Goal: Find specific page/section: Find specific page/section

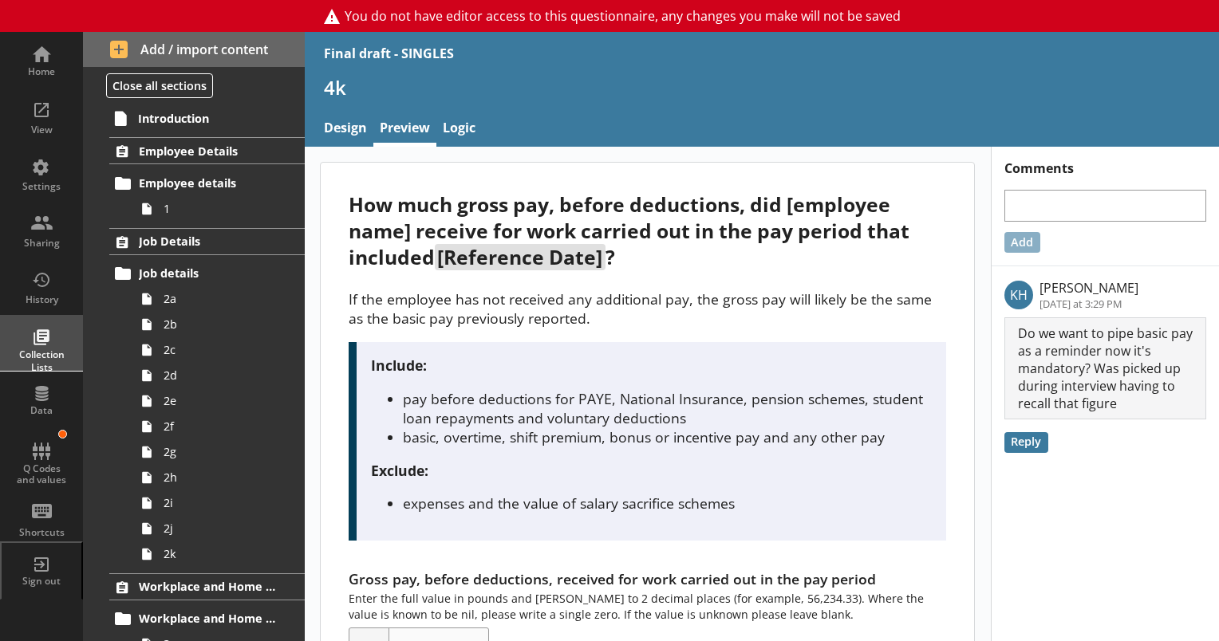
scroll to position [771, 0]
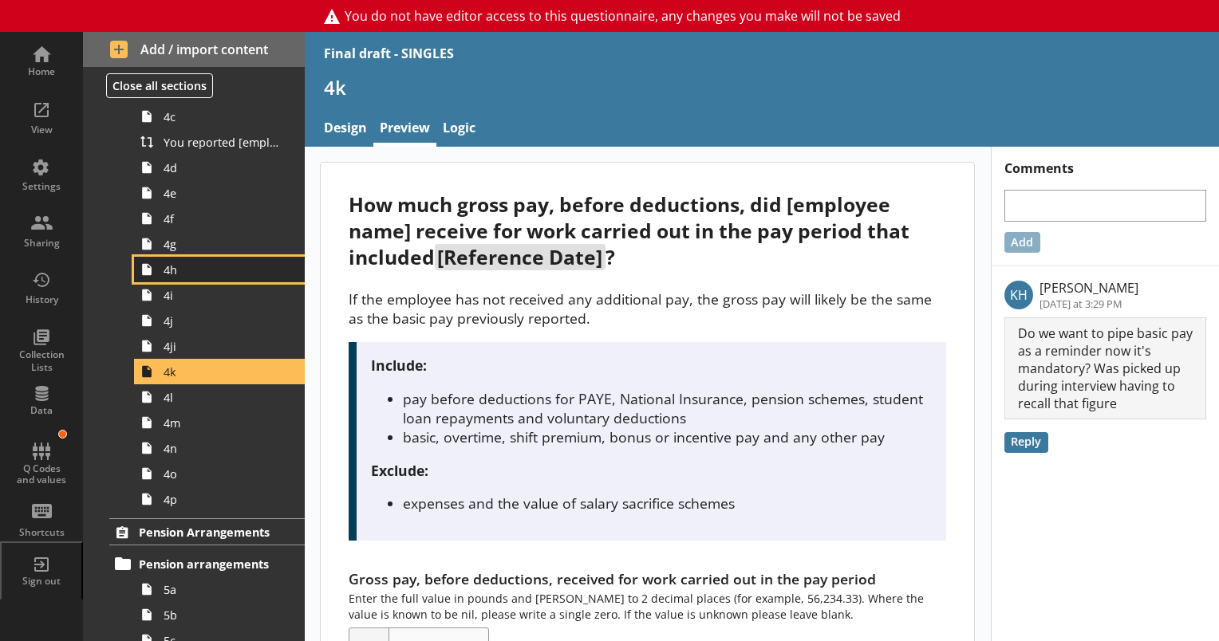
click at [171, 270] on span "4h" at bounding box center [224, 269] width 120 height 15
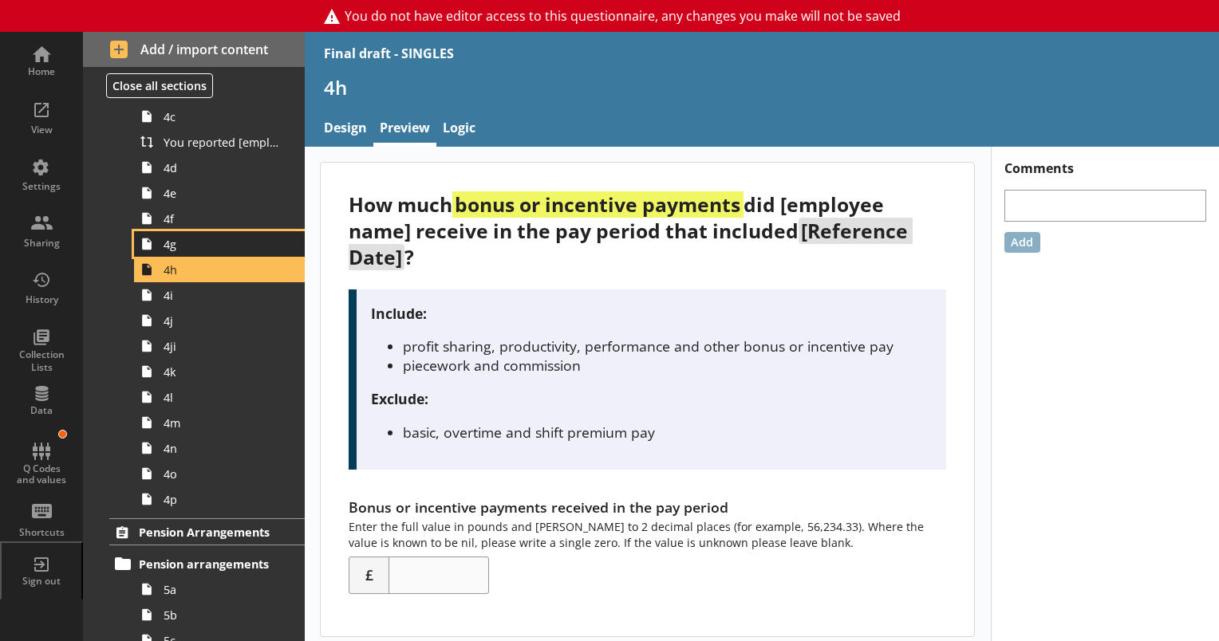
click at [178, 246] on span "4g" at bounding box center [224, 244] width 120 height 15
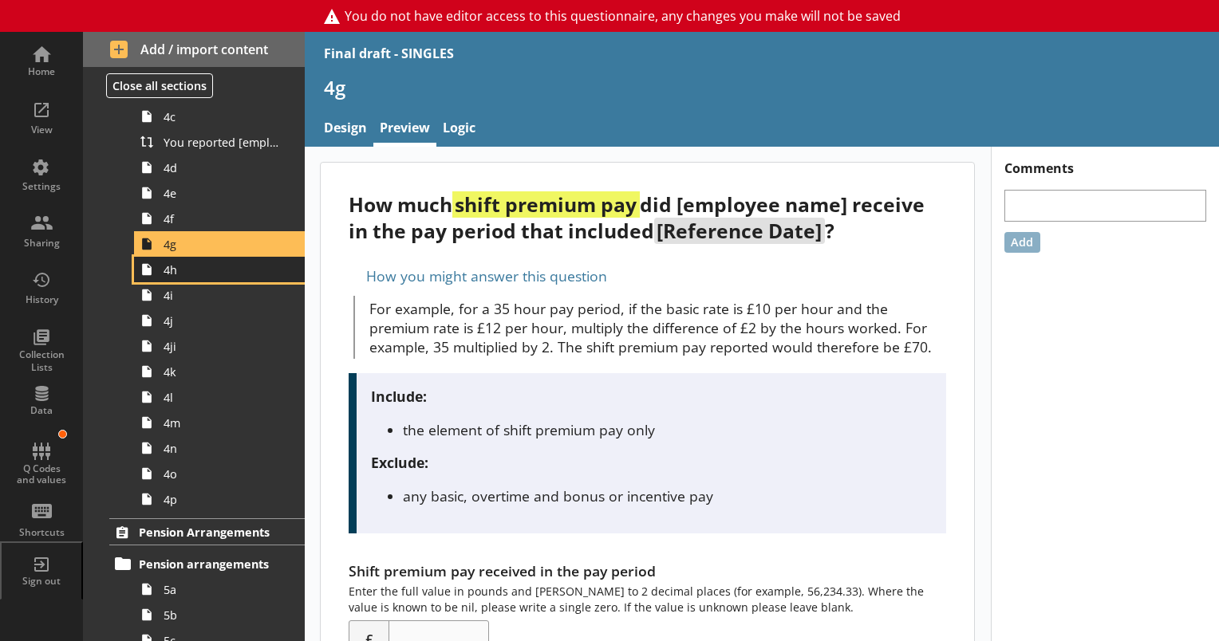
click at [183, 270] on span "4h" at bounding box center [224, 269] width 120 height 15
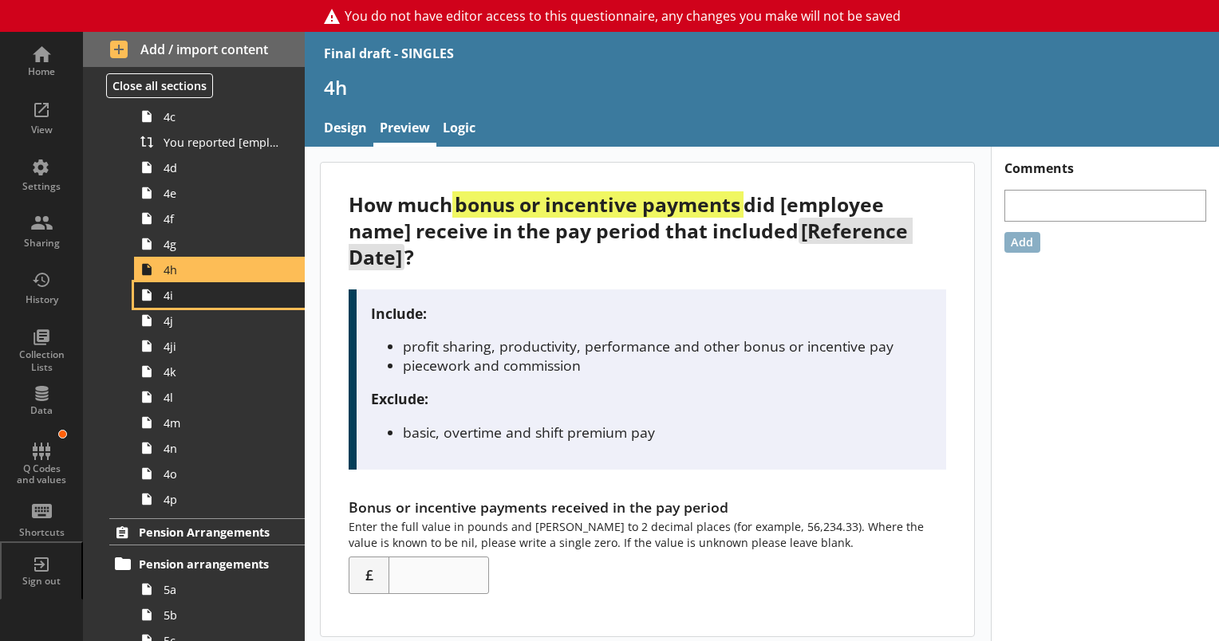
click at [184, 290] on span "4i" at bounding box center [224, 295] width 120 height 15
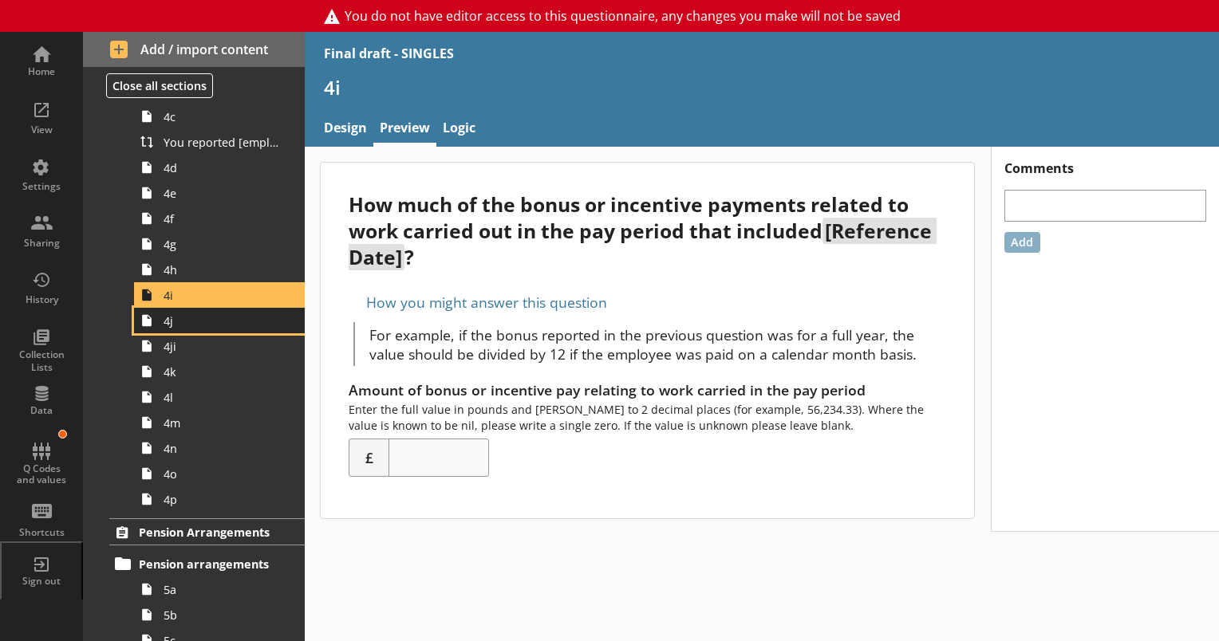
click at [176, 329] on link "4j" at bounding box center [219, 321] width 171 height 26
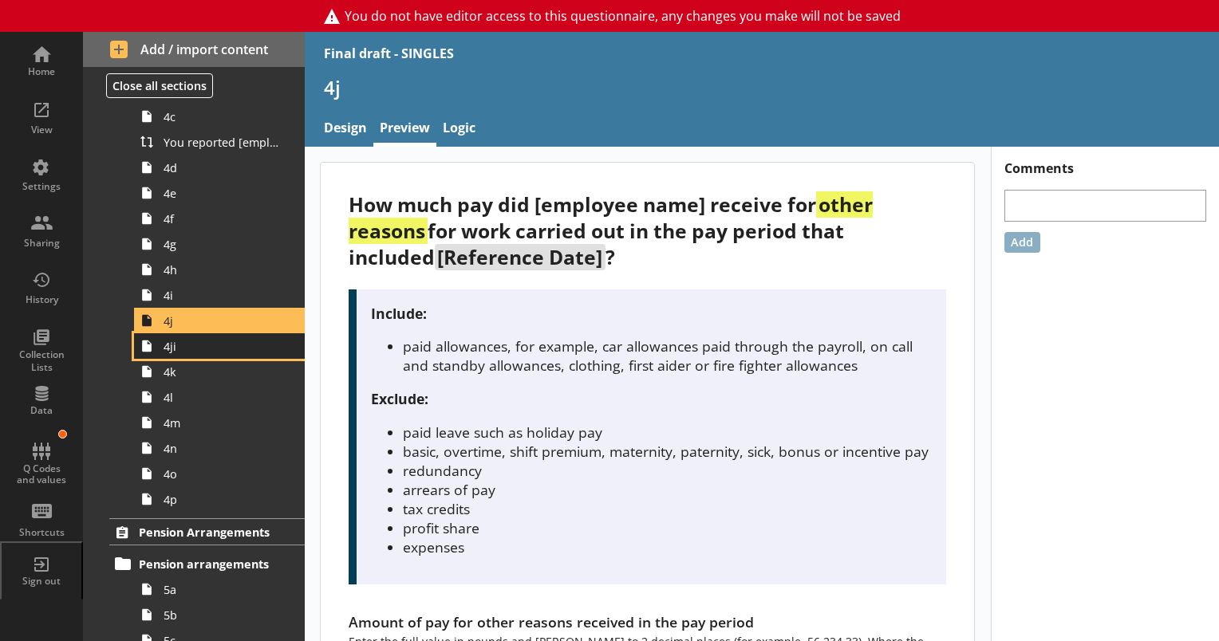
click at [176, 345] on span "4ji" at bounding box center [224, 346] width 120 height 15
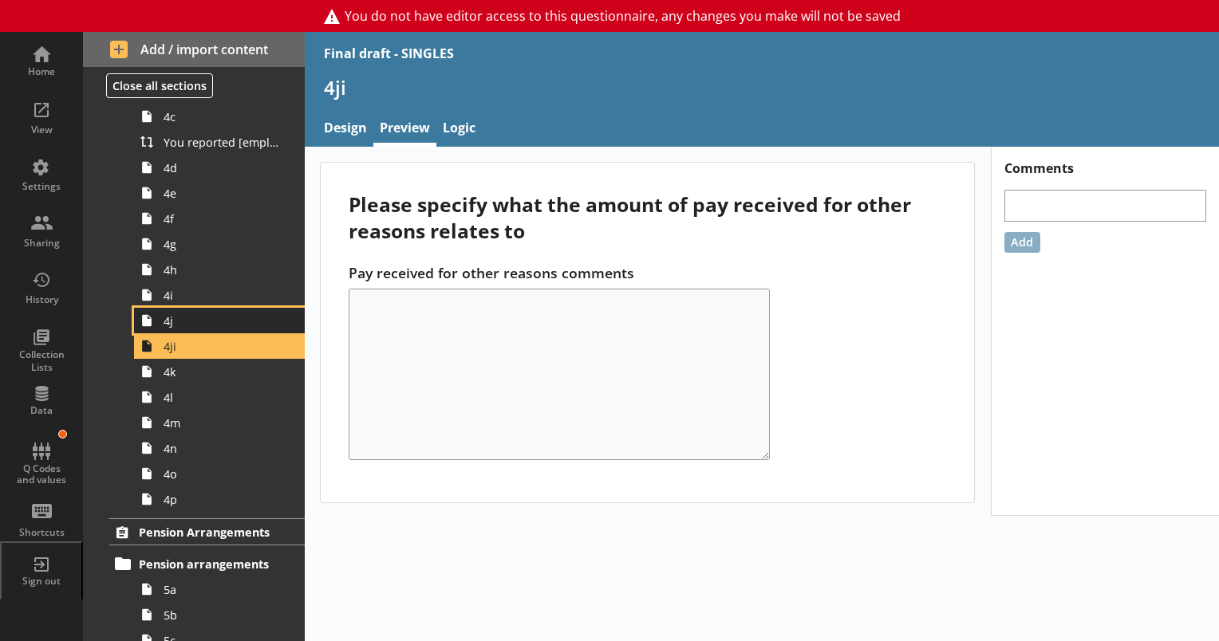
click at [176, 320] on span "4j" at bounding box center [224, 321] width 120 height 15
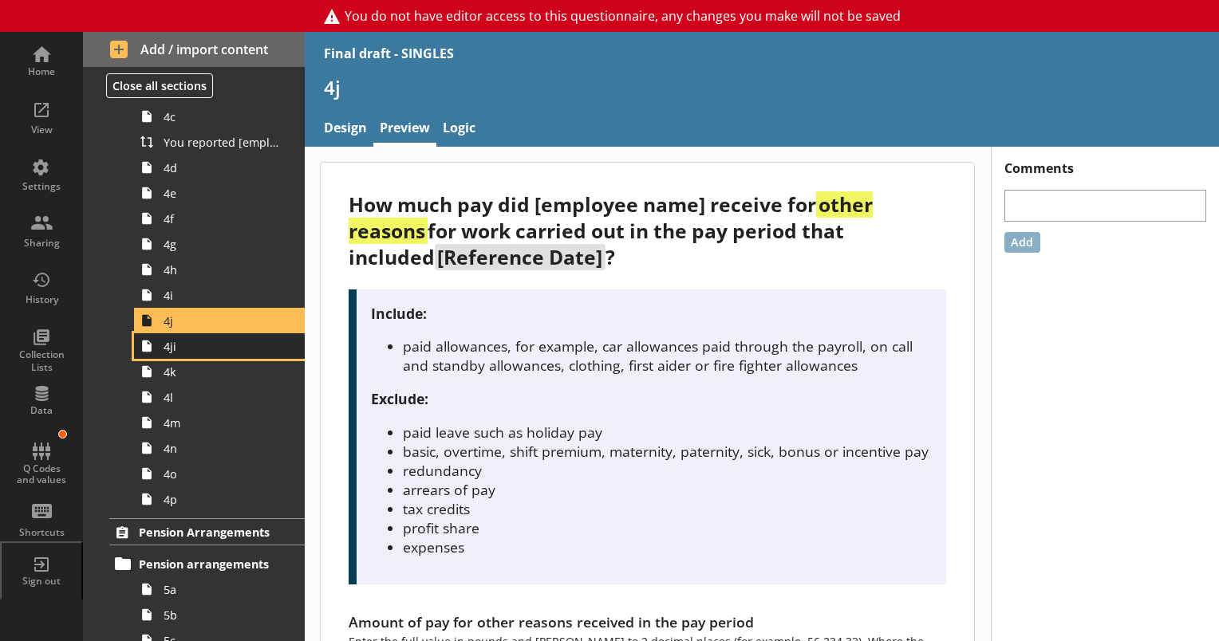
click at [176, 345] on span "4ji" at bounding box center [224, 346] width 120 height 15
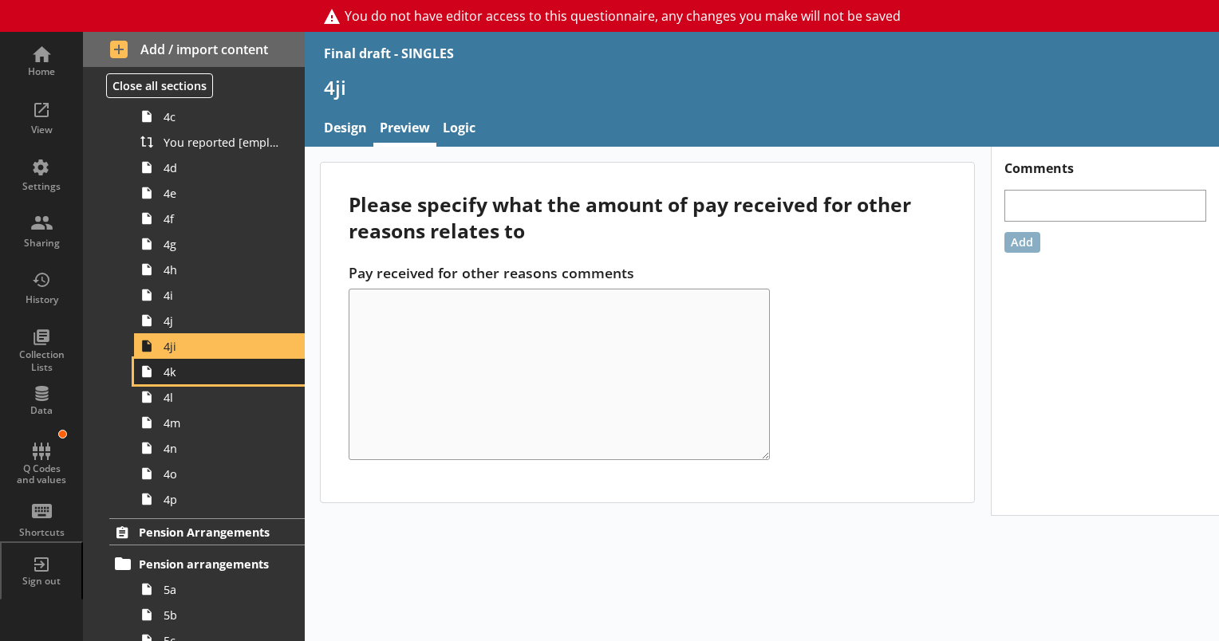
click at [191, 373] on span "4k" at bounding box center [224, 372] width 120 height 15
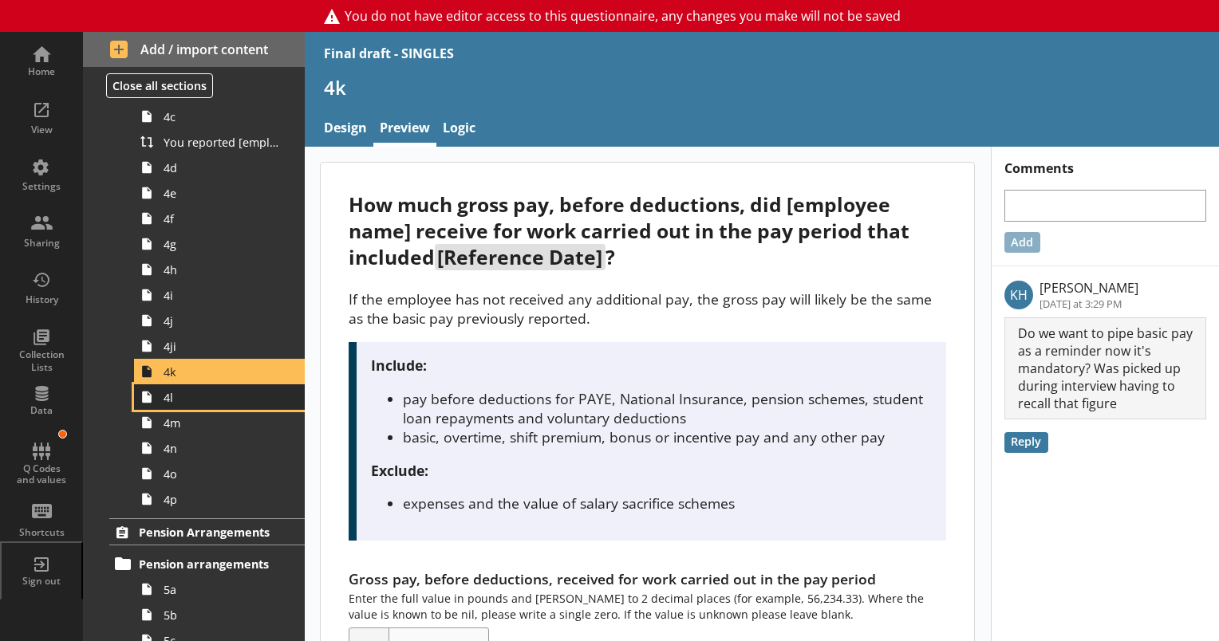
click at [178, 398] on span "4l" at bounding box center [224, 397] width 120 height 15
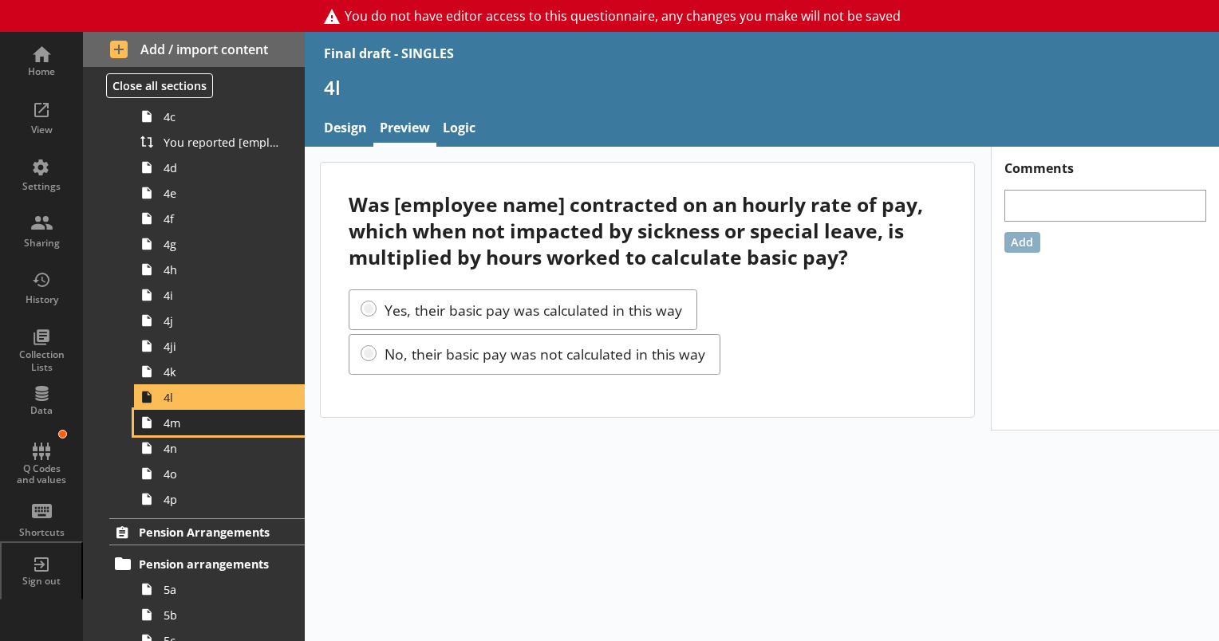
click at [179, 425] on span "4m" at bounding box center [224, 423] width 120 height 15
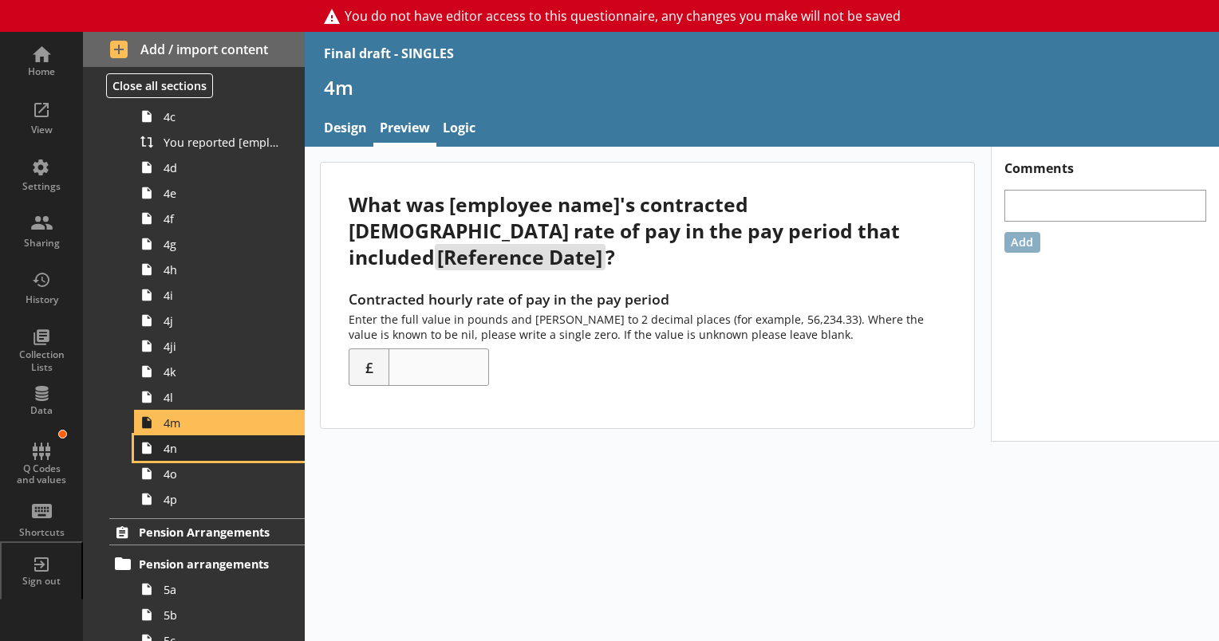
click at [182, 450] on span "4n" at bounding box center [224, 448] width 120 height 15
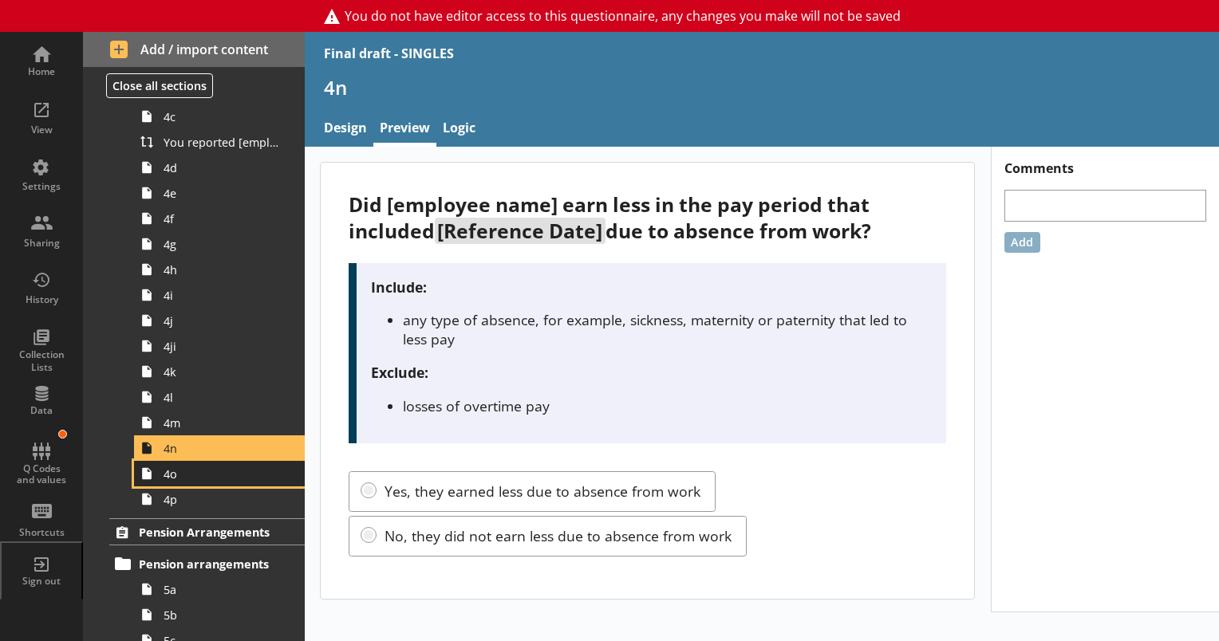
click at [177, 481] on link "4o" at bounding box center [219, 474] width 171 height 26
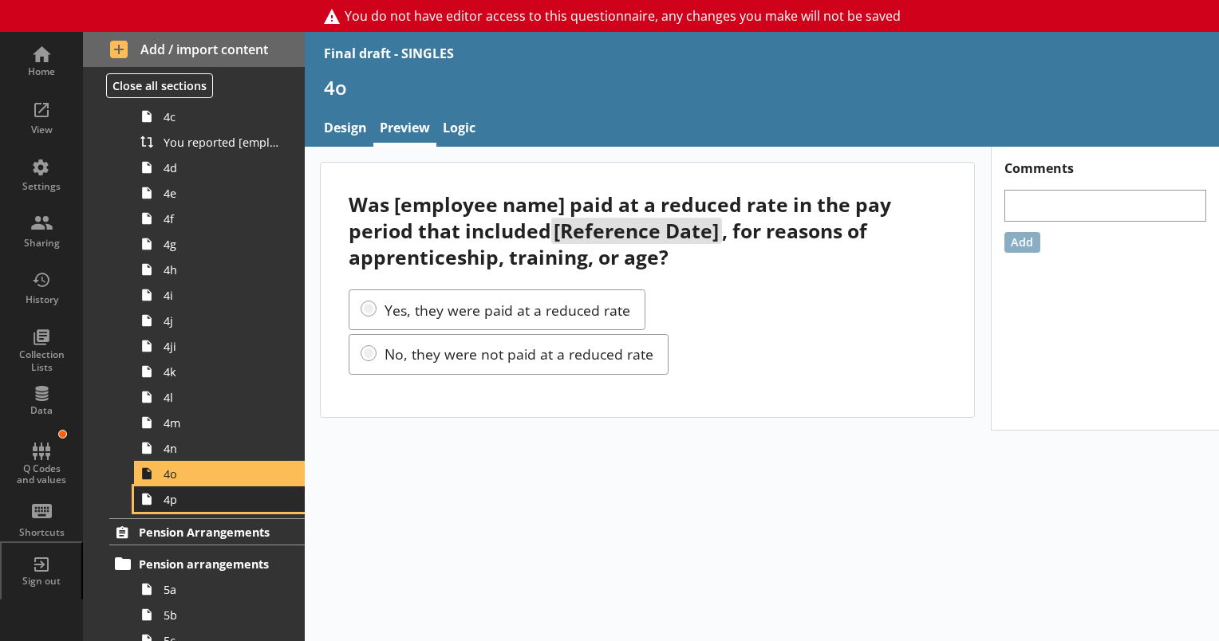
click at [160, 503] on link "4p" at bounding box center [219, 500] width 171 height 26
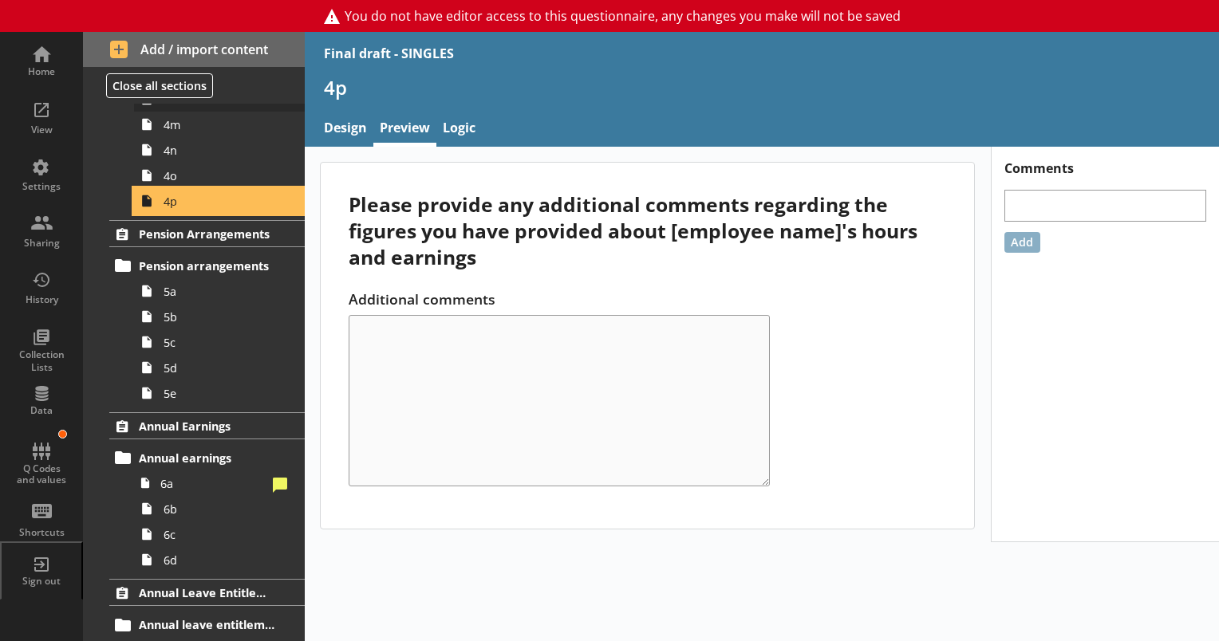
scroll to position [1090, 0]
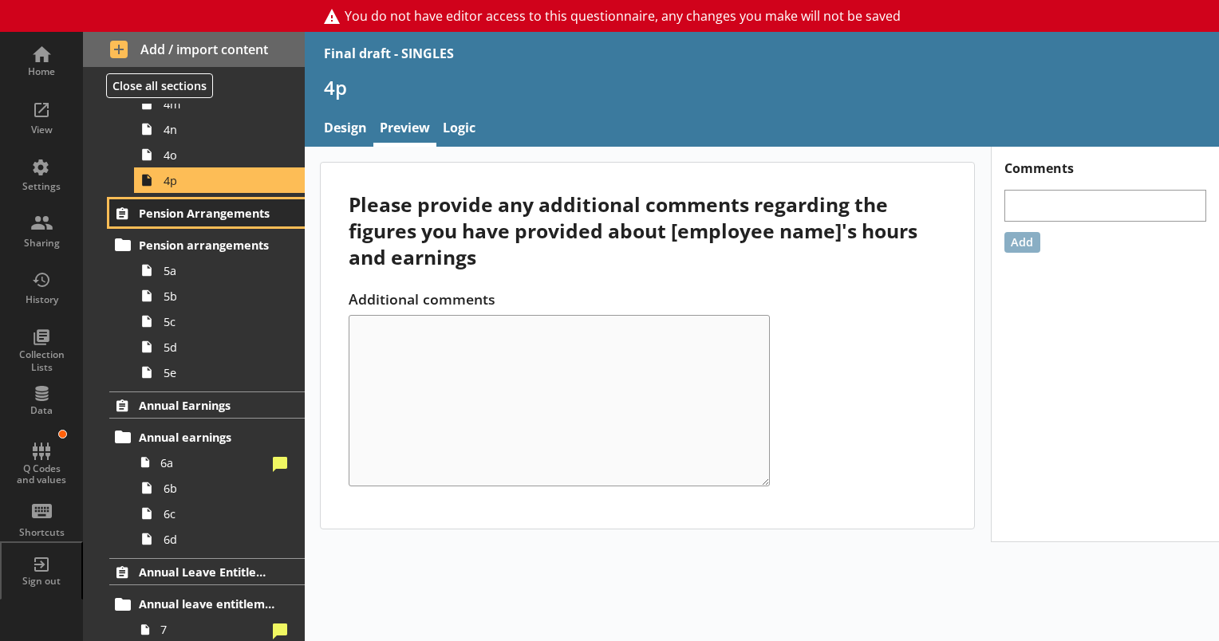
click at [189, 211] on span "Pension Arrangements" at bounding box center [208, 213] width 138 height 15
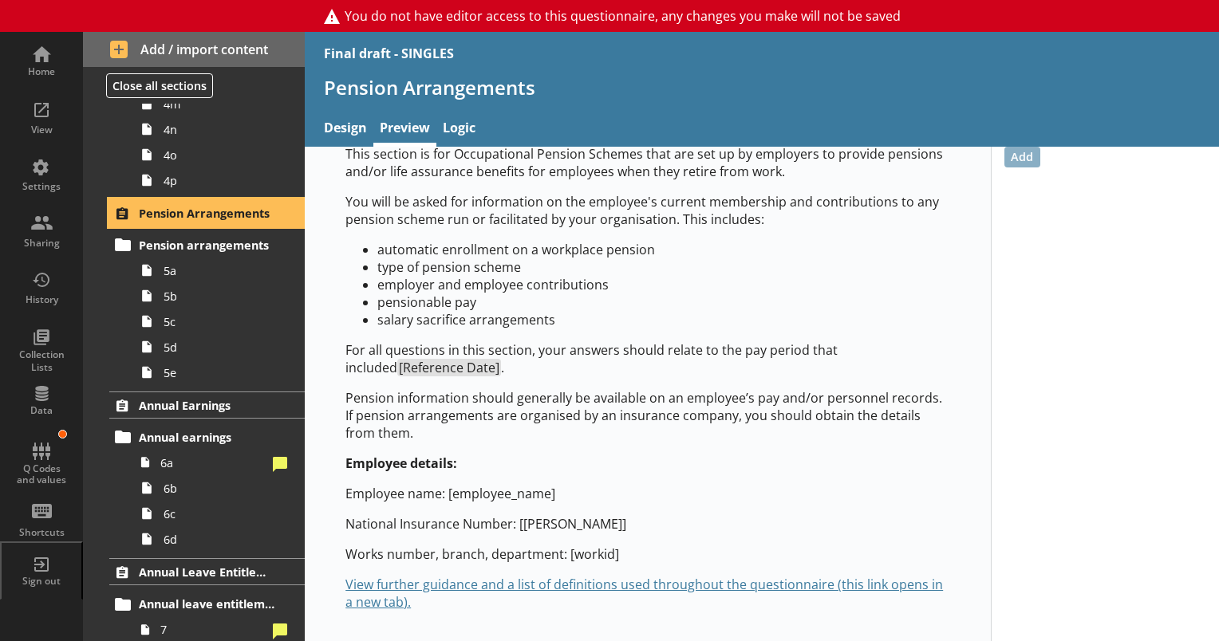
scroll to position [6, 0]
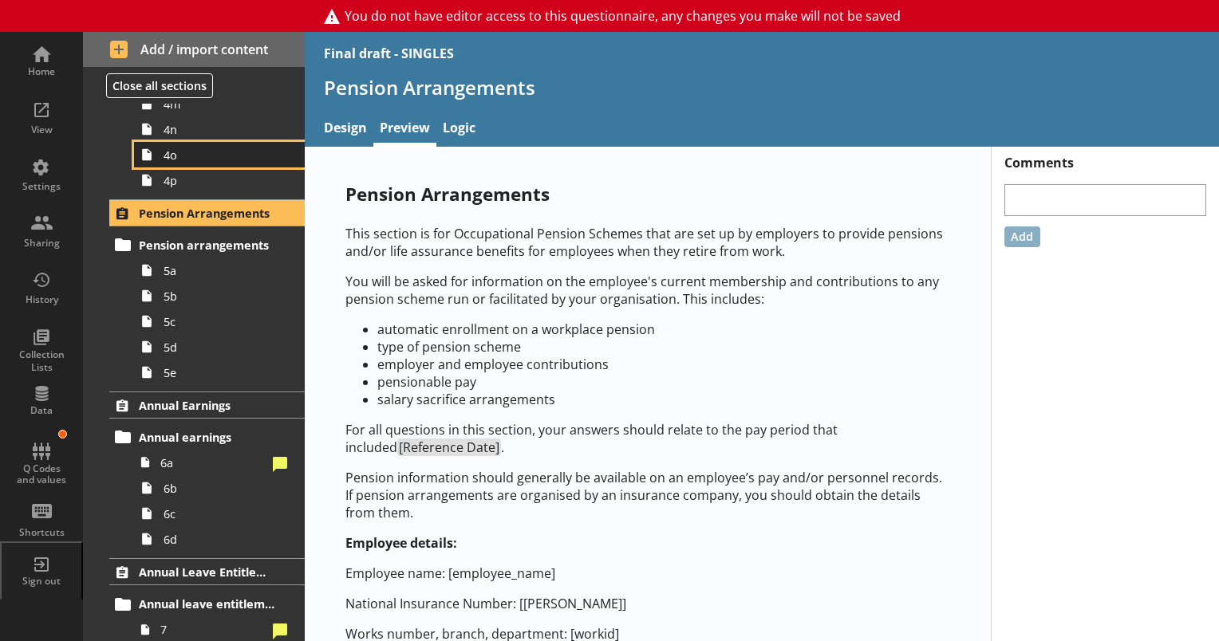
click at [164, 164] on link "4o" at bounding box center [219, 155] width 171 height 26
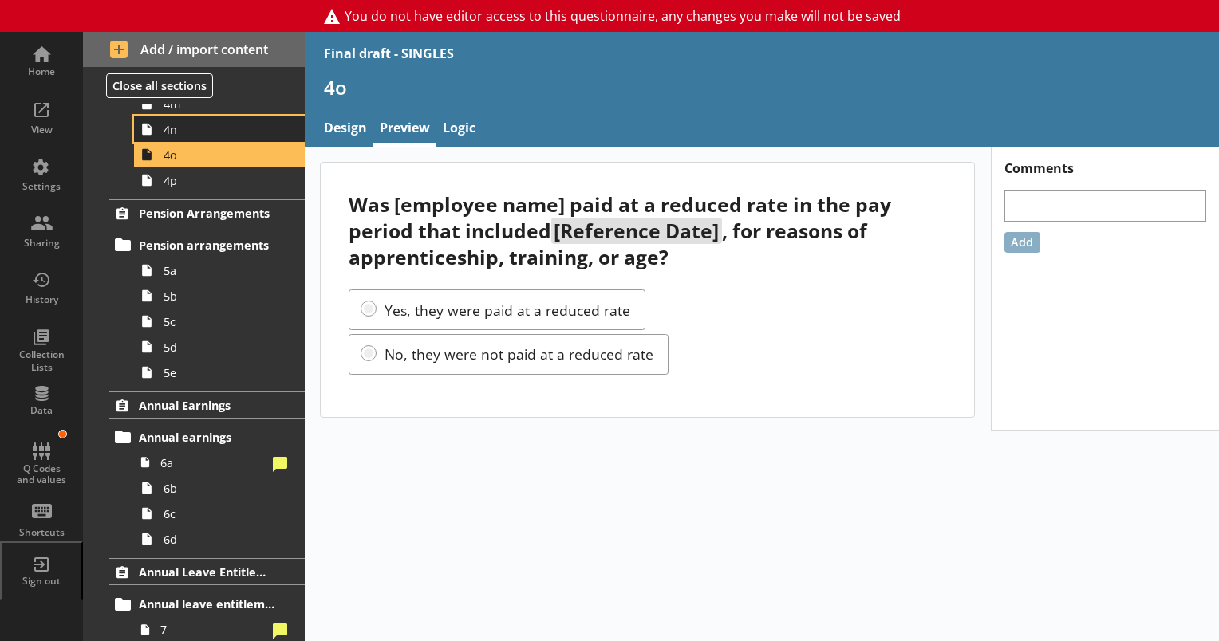
click at [164, 131] on span "4n" at bounding box center [224, 129] width 120 height 15
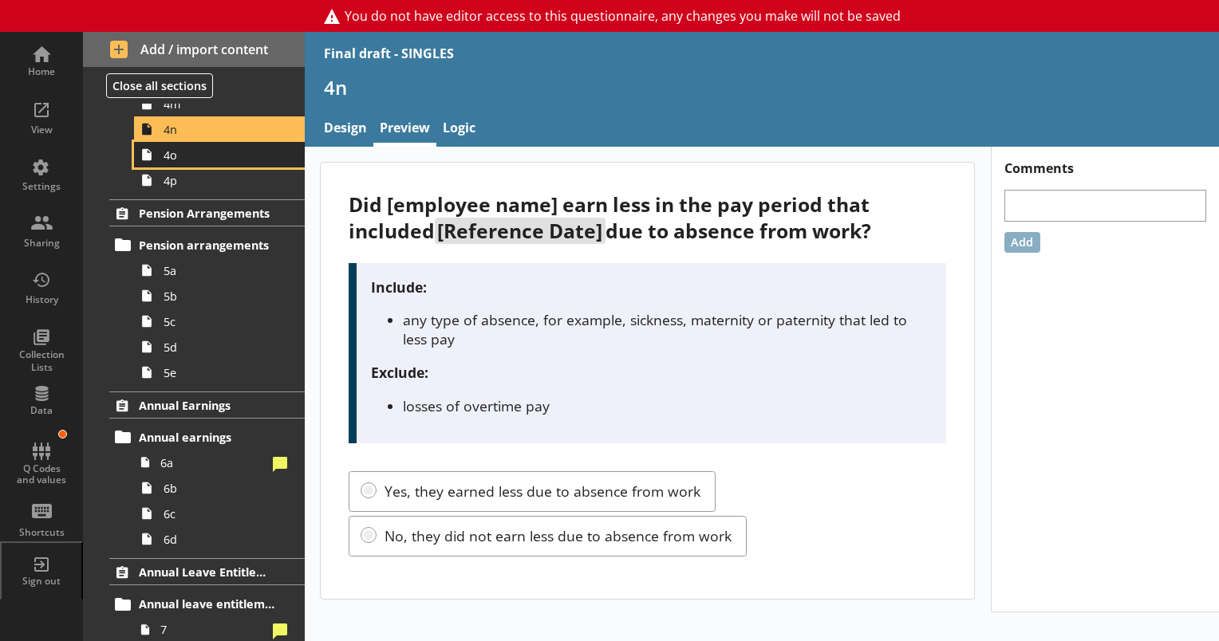
click at [169, 160] on span "4o" at bounding box center [224, 155] width 120 height 15
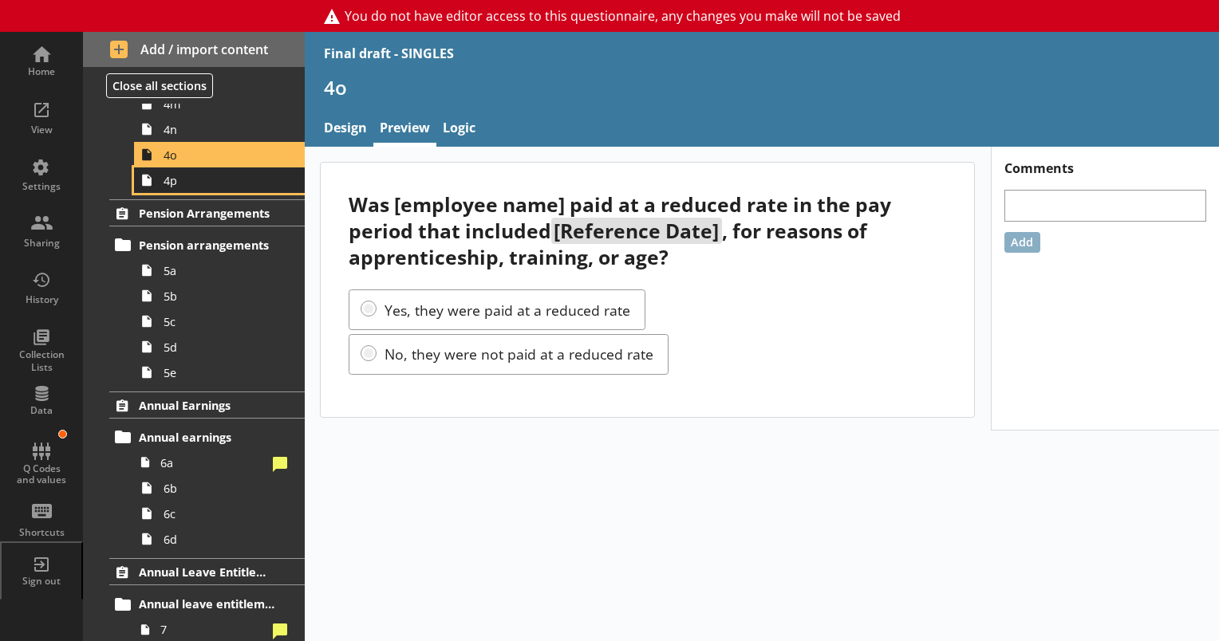
click at [169, 182] on span "4p" at bounding box center [224, 180] width 120 height 15
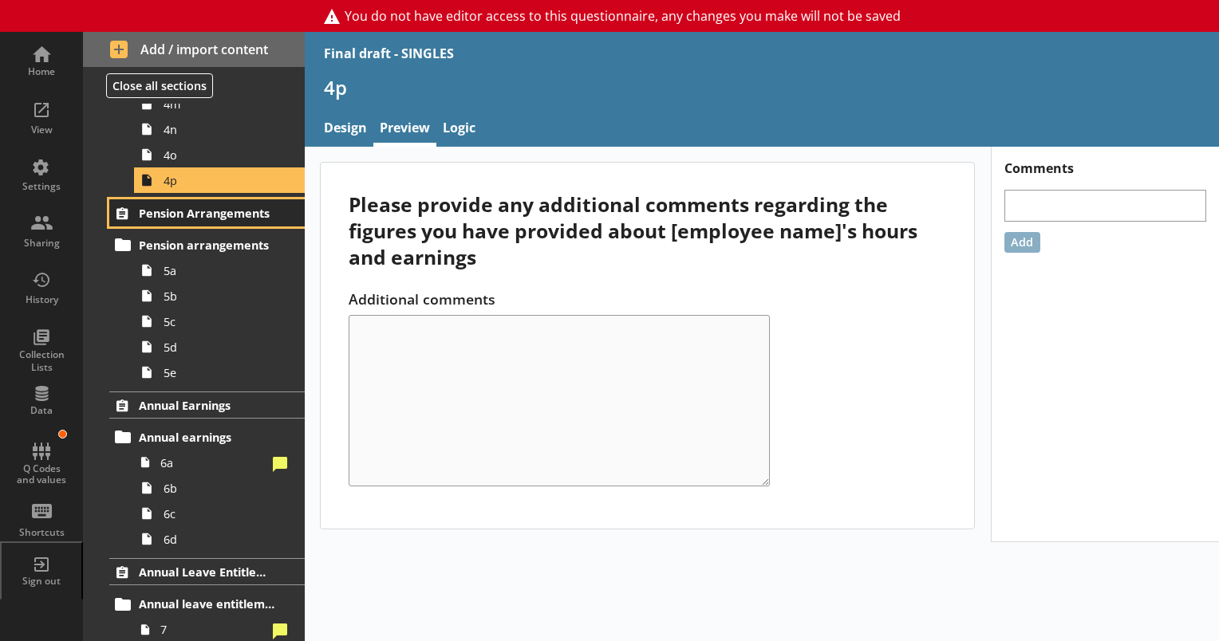
click at [169, 211] on span "Pension Arrangements" at bounding box center [208, 213] width 138 height 15
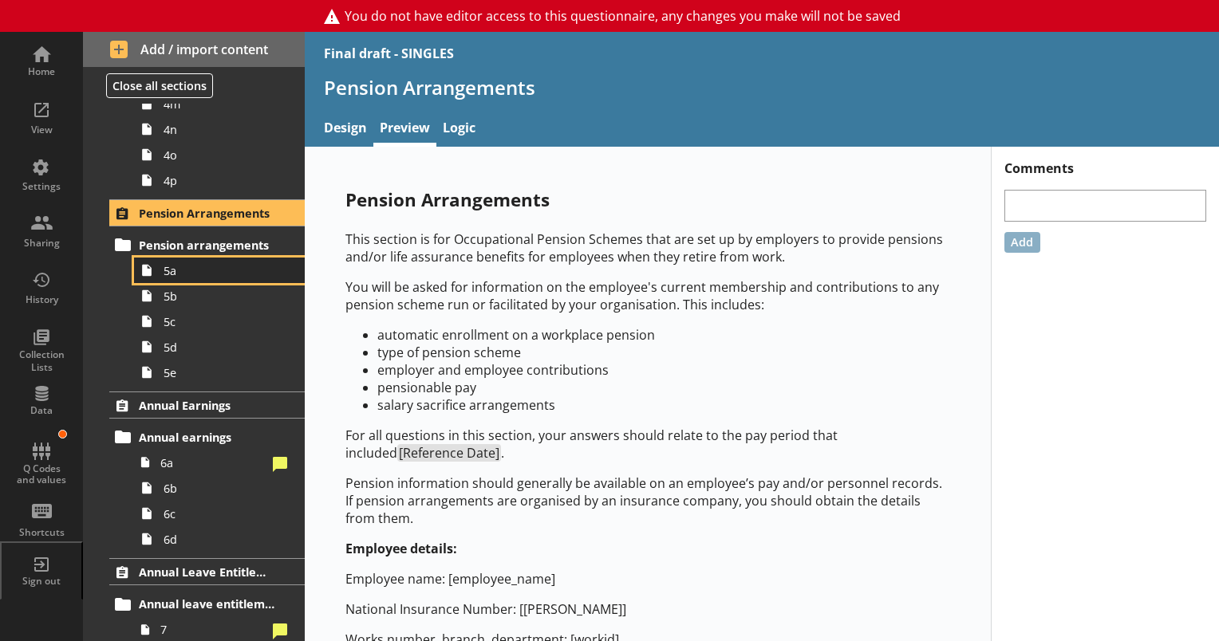
click at [185, 272] on span "5a" at bounding box center [224, 270] width 120 height 15
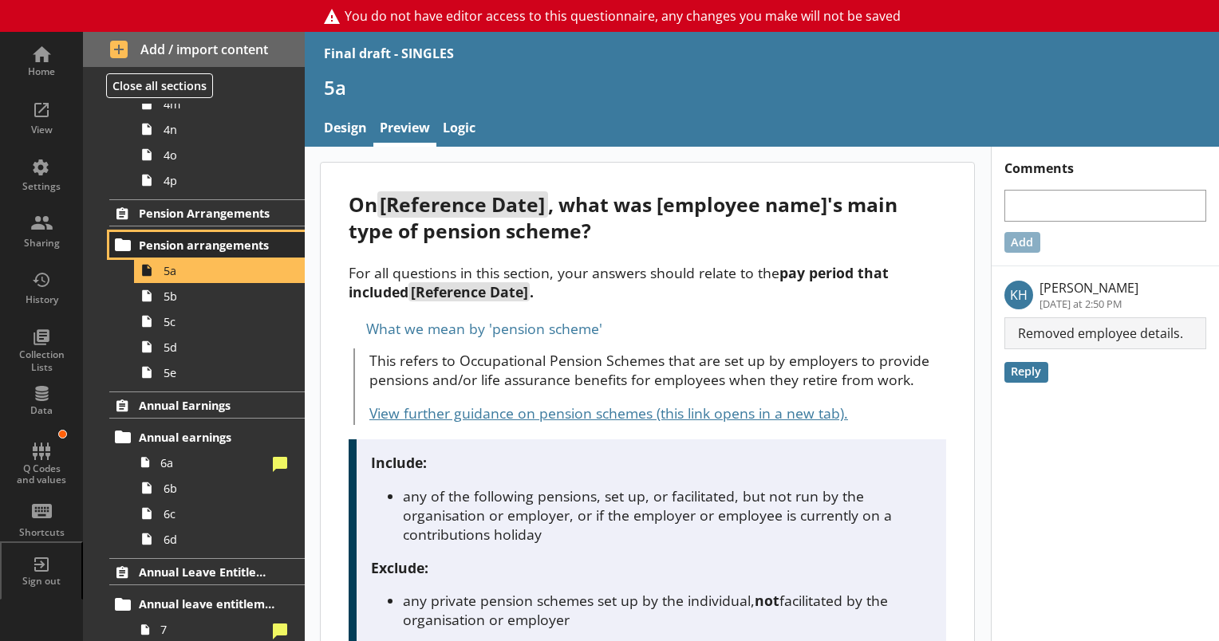
click at [179, 239] on span "Pension arrangements" at bounding box center [208, 245] width 138 height 15
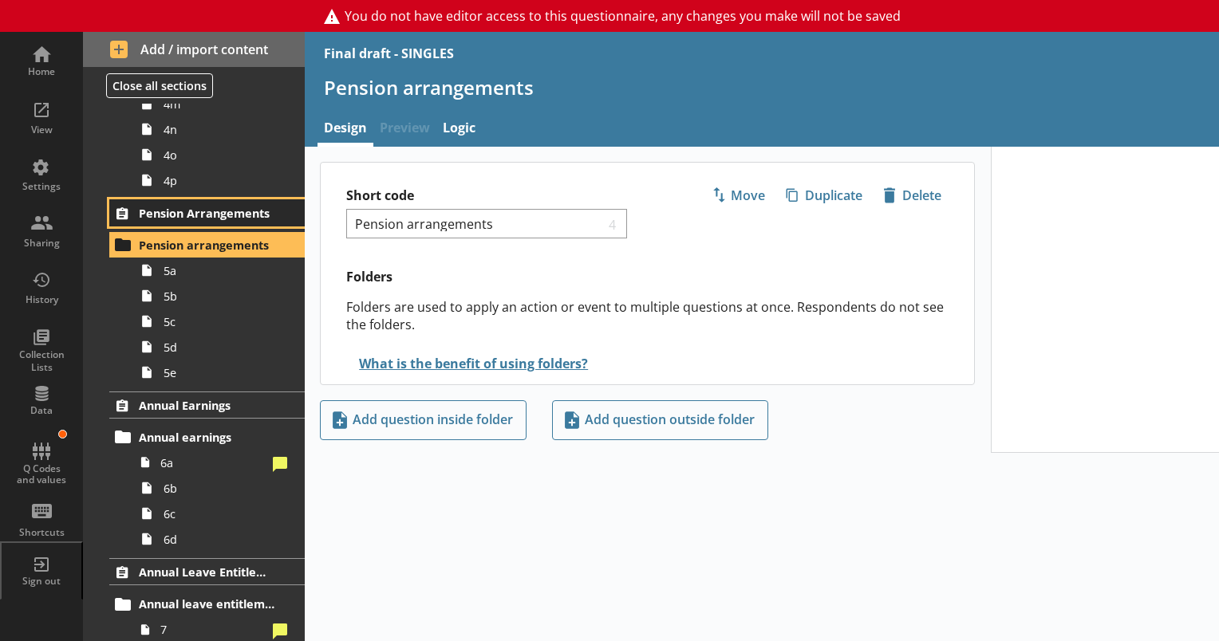
click at [214, 207] on span "Pension Arrangements" at bounding box center [208, 213] width 138 height 15
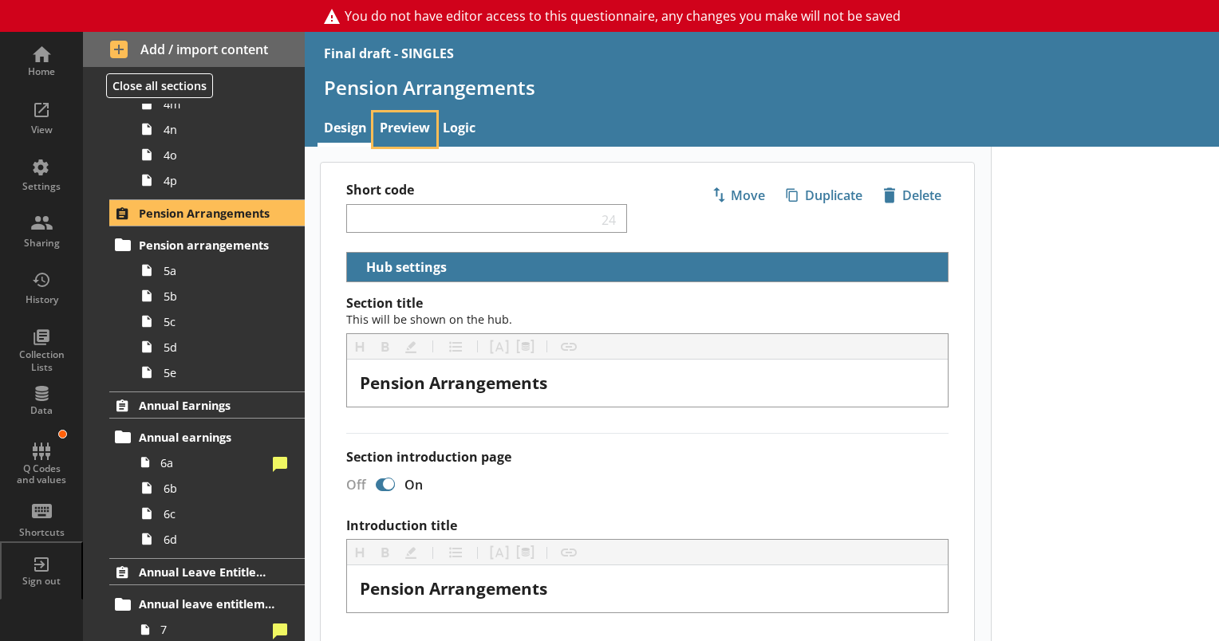
click at [410, 131] on link "Preview" at bounding box center [404, 129] width 63 height 34
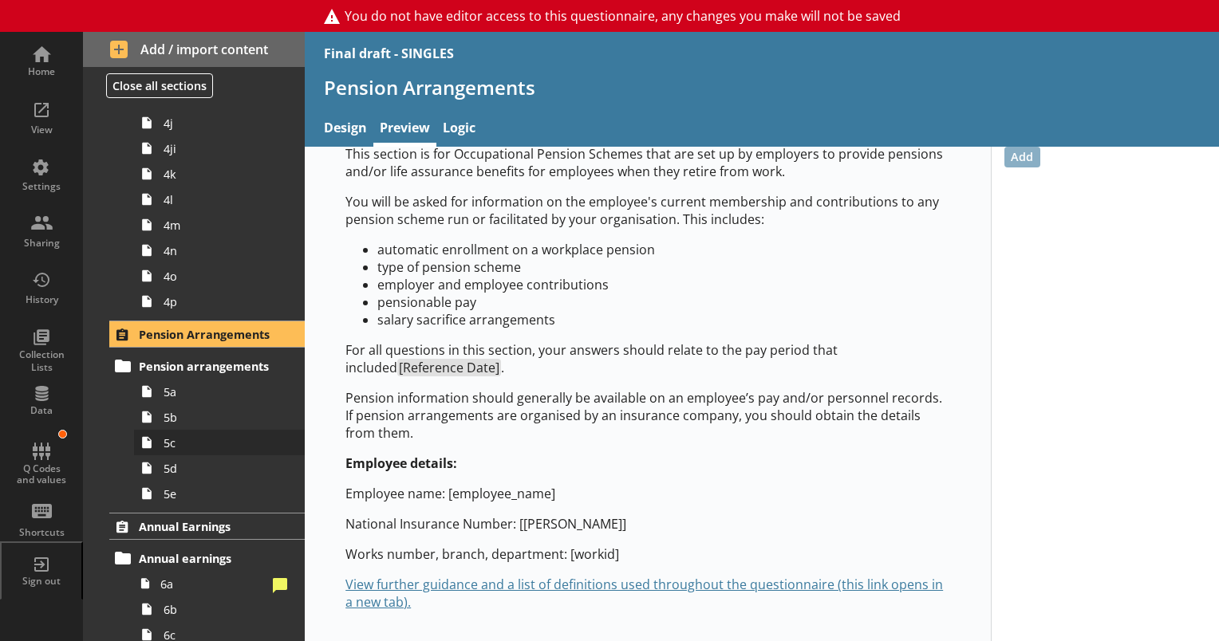
scroll to position [1170, 0]
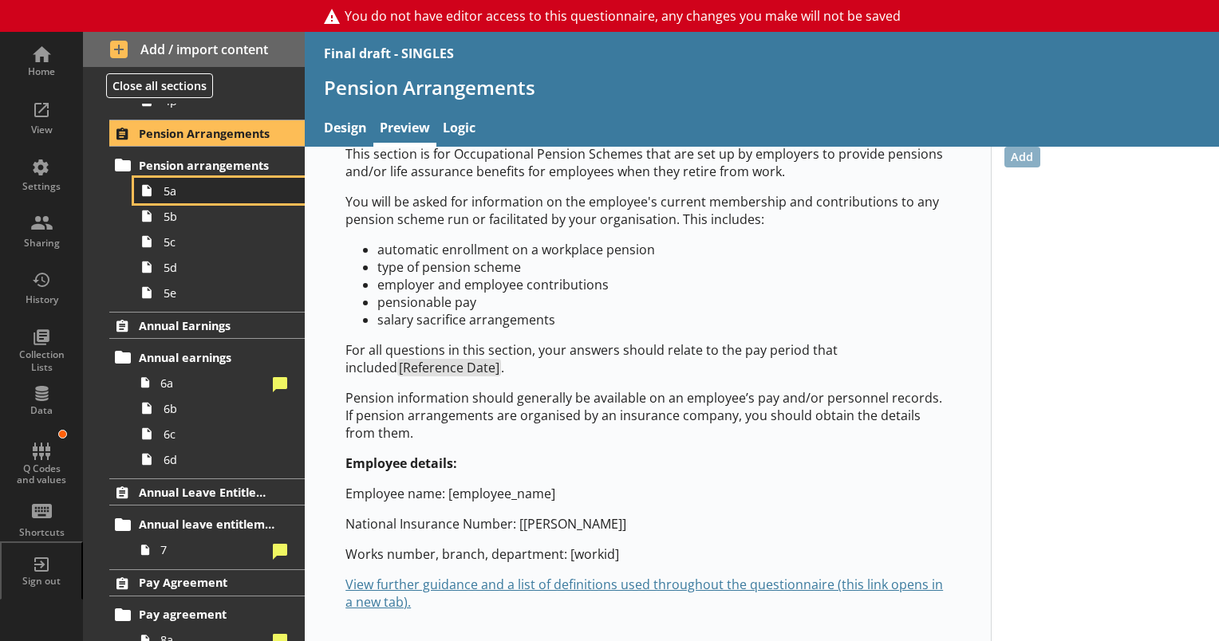
click at [166, 192] on span "5a" at bounding box center [224, 190] width 120 height 15
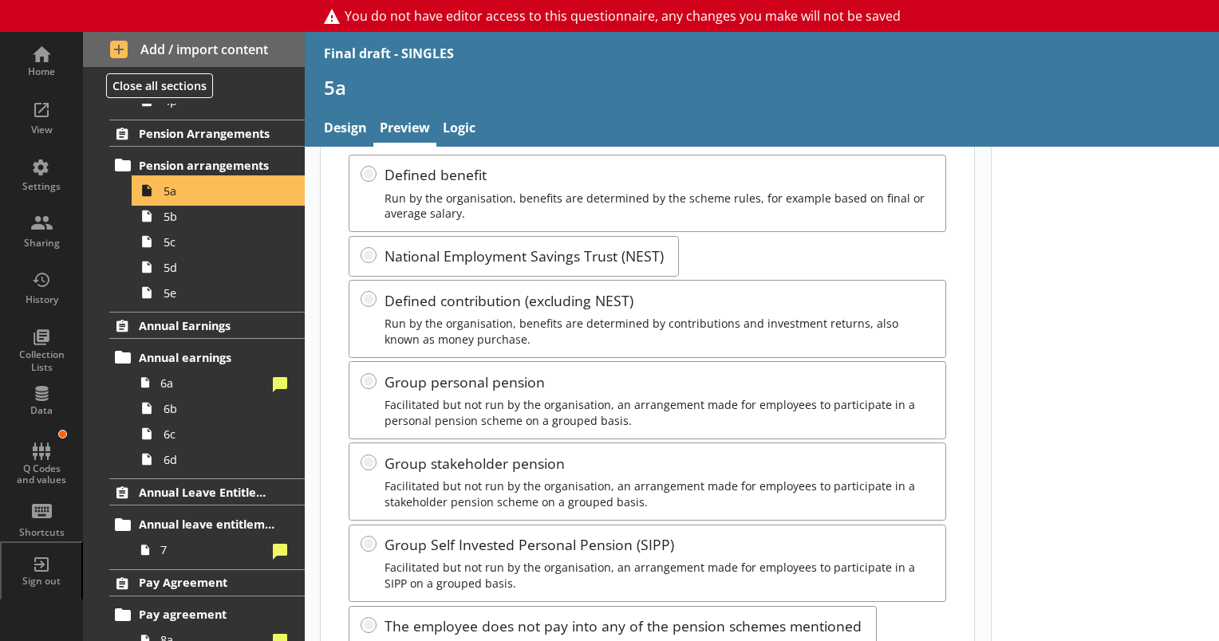
scroll to position [611, 0]
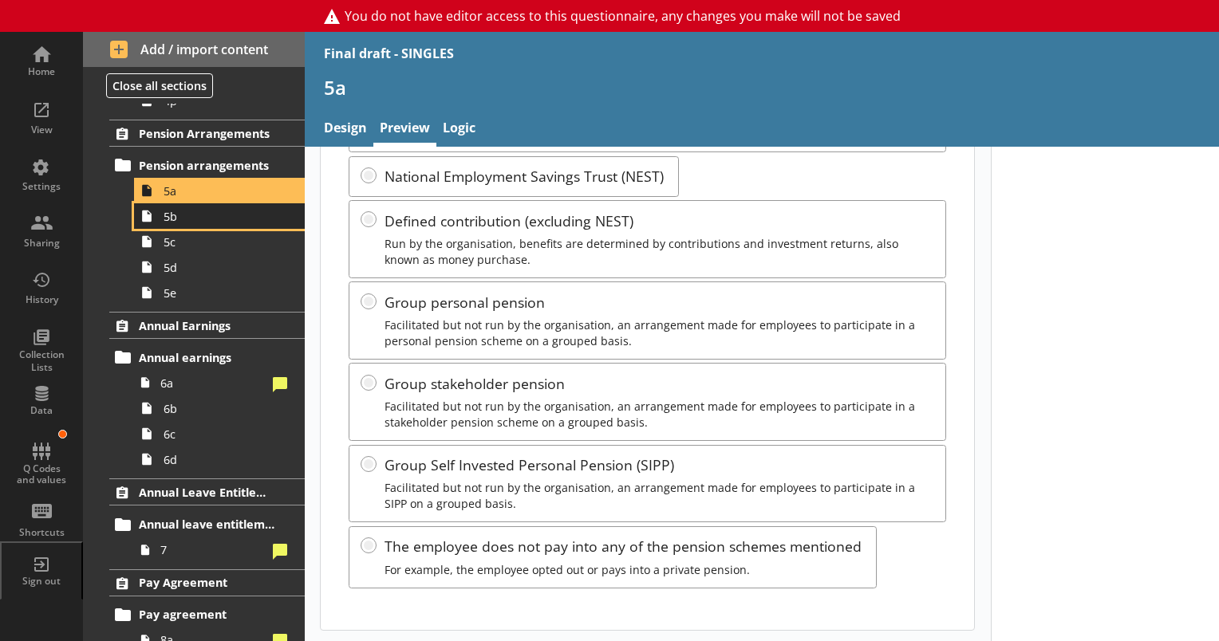
click at [175, 222] on link "5b" at bounding box center [219, 216] width 171 height 26
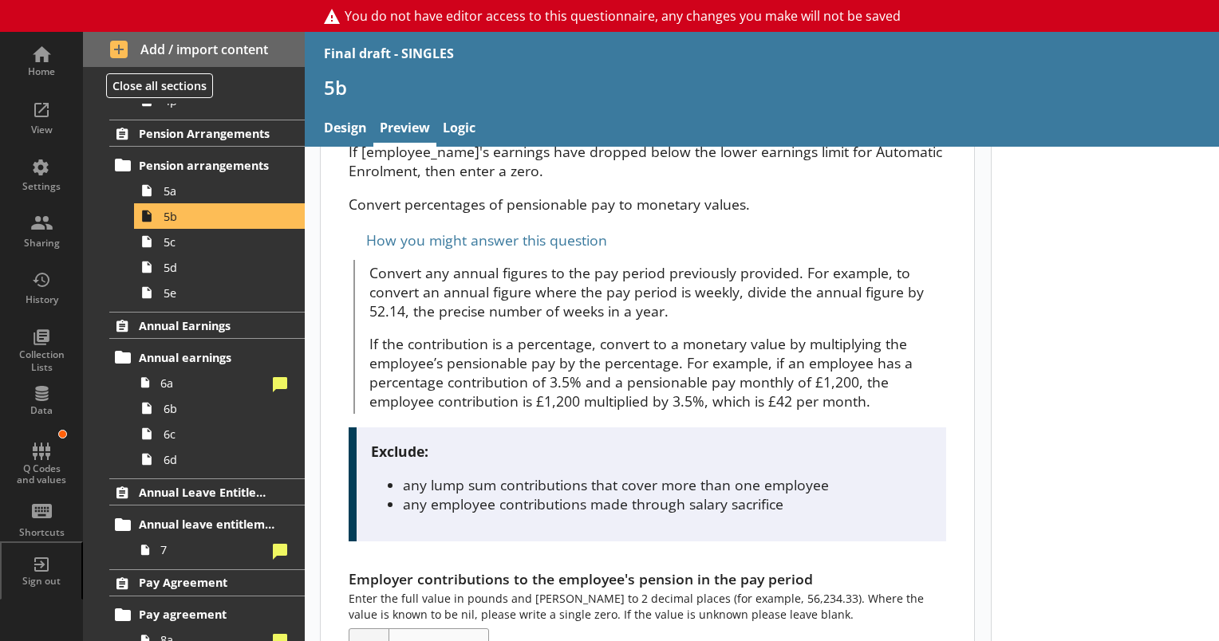
scroll to position [227, 0]
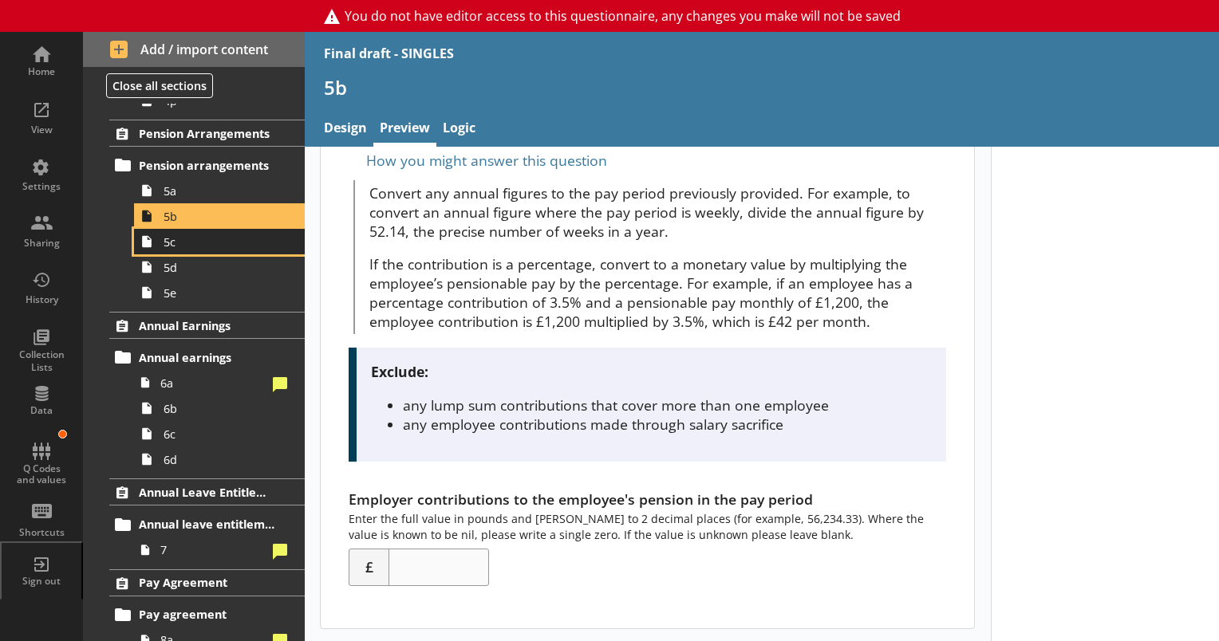
click at [203, 243] on span "5c" at bounding box center [224, 242] width 120 height 15
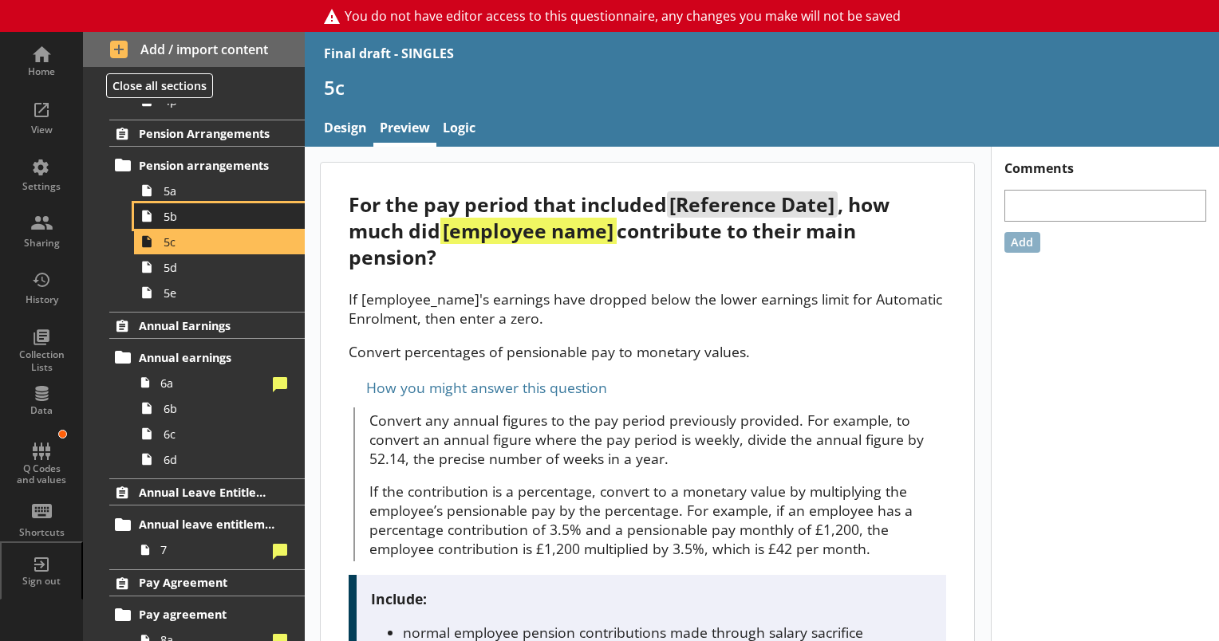
click at [171, 215] on span "5b" at bounding box center [224, 216] width 120 height 15
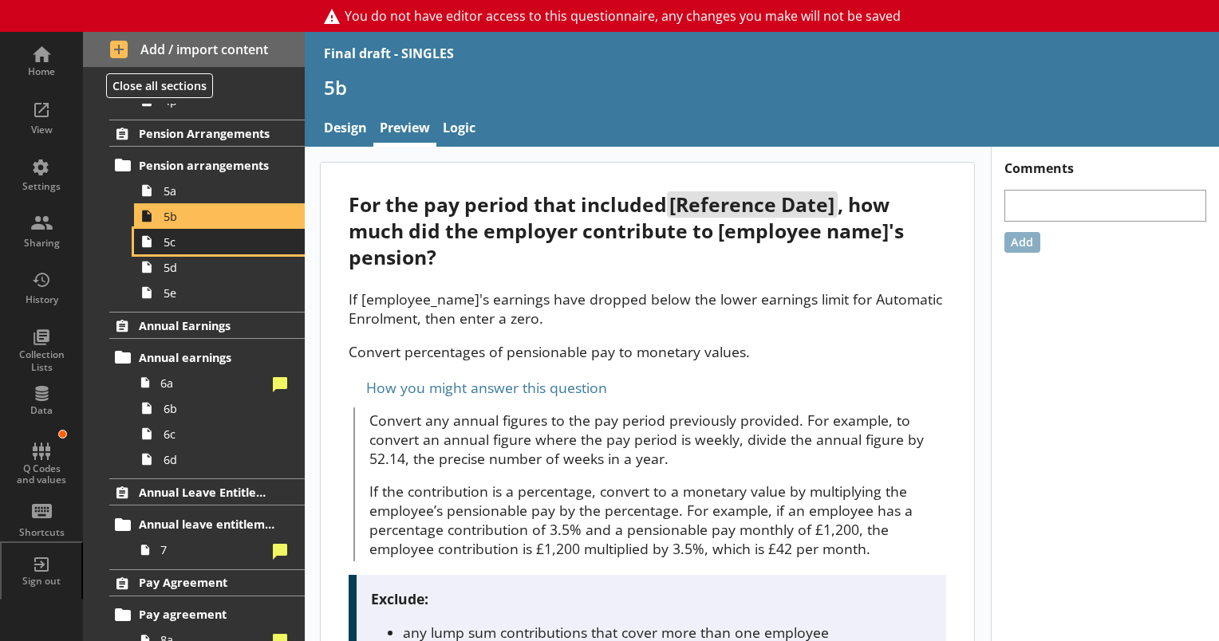
click at [220, 243] on span "5c" at bounding box center [224, 242] width 120 height 15
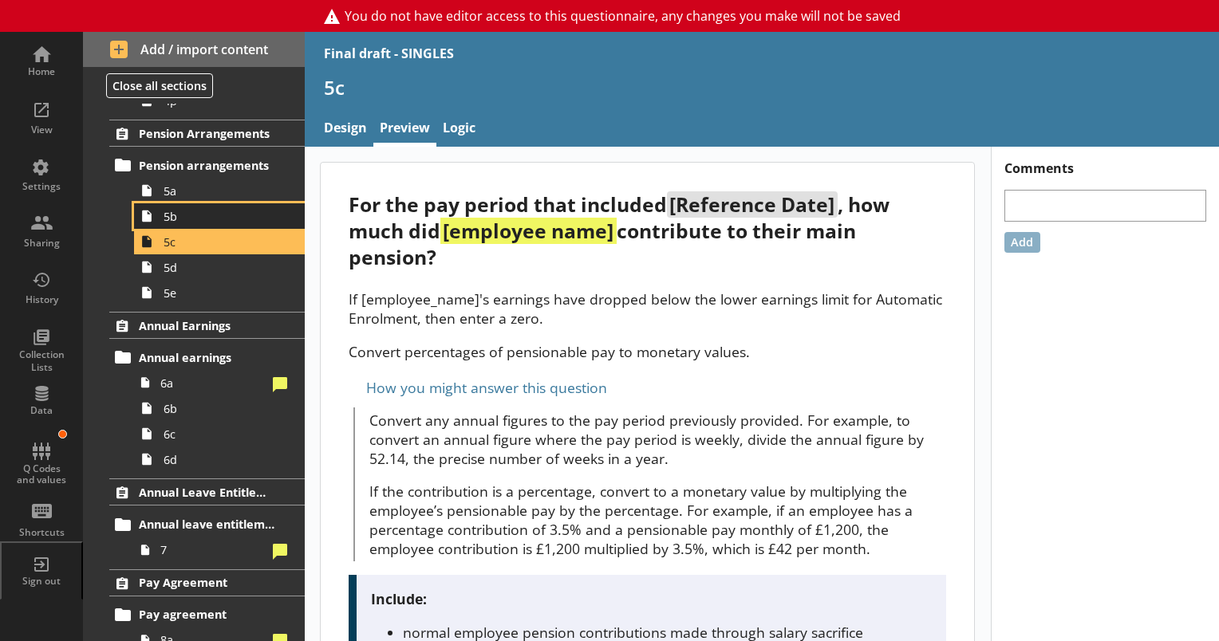
click at [214, 212] on span "5b" at bounding box center [224, 216] width 120 height 15
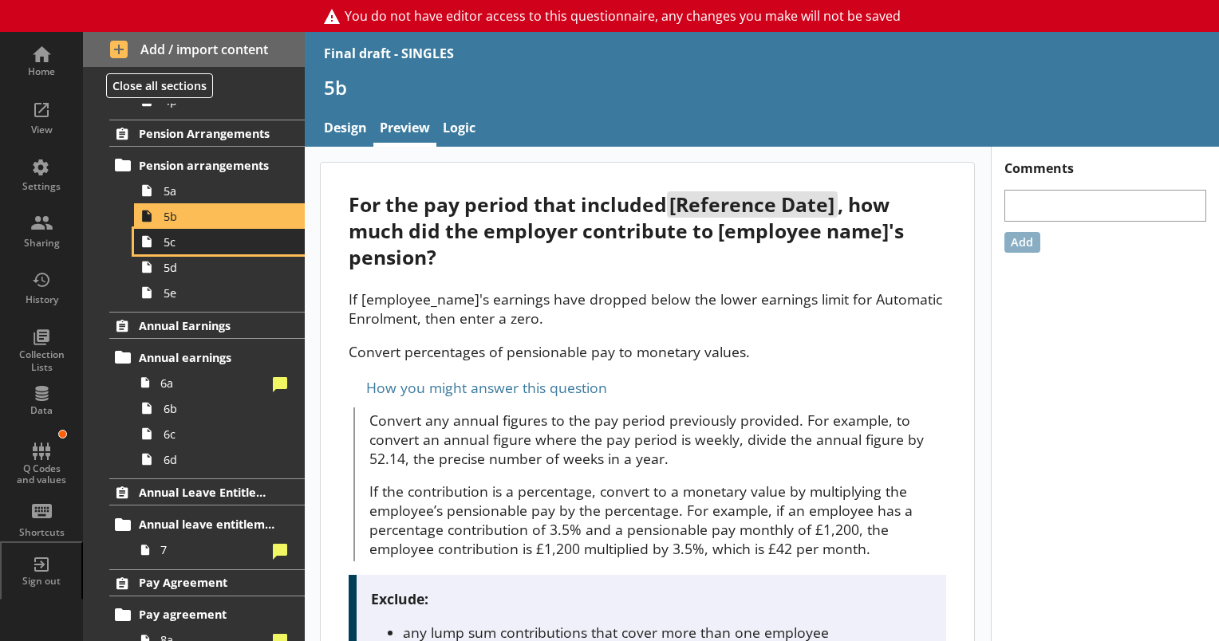
click at [214, 246] on span "5c" at bounding box center [224, 242] width 120 height 15
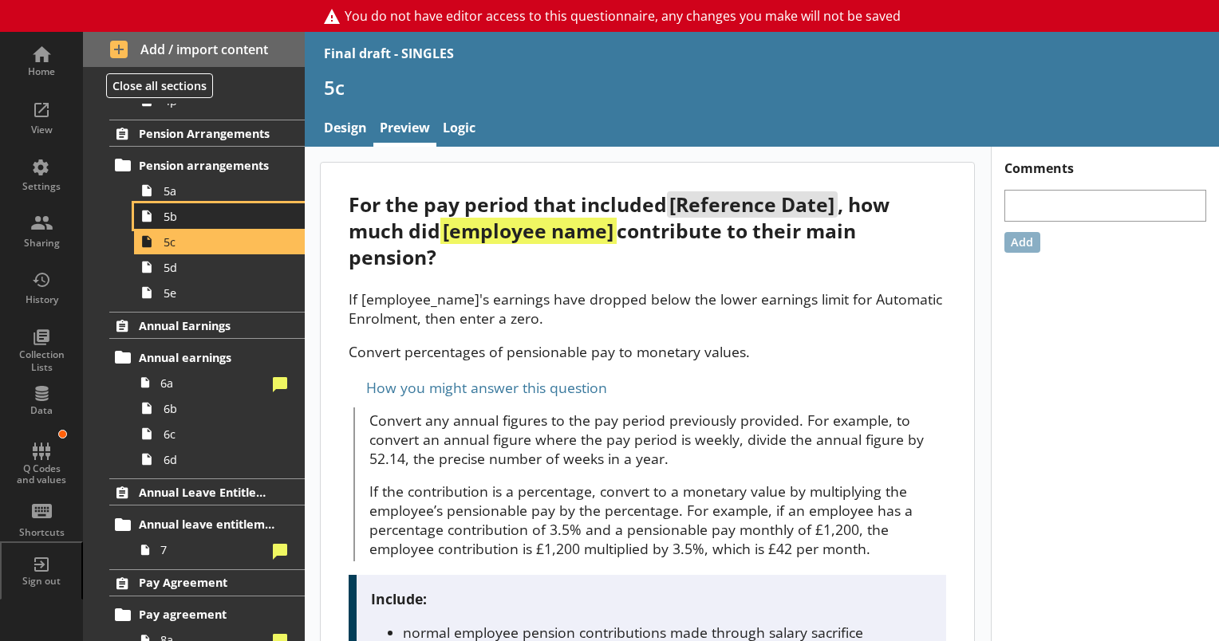
click at [211, 222] on link "5b" at bounding box center [219, 216] width 171 height 26
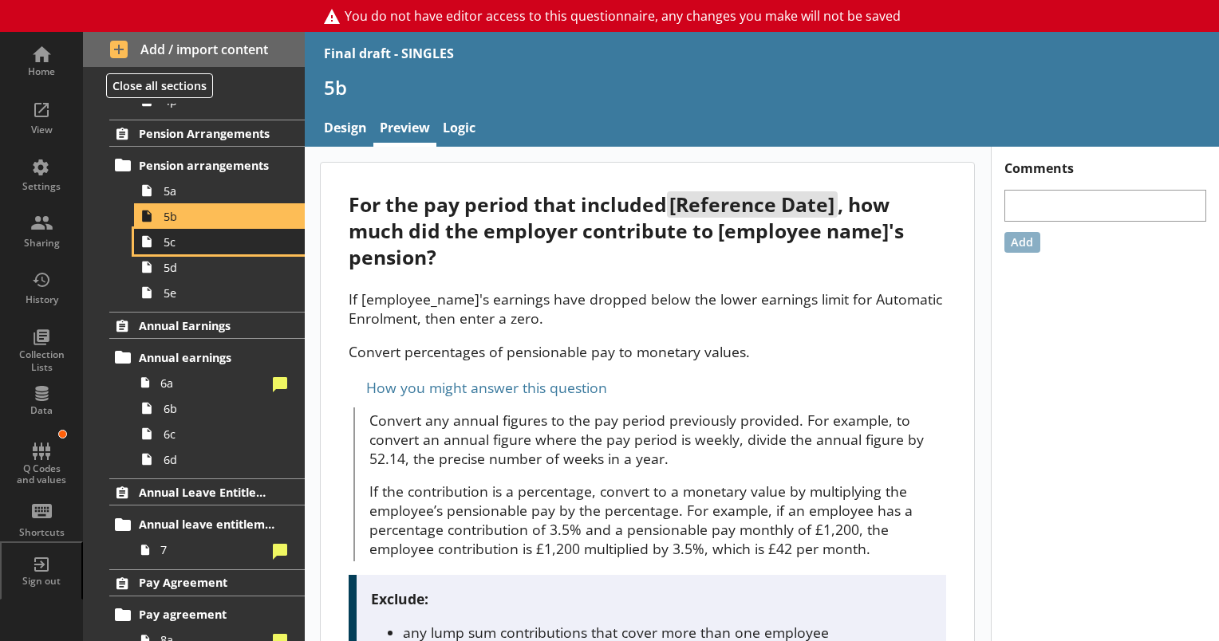
click at [205, 249] on link "5c" at bounding box center [219, 242] width 171 height 26
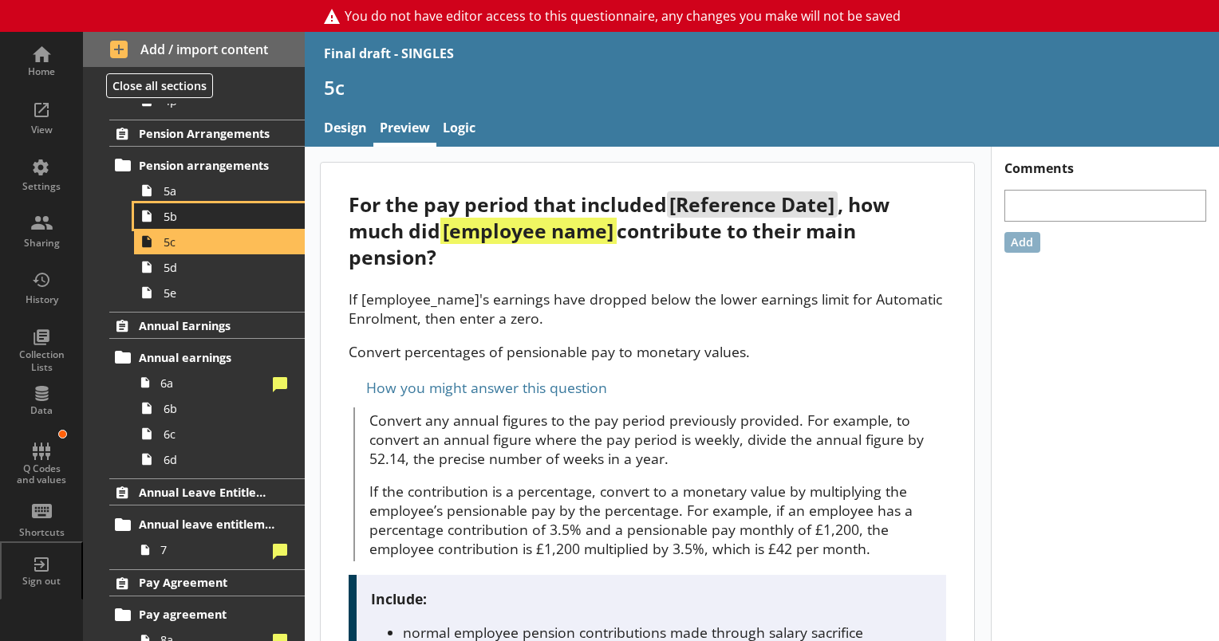
click at [180, 222] on link "5b" at bounding box center [219, 216] width 171 height 26
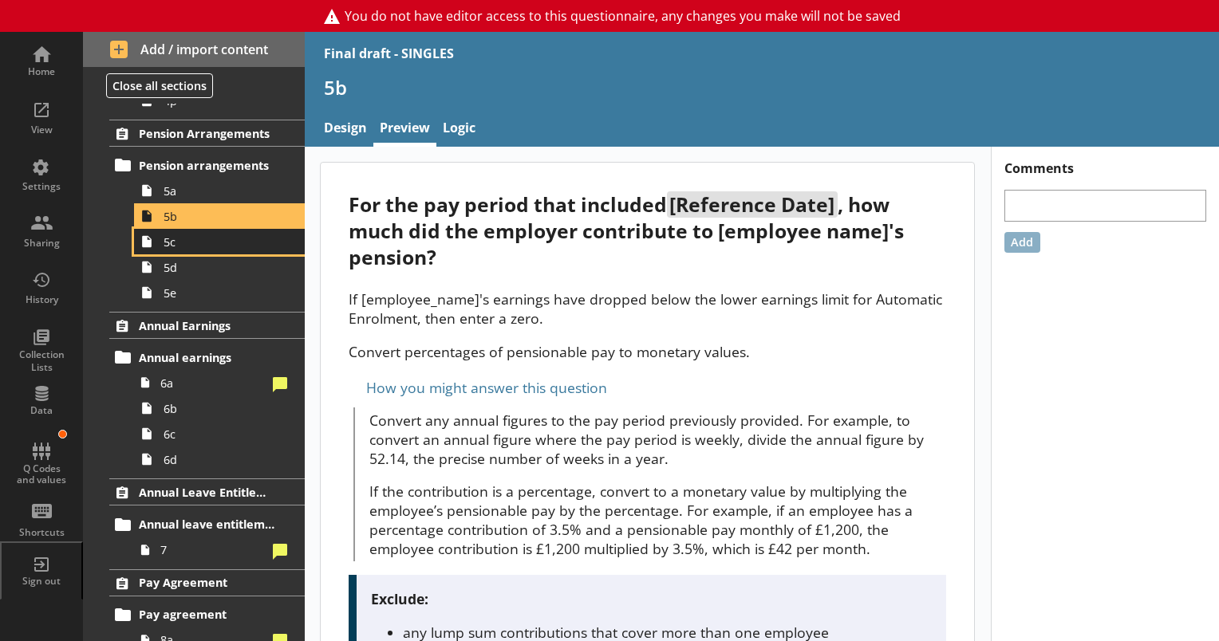
click at [190, 249] on link "5c" at bounding box center [219, 242] width 171 height 26
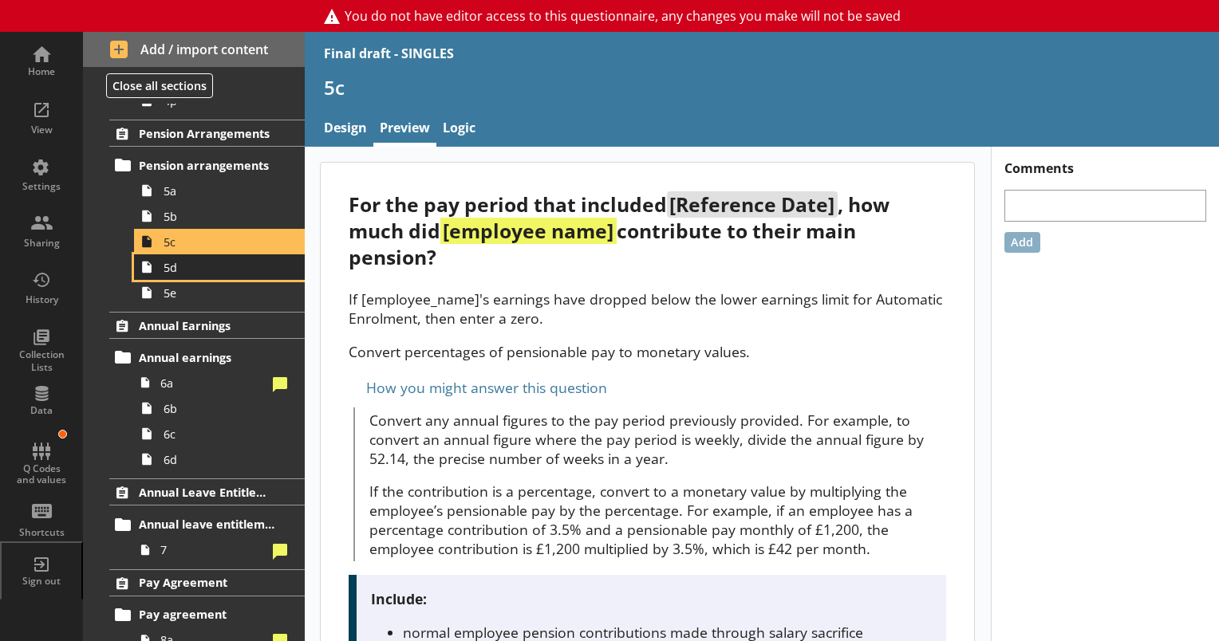
click at [202, 270] on span "5d" at bounding box center [224, 267] width 120 height 15
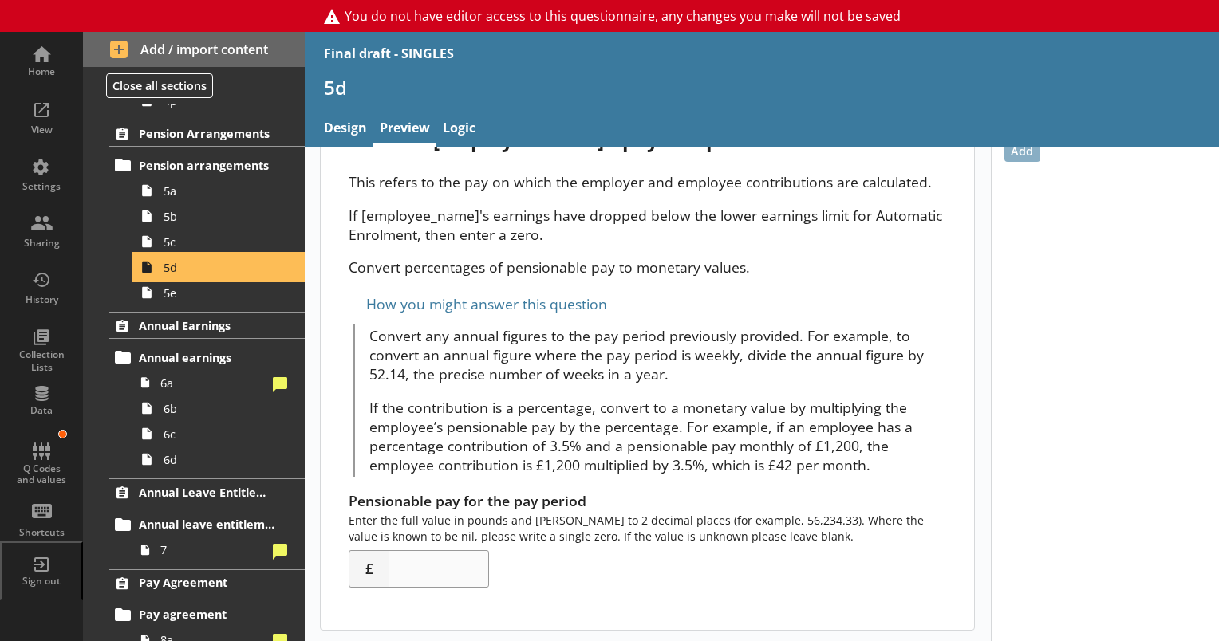
scroll to position [93, 0]
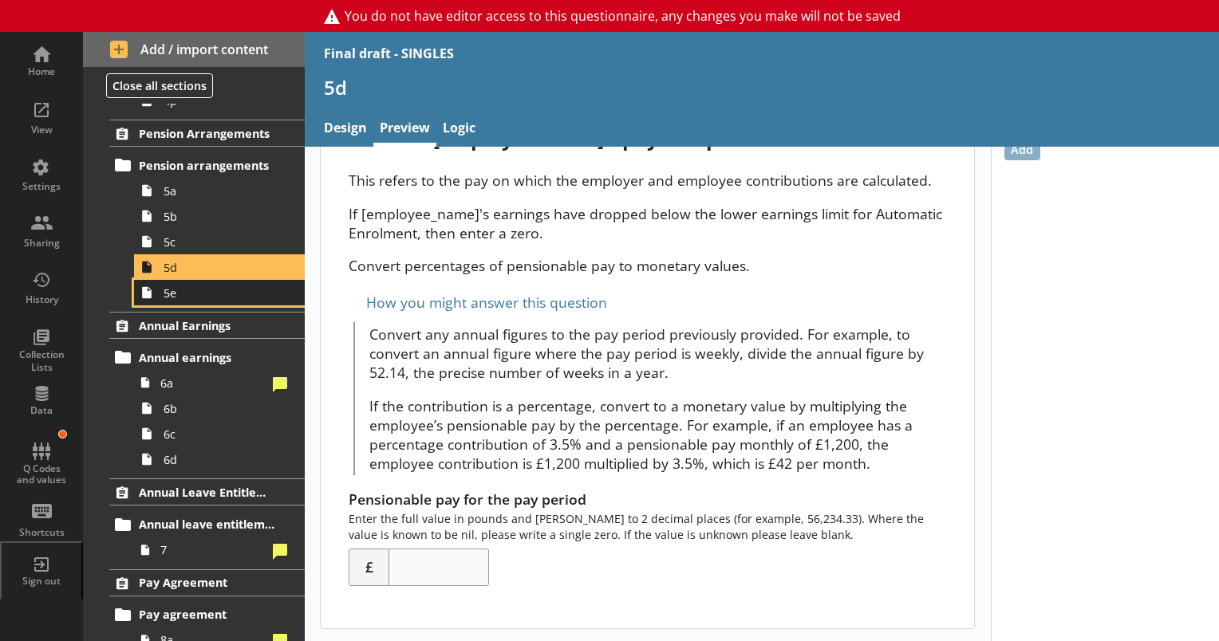
click at [173, 295] on span "5e" at bounding box center [224, 293] width 120 height 15
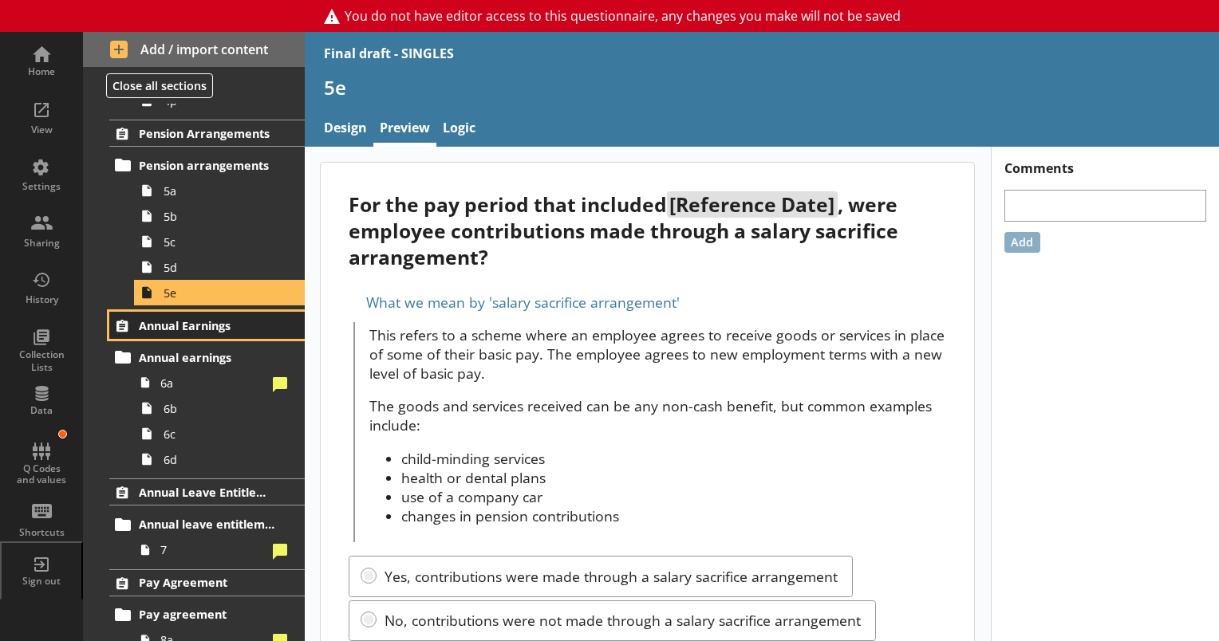
click at [168, 324] on span "Annual Earnings" at bounding box center [208, 325] width 138 height 15
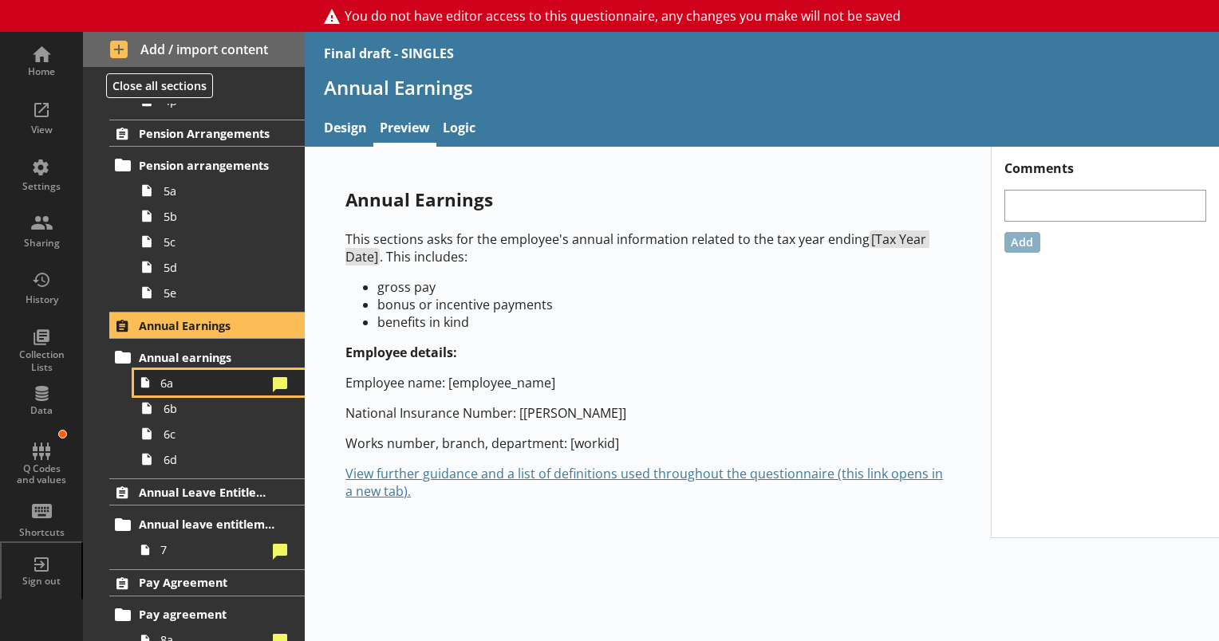
click at [168, 391] on link "6a" at bounding box center [219, 383] width 171 height 26
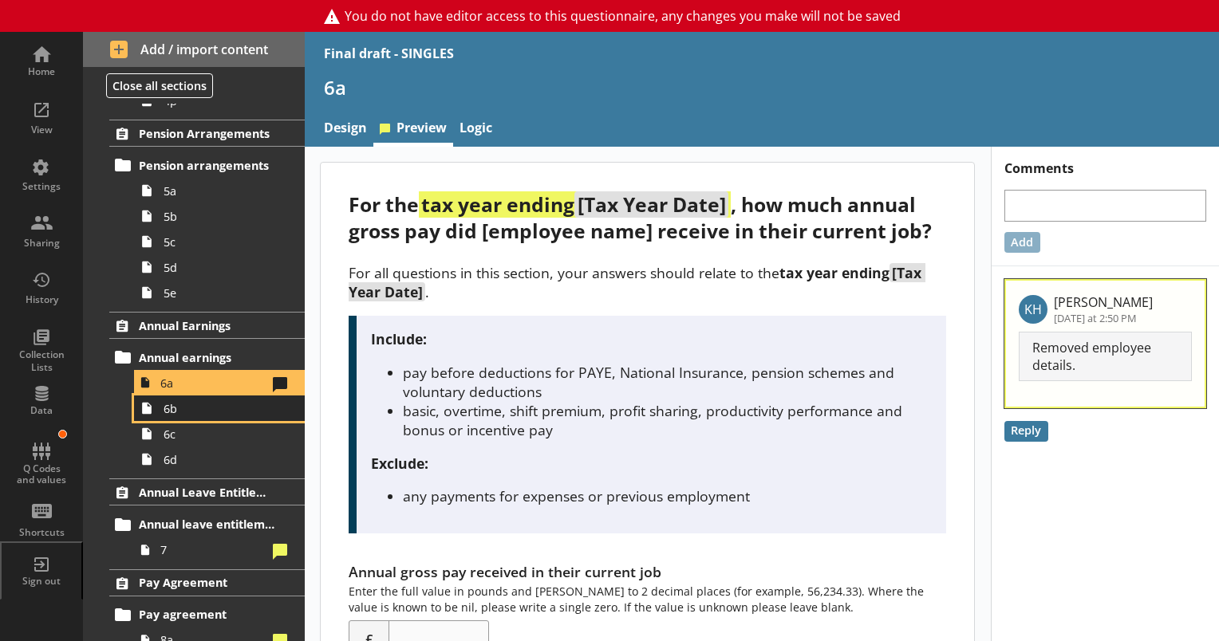
click at [176, 415] on link "6b" at bounding box center [219, 409] width 171 height 26
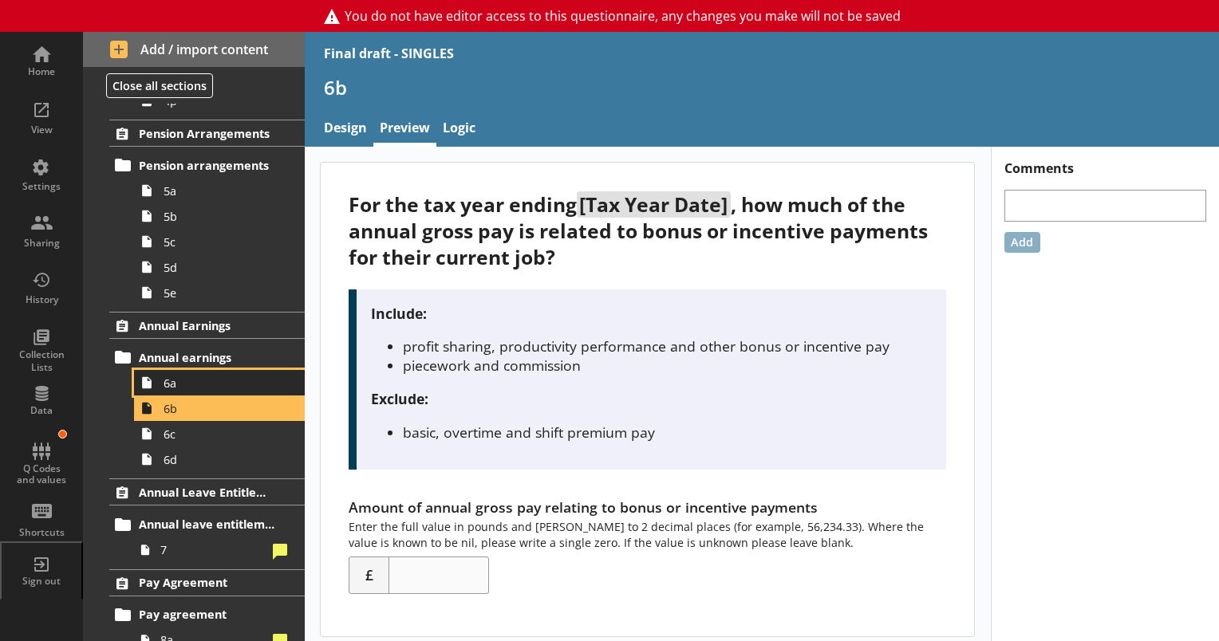
click at [175, 383] on span "6a" at bounding box center [224, 383] width 120 height 15
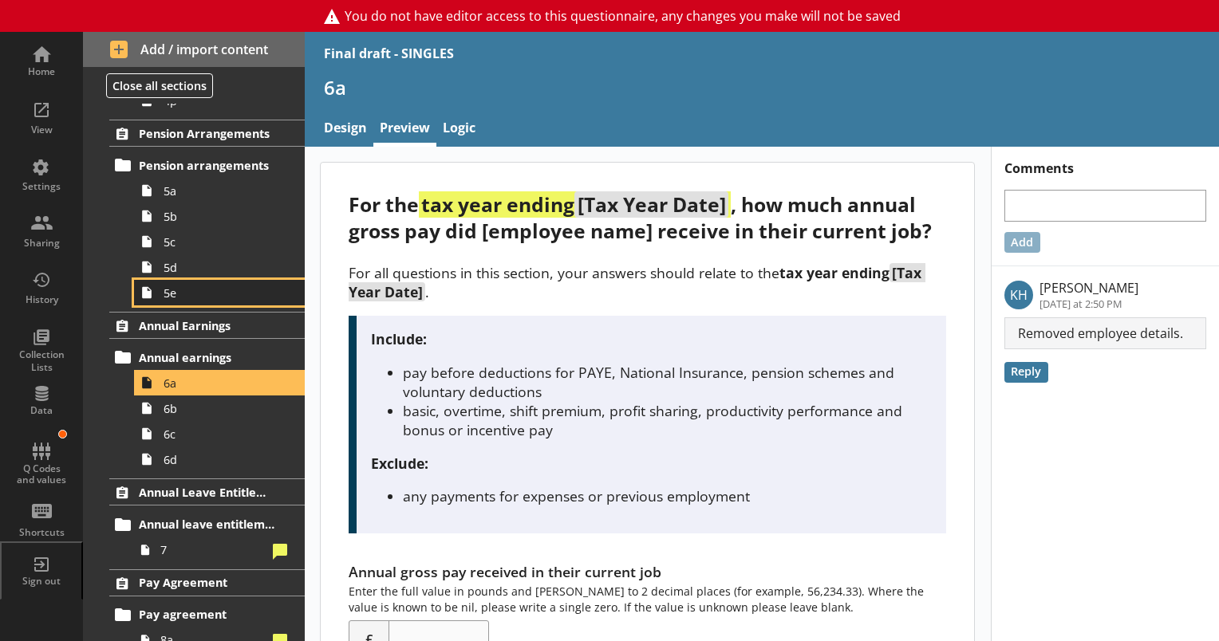
click at [168, 297] on span "5e" at bounding box center [224, 293] width 120 height 15
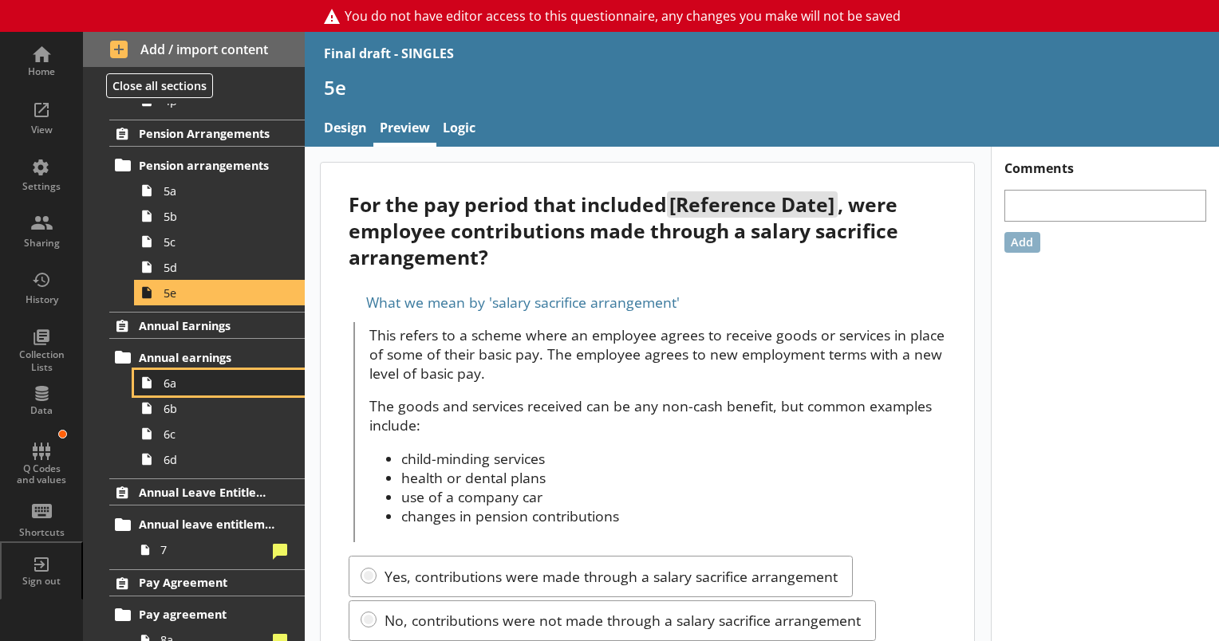
click at [166, 386] on span "6a" at bounding box center [224, 383] width 120 height 15
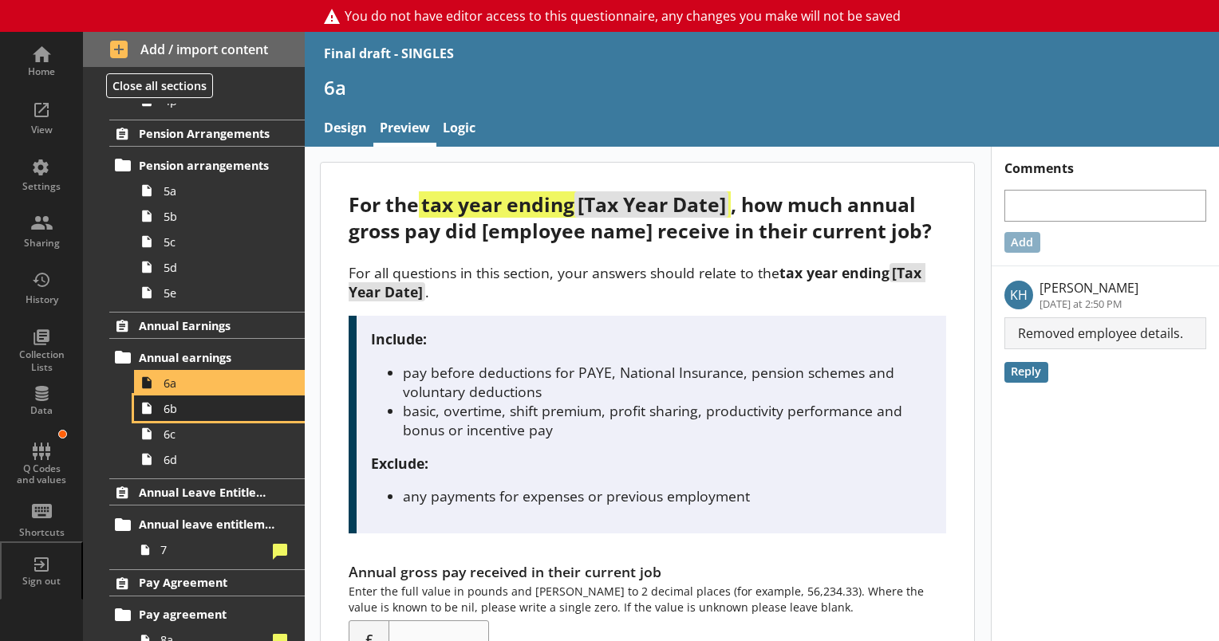
click at [169, 413] on span "6b" at bounding box center [224, 408] width 120 height 15
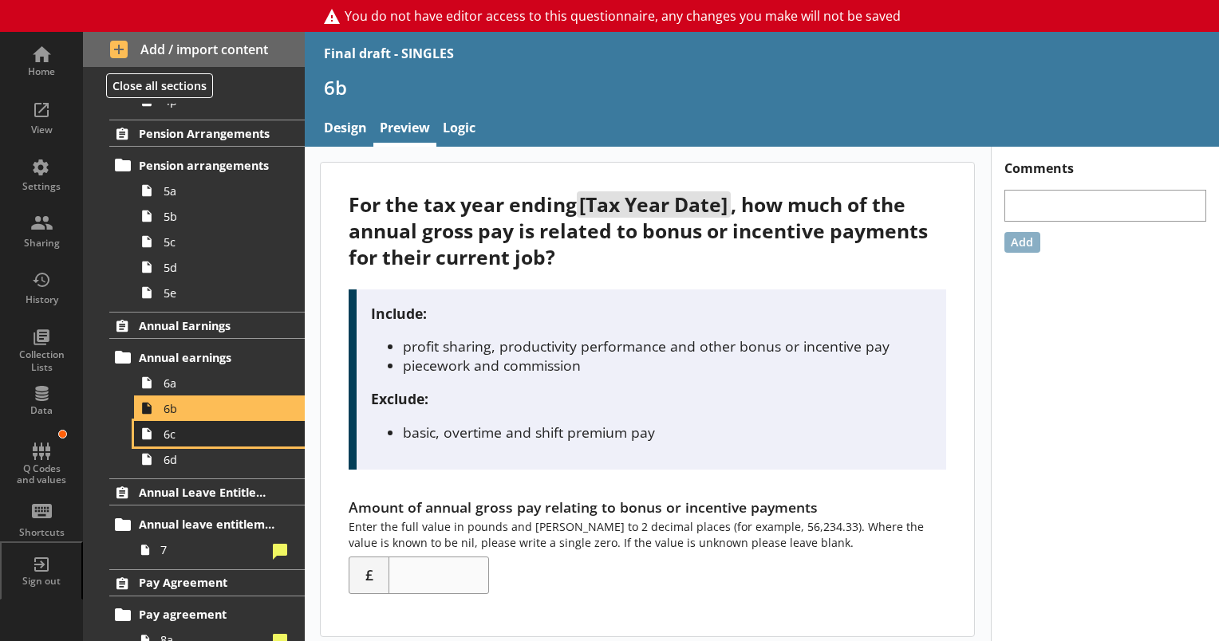
click at [187, 438] on span "6c" at bounding box center [224, 434] width 120 height 15
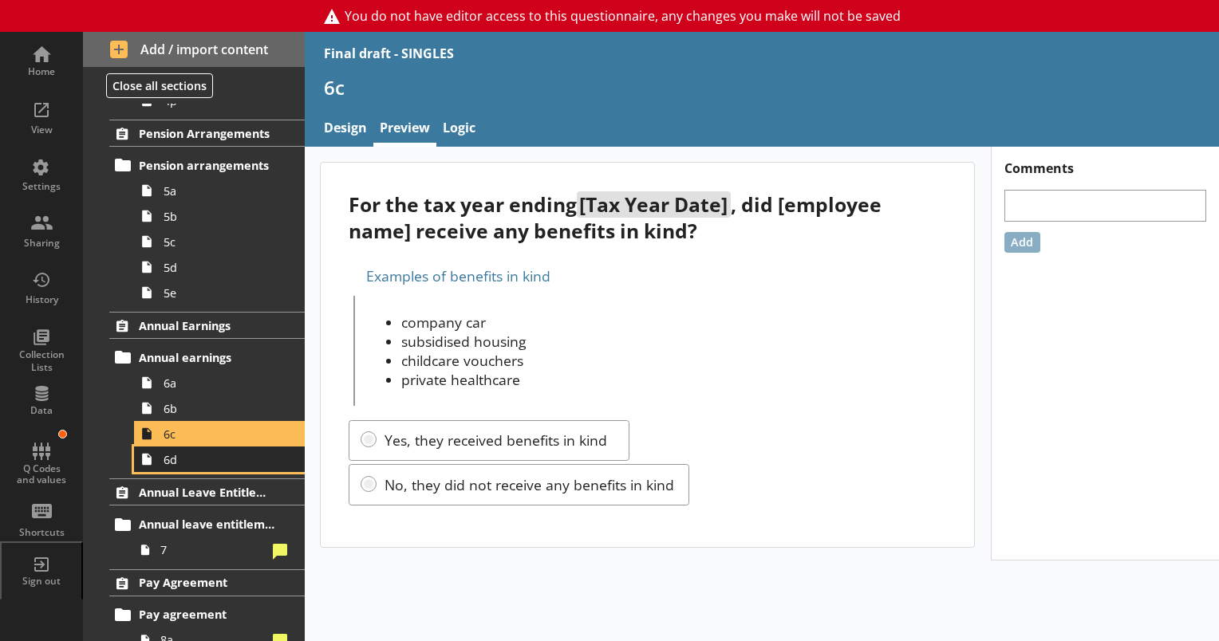
click at [165, 459] on span "6d" at bounding box center [224, 459] width 120 height 15
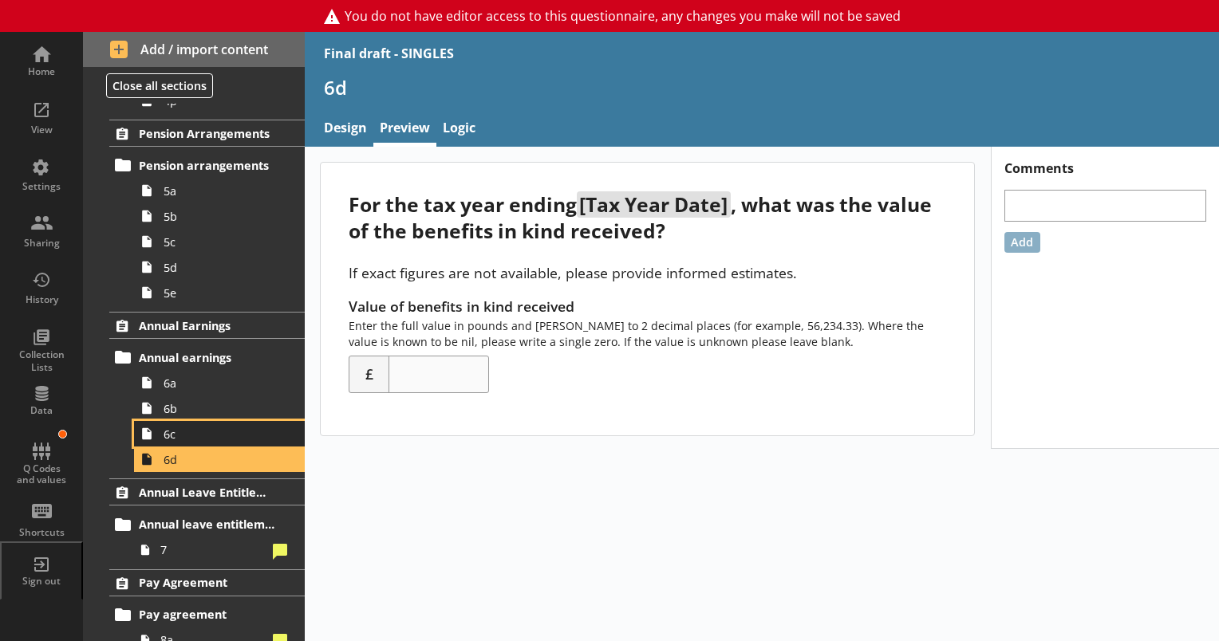
click at [169, 437] on span "6c" at bounding box center [224, 434] width 120 height 15
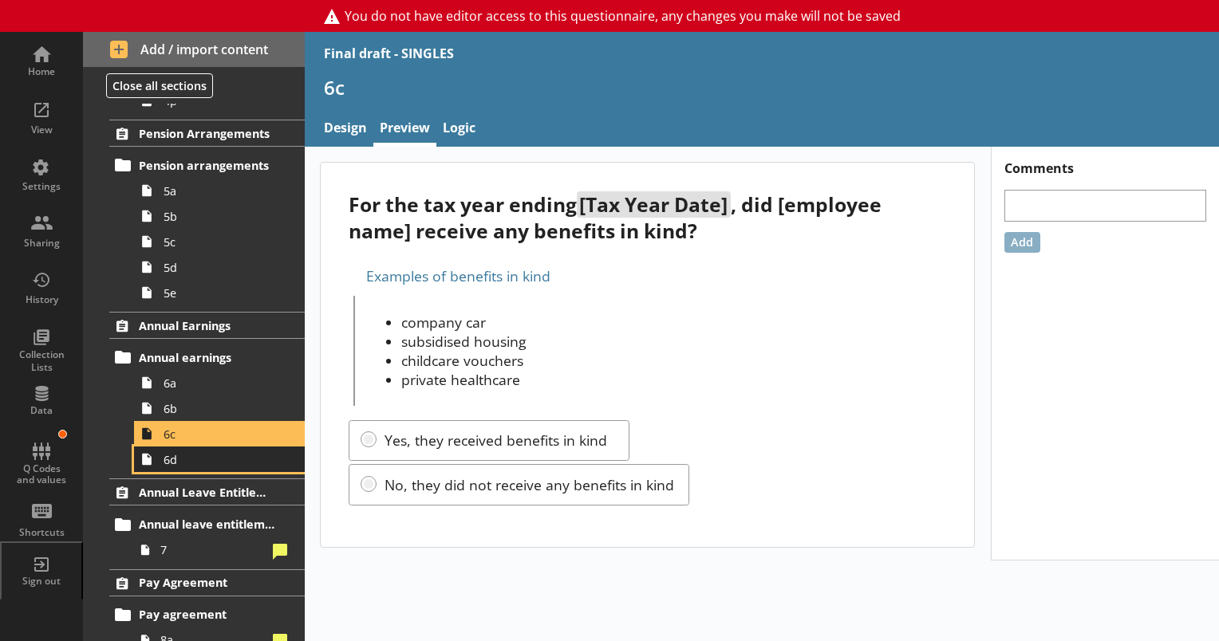
click at [166, 466] on link "6d" at bounding box center [219, 460] width 171 height 26
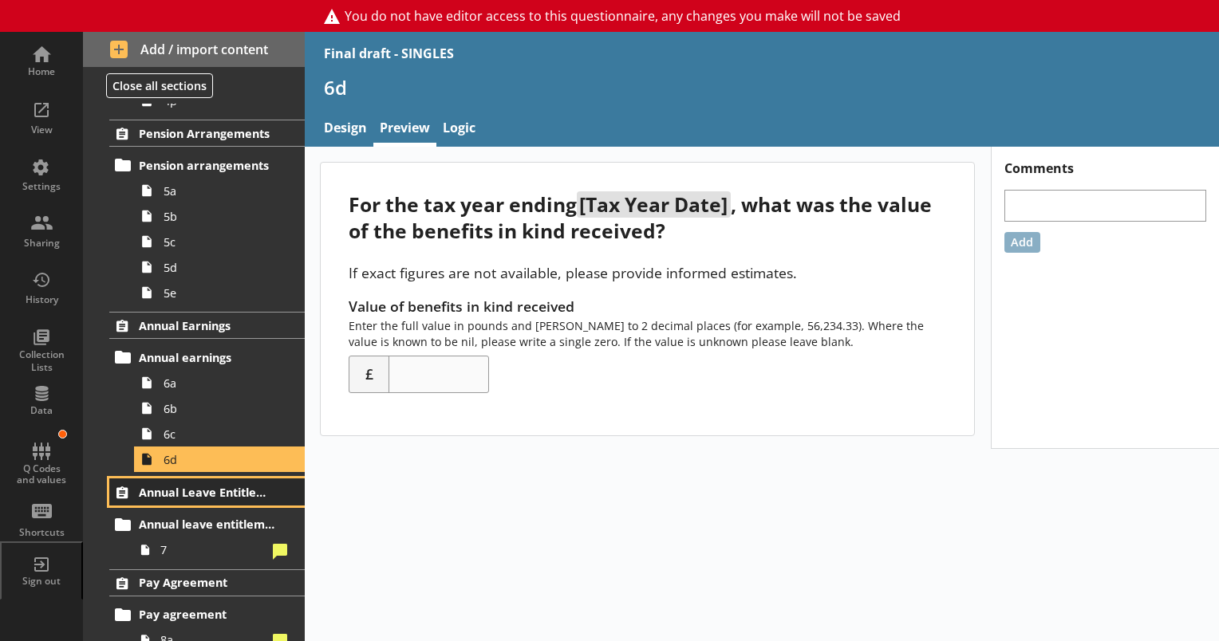
click at [173, 491] on span "Annual Leave Entitlement" at bounding box center [208, 492] width 138 height 15
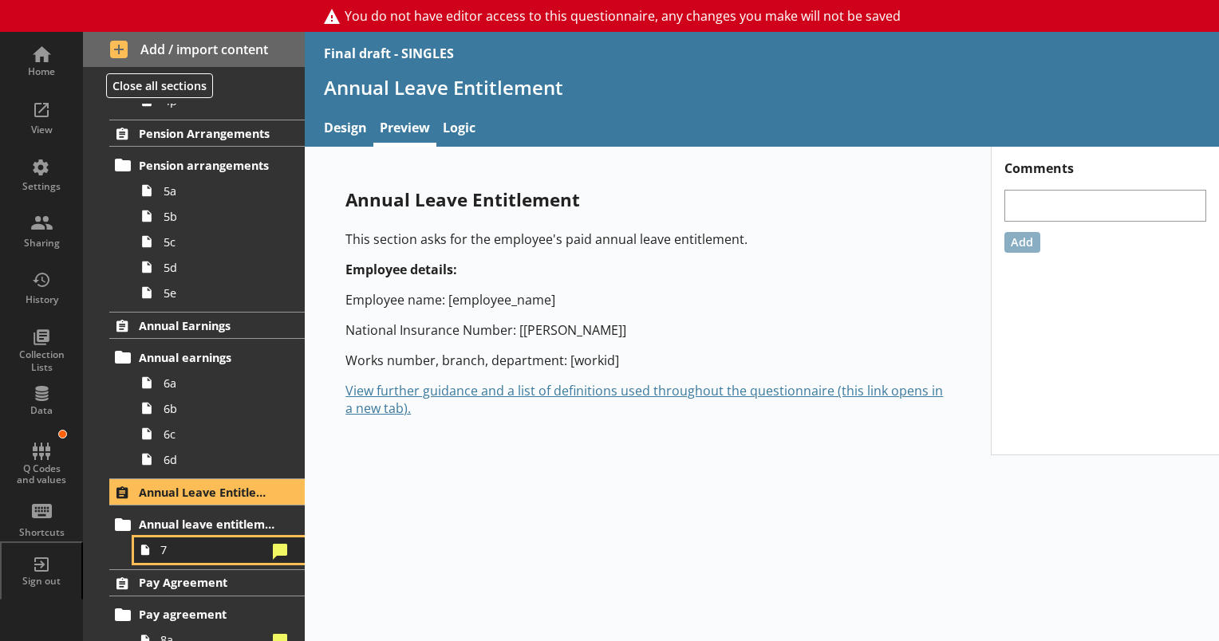
click at [159, 549] on link "7" at bounding box center [219, 551] width 171 height 26
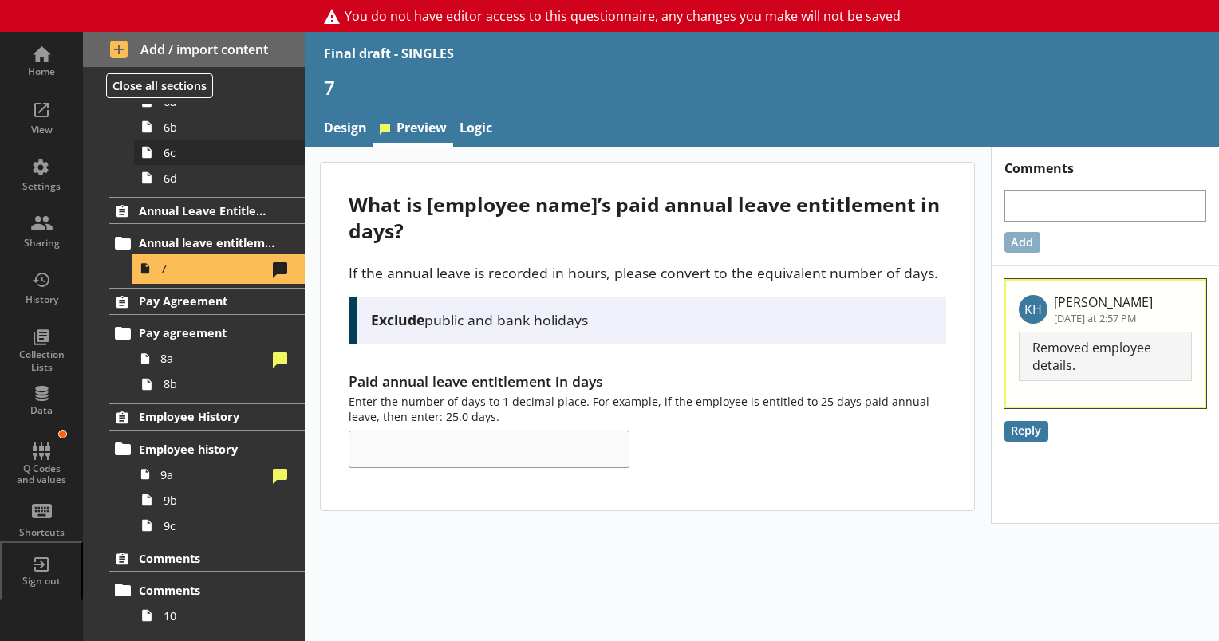
scroll to position [1475, 0]
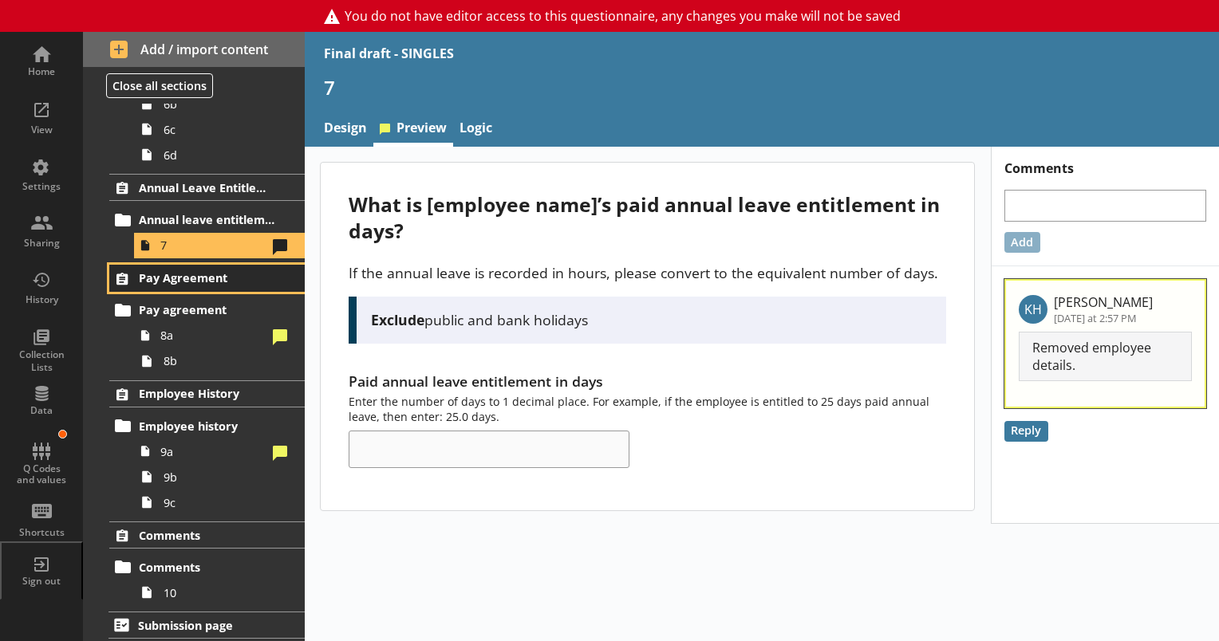
click at [179, 270] on span "Pay Agreement" at bounding box center [208, 277] width 138 height 15
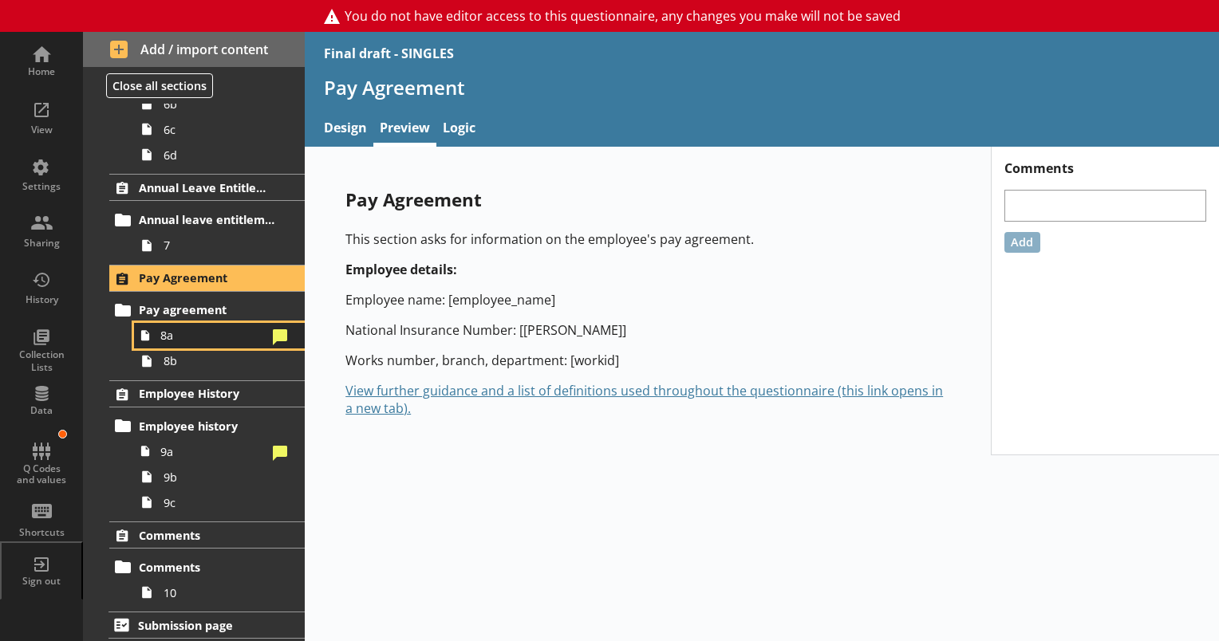
click at [161, 334] on span "8a" at bounding box center [213, 335] width 106 height 15
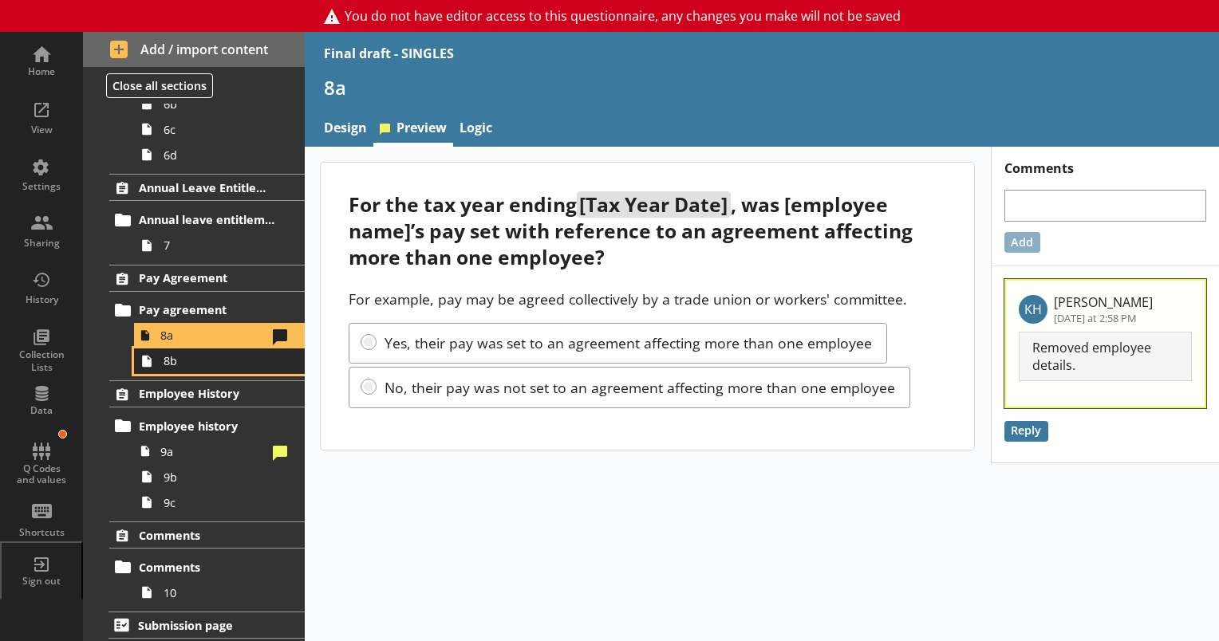
click at [170, 363] on span "8b" at bounding box center [224, 360] width 120 height 15
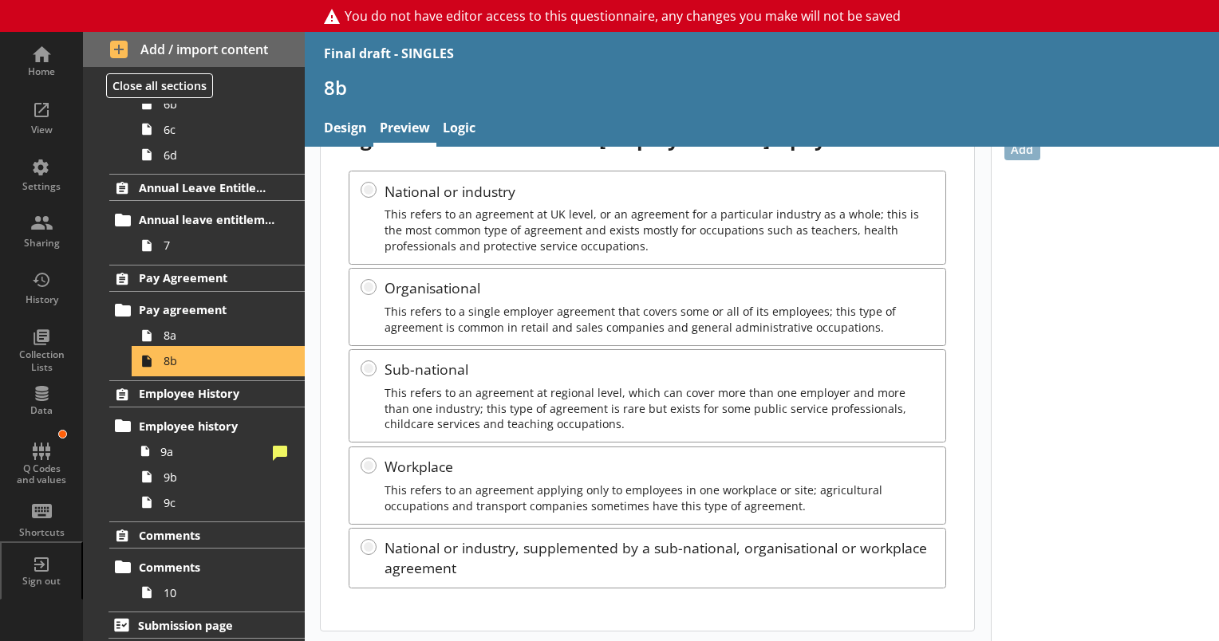
scroll to position [93, 0]
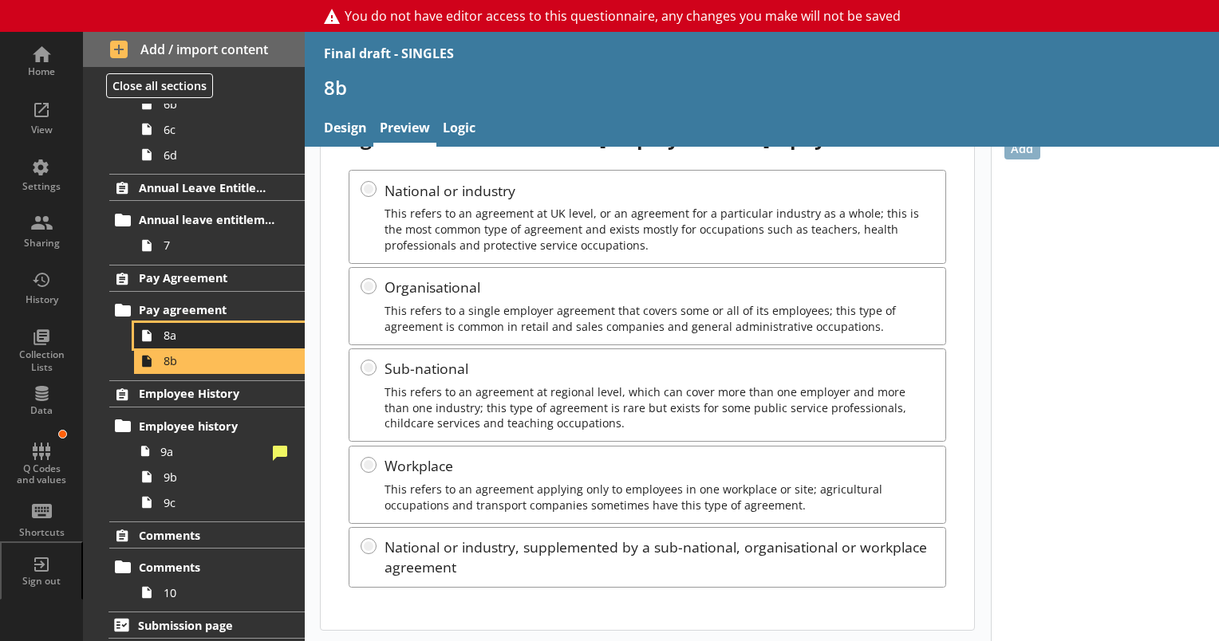
click at [195, 336] on span "8a" at bounding box center [224, 335] width 120 height 15
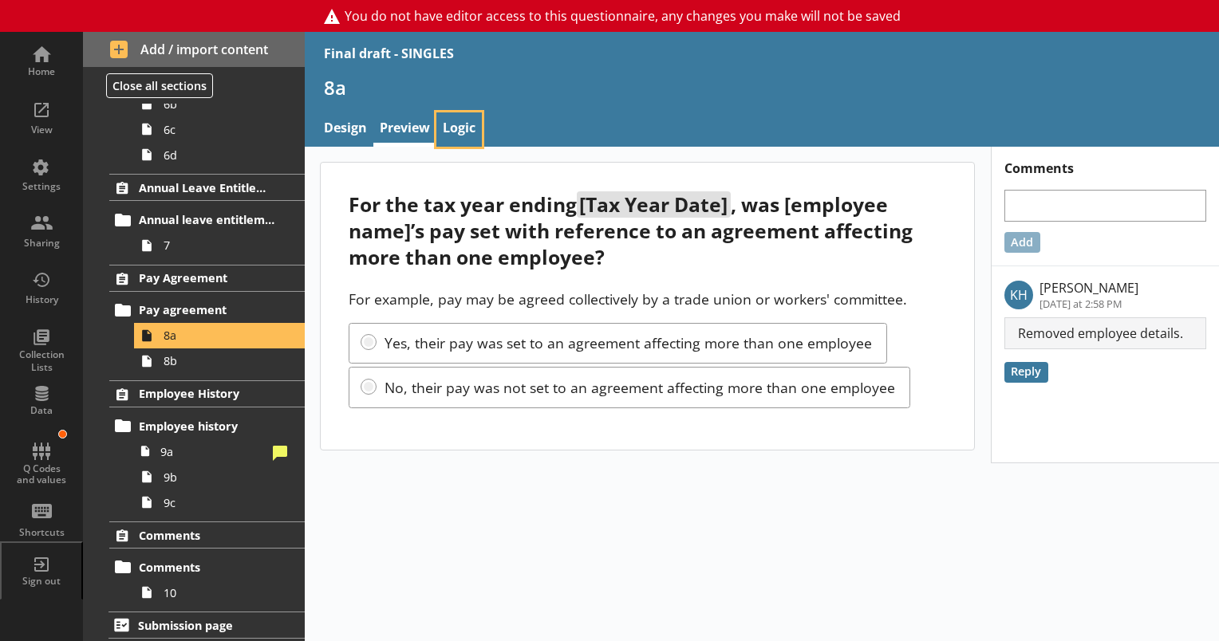
click at [461, 128] on link "Logic" at bounding box center [458, 129] width 45 height 34
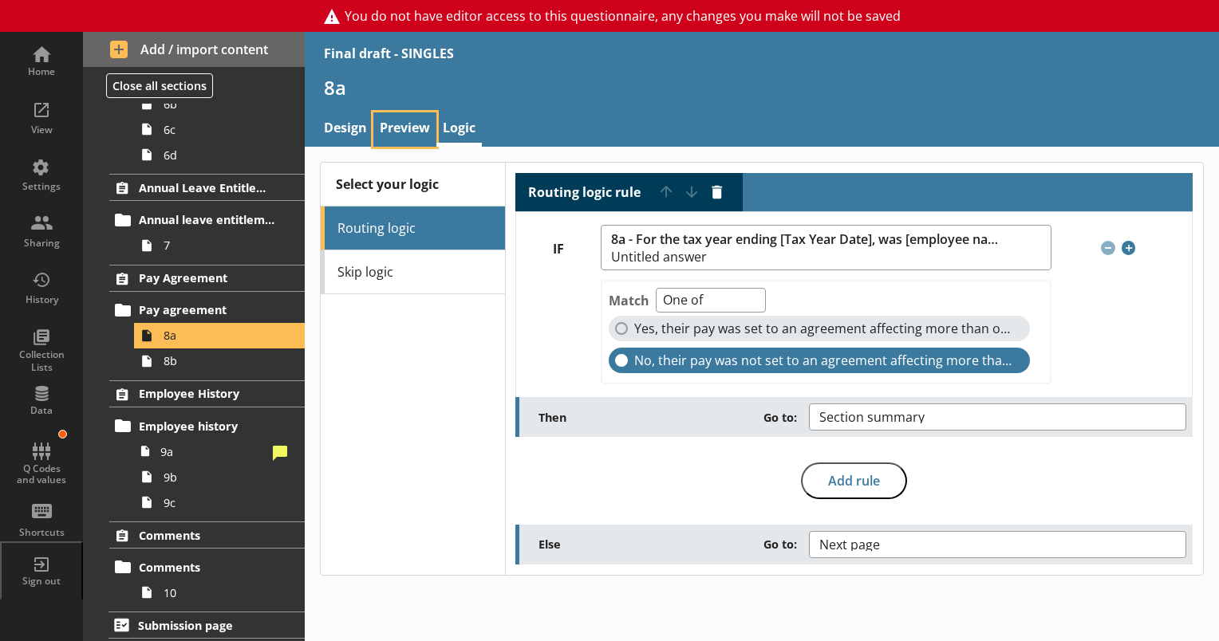
click at [392, 130] on link "Preview" at bounding box center [404, 129] width 63 height 34
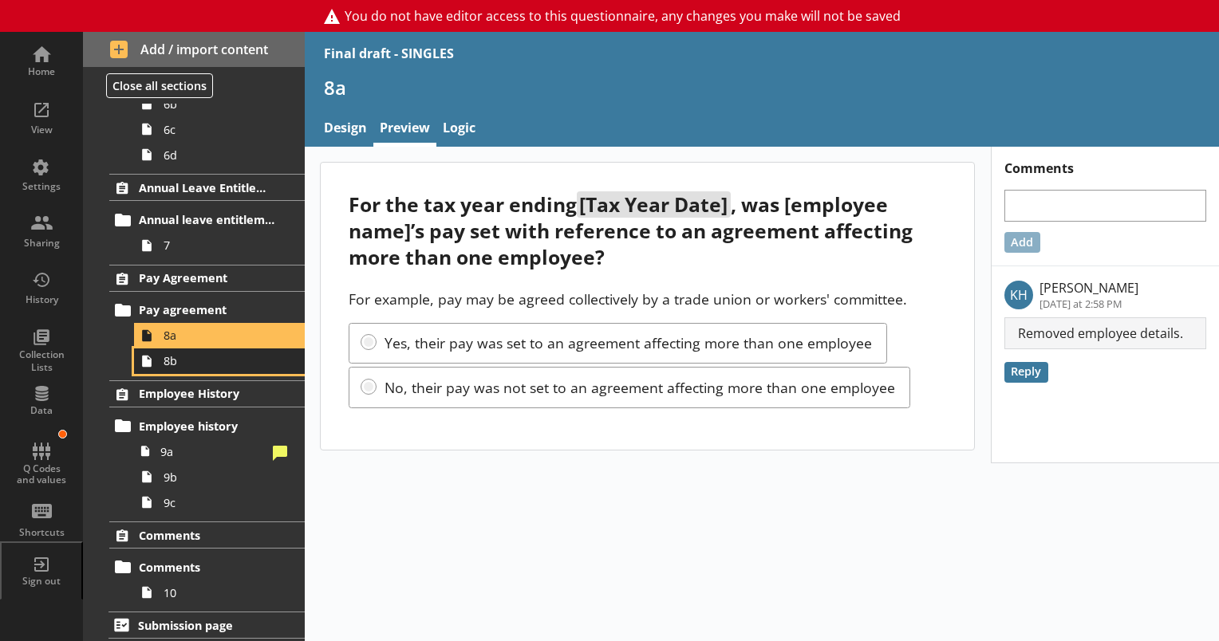
click at [184, 354] on span "8b" at bounding box center [224, 360] width 120 height 15
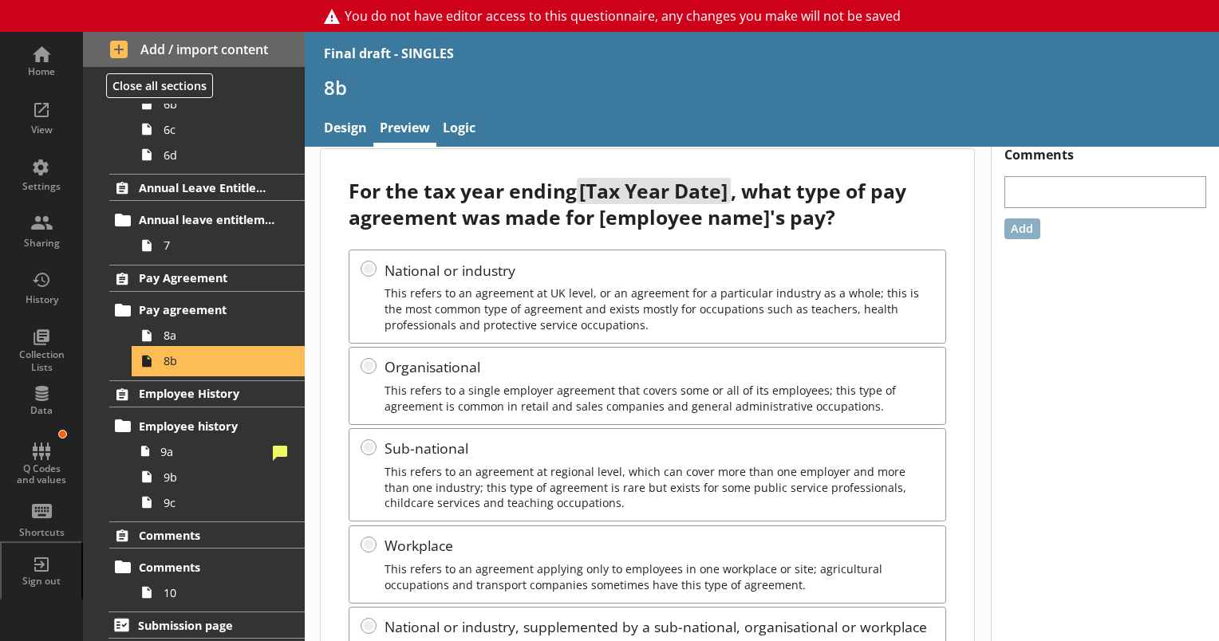
scroll to position [93, 0]
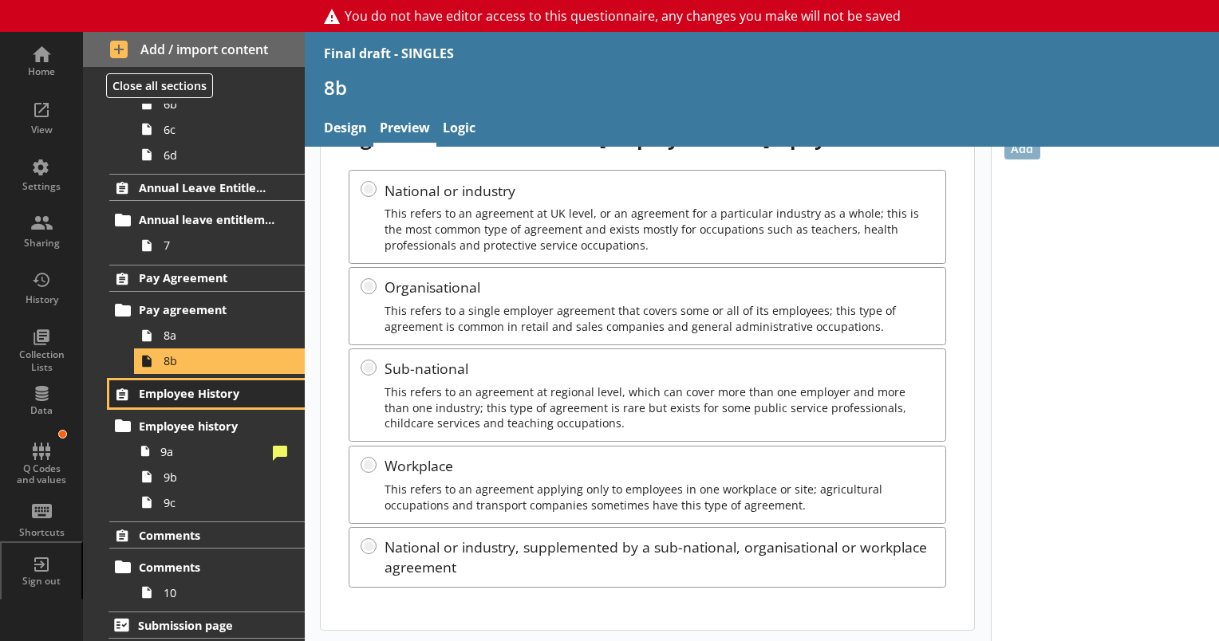
click at [166, 392] on span "Employee History" at bounding box center [208, 393] width 138 height 15
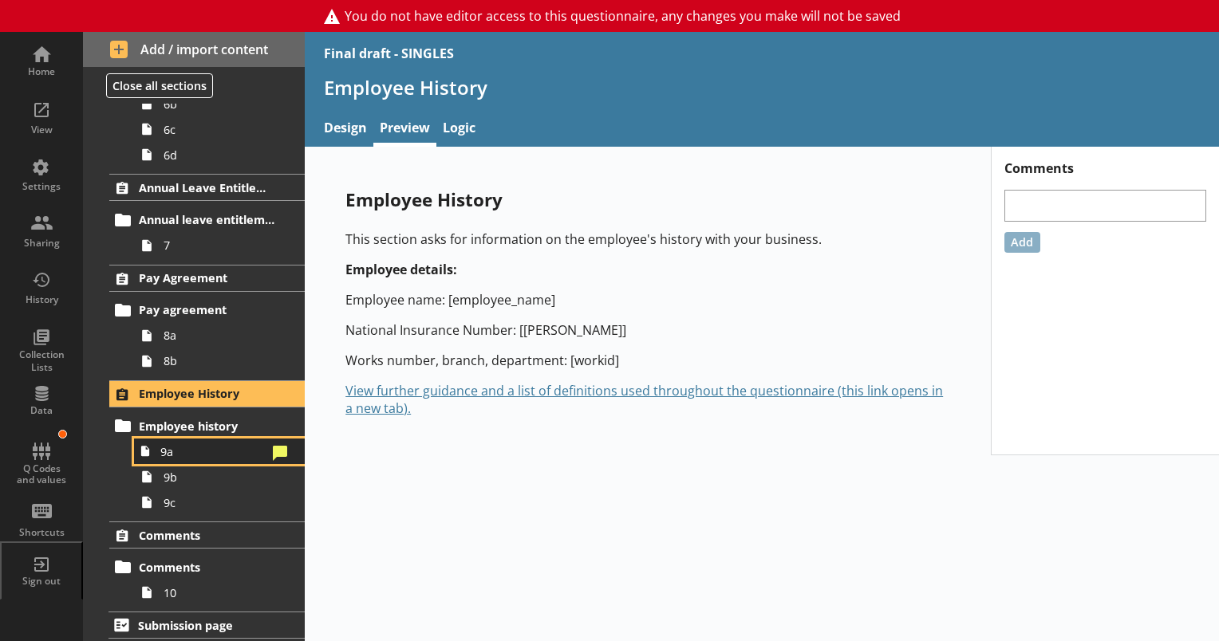
click at [174, 455] on span "9a" at bounding box center [213, 451] width 106 height 15
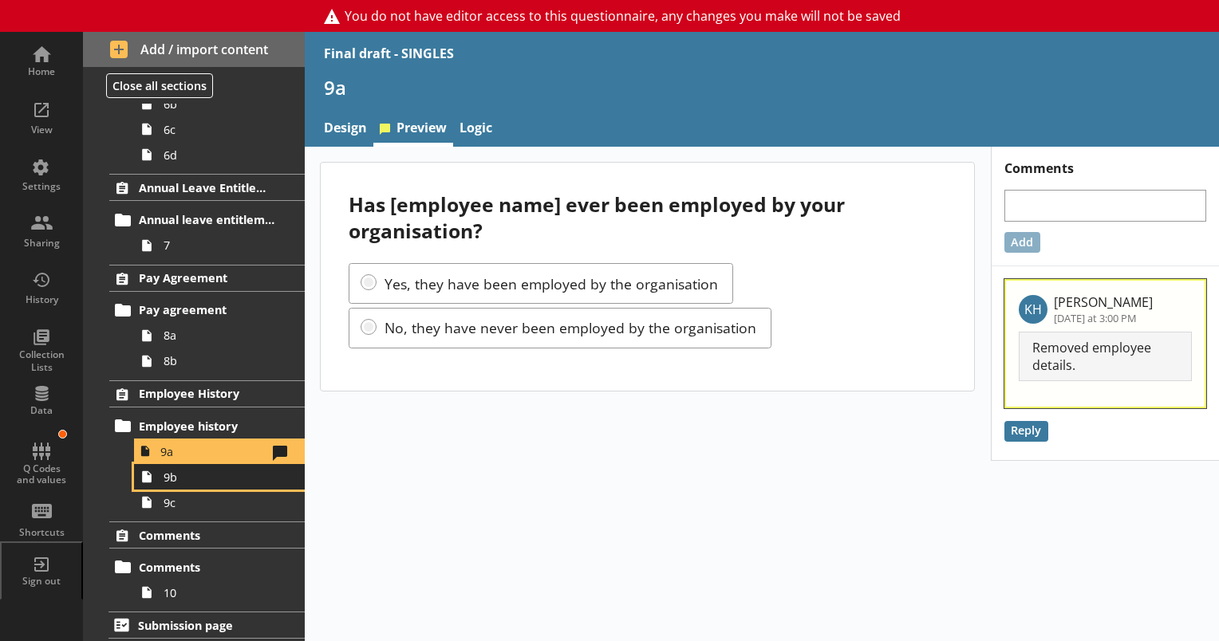
click at [202, 474] on span "9b" at bounding box center [224, 477] width 120 height 15
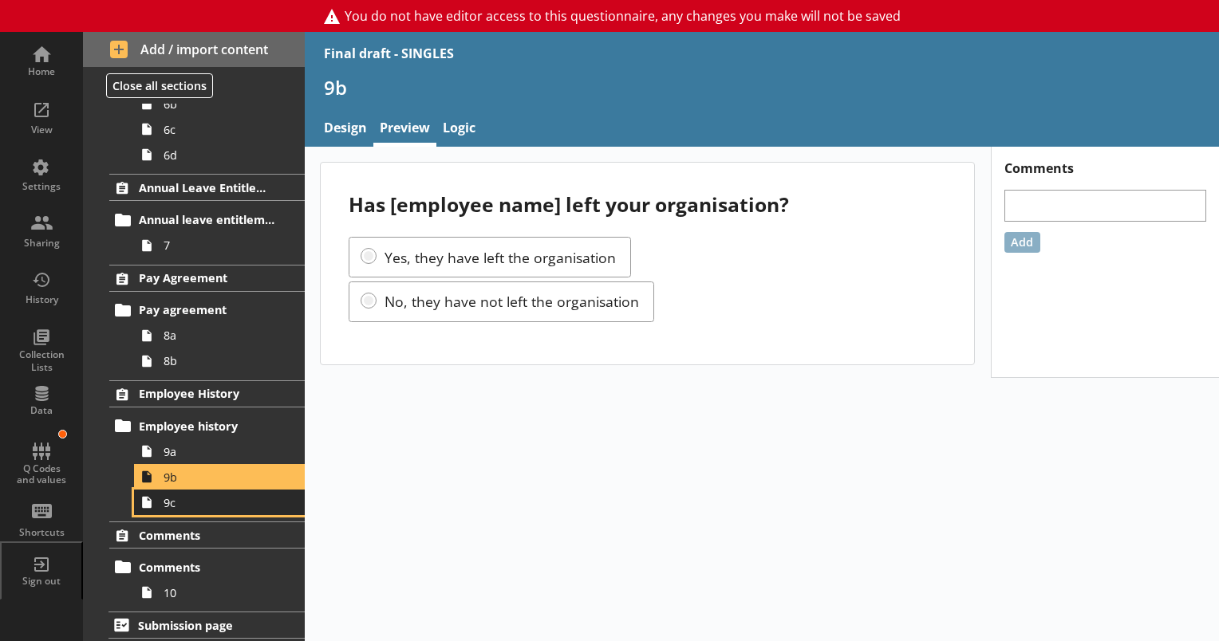
click at [161, 505] on link "9c" at bounding box center [219, 503] width 171 height 26
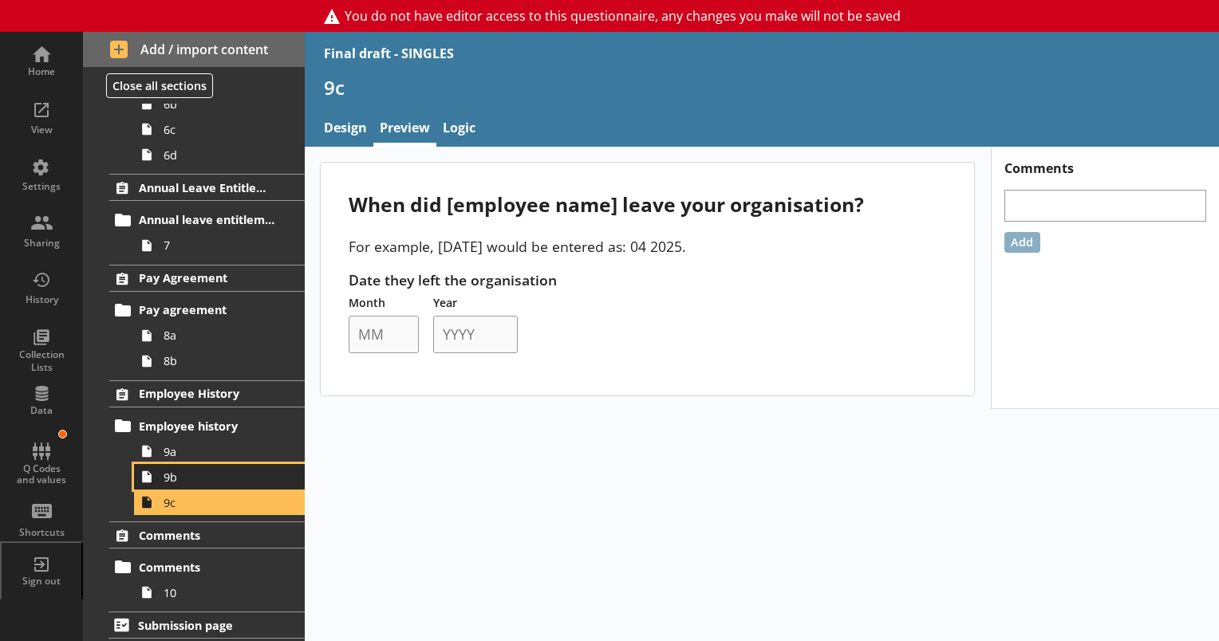
click at [206, 471] on span "9b" at bounding box center [224, 477] width 120 height 15
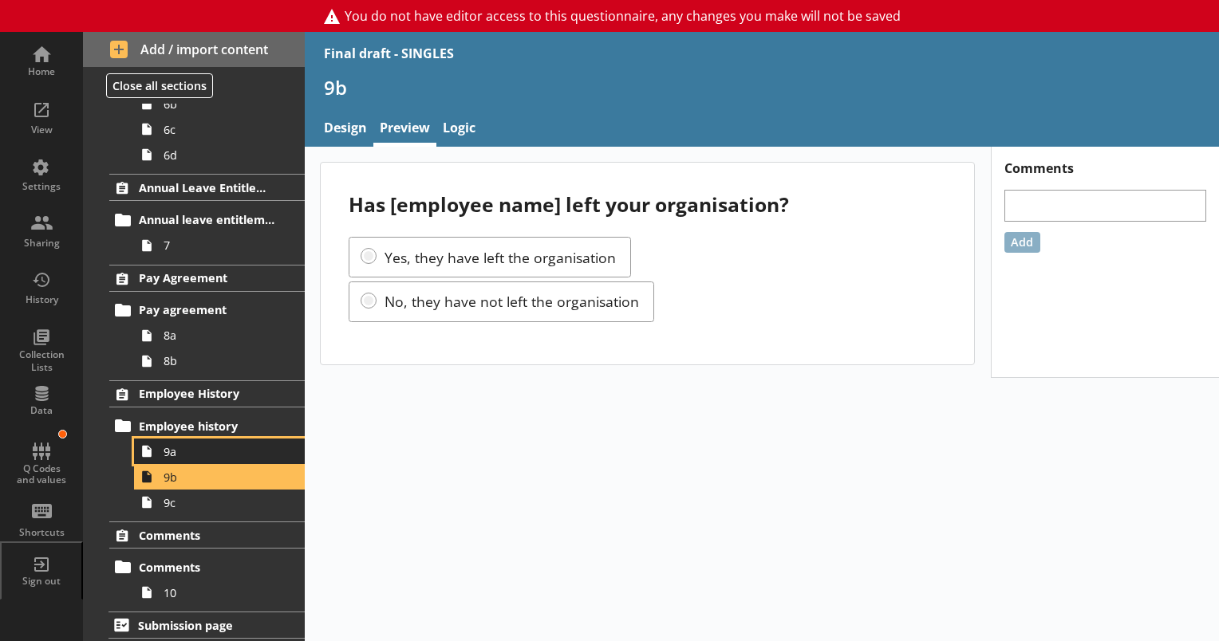
click at [207, 444] on span "9a" at bounding box center [224, 451] width 120 height 15
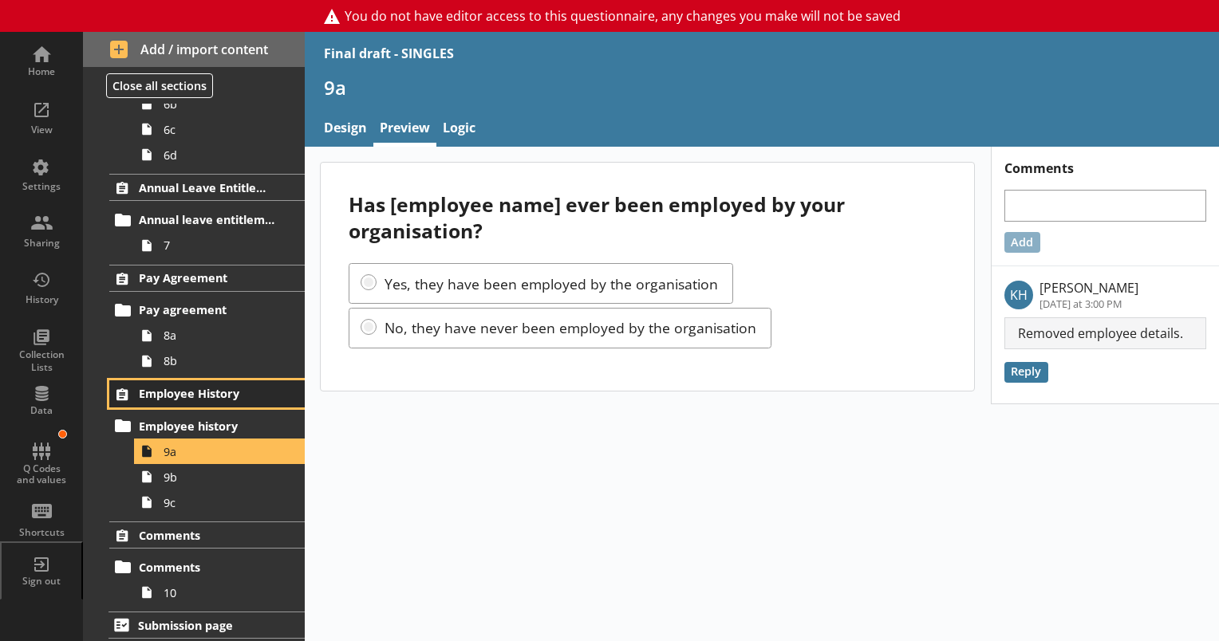
click at [201, 389] on span "Employee History" at bounding box center [208, 393] width 138 height 15
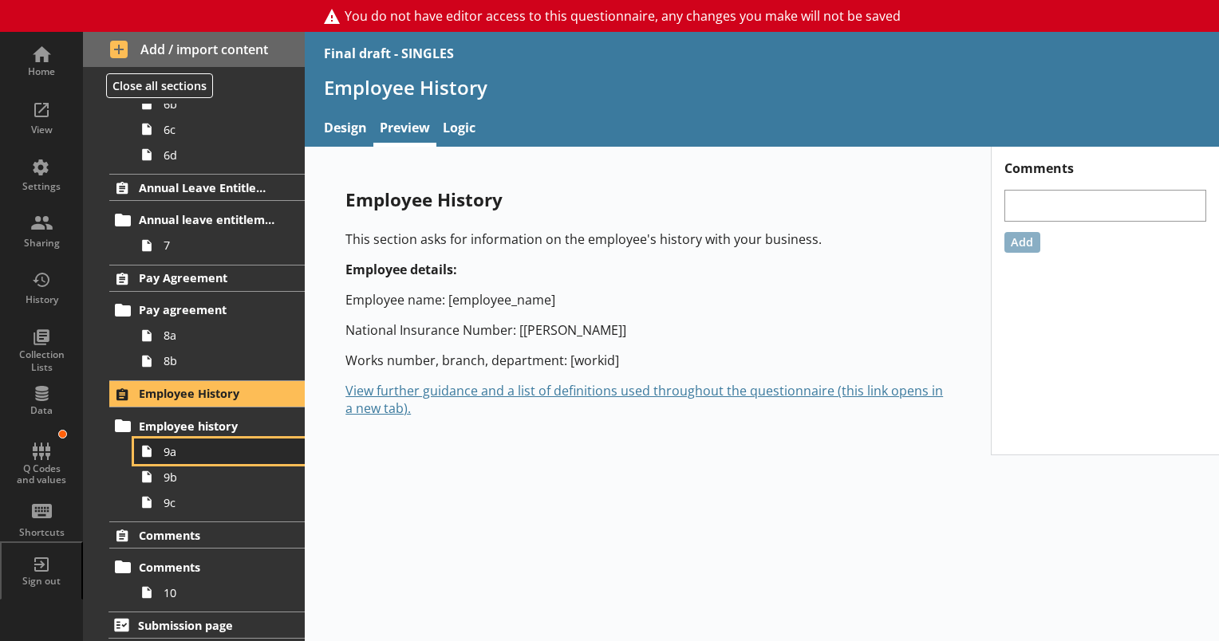
click at [211, 456] on link "9a" at bounding box center [219, 452] width 171 height 26
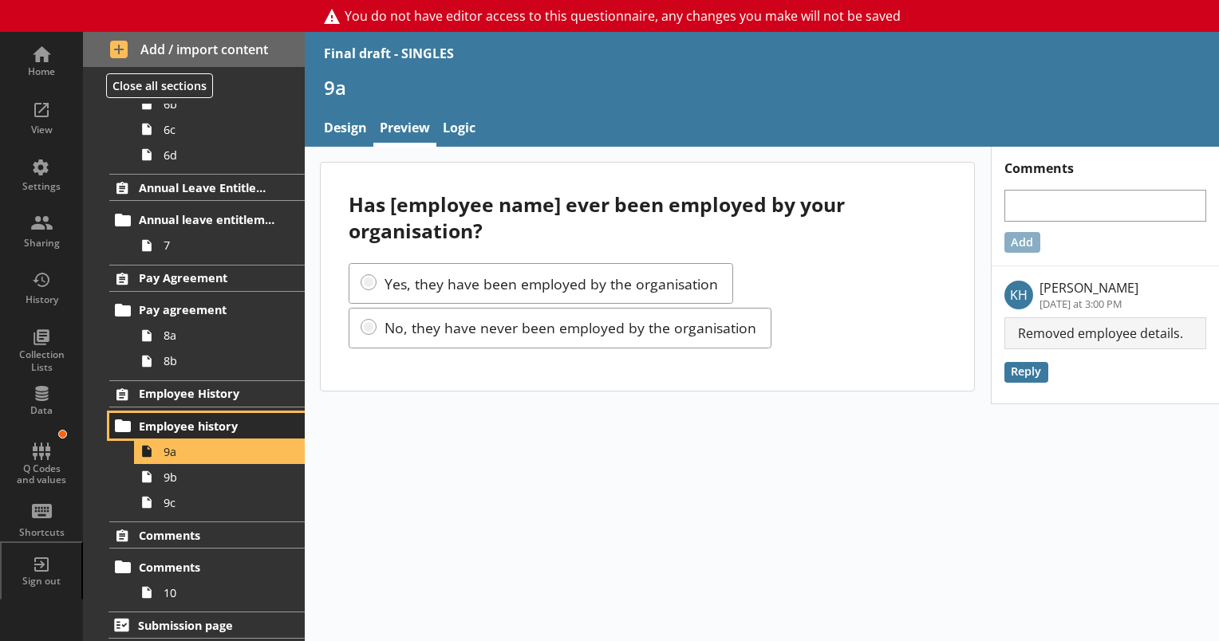
click at [188, 421] on span "Employee history" at bounding box center [208, 426] width 138 height 15
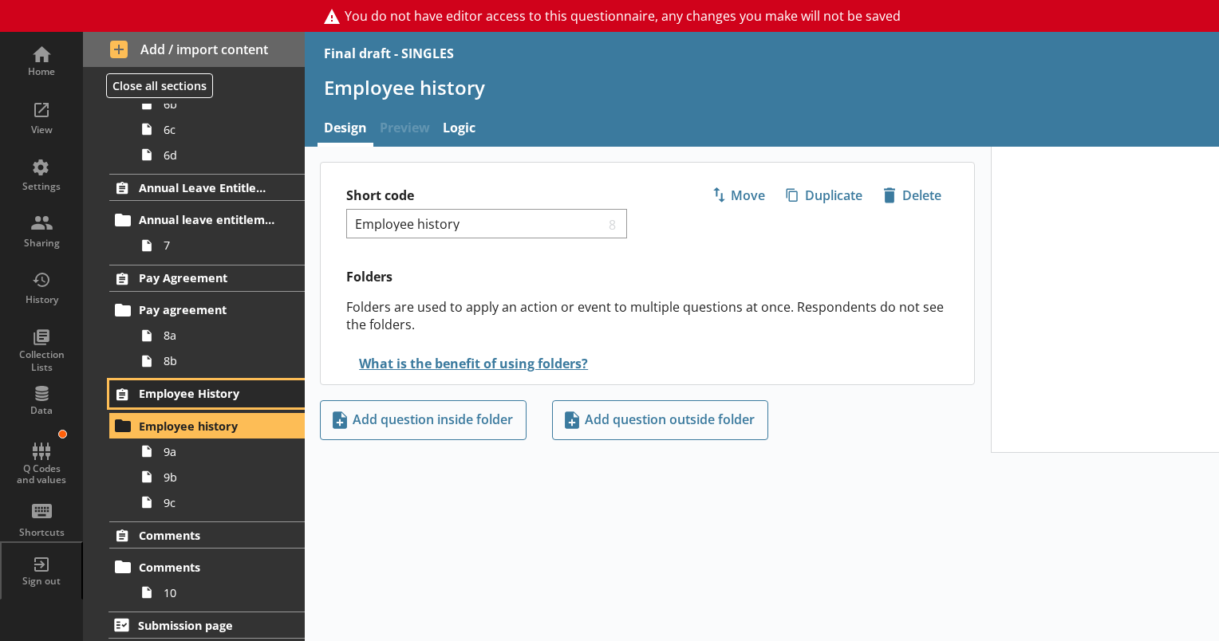
click at [188, 396] on span "Employee History" at bounding box center [208, 393] width 138 height 15
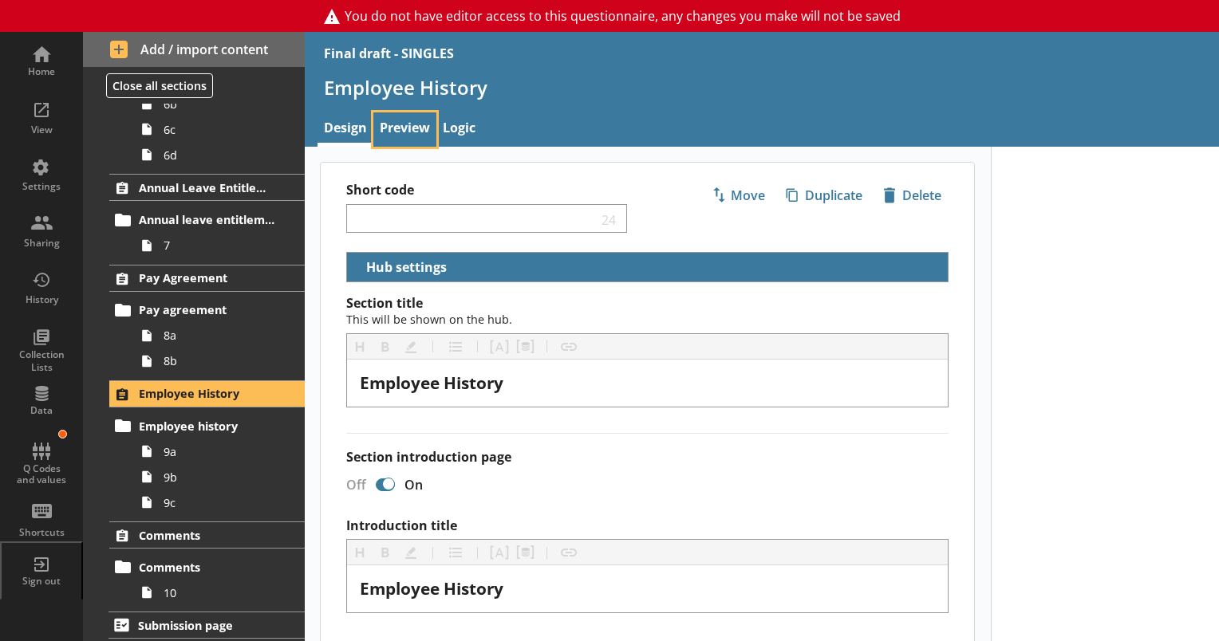
click at [391, 124] on link "Preview" at bounding box center [404, 129] width 63 height 34
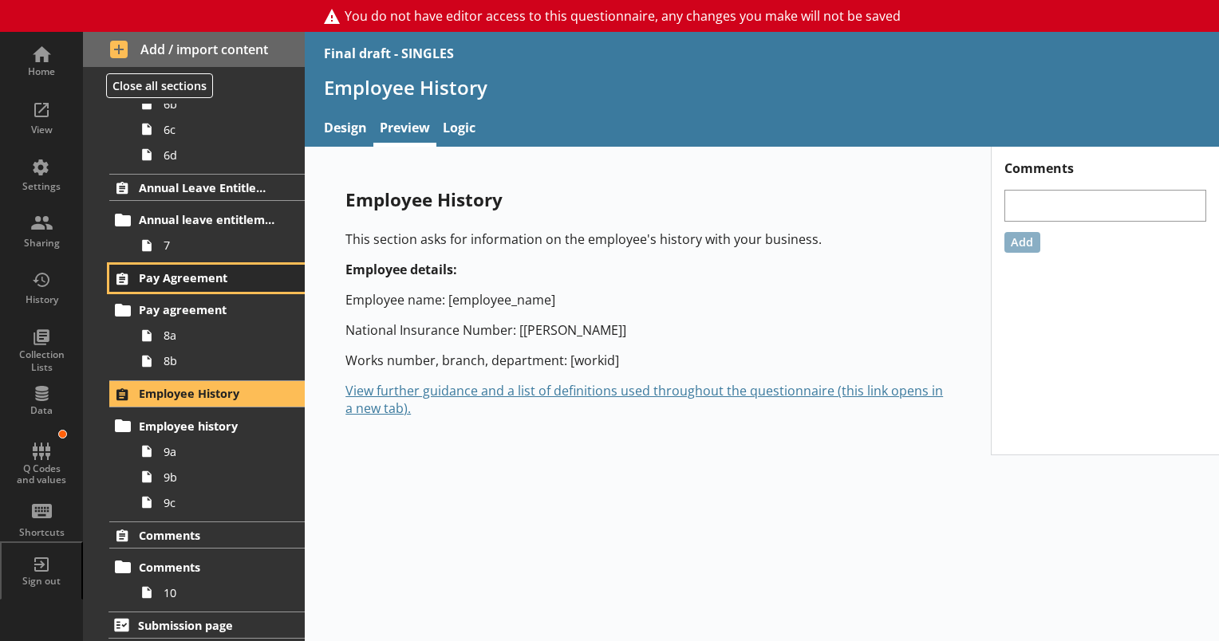
click at [188, 270] on span "Pay Agreement" at bounding box center [208, 277] width 138 height 15
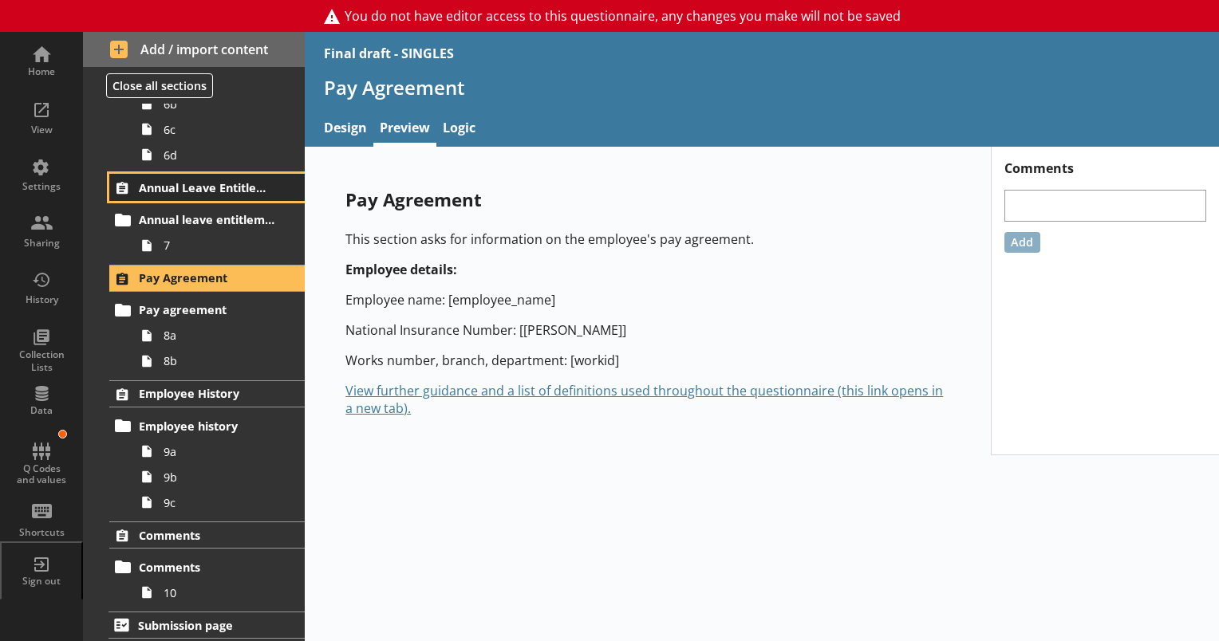
click at [194, 191] on span "Annual Leave Entitlement" at bounding box center [208, 187] width 138 height 15
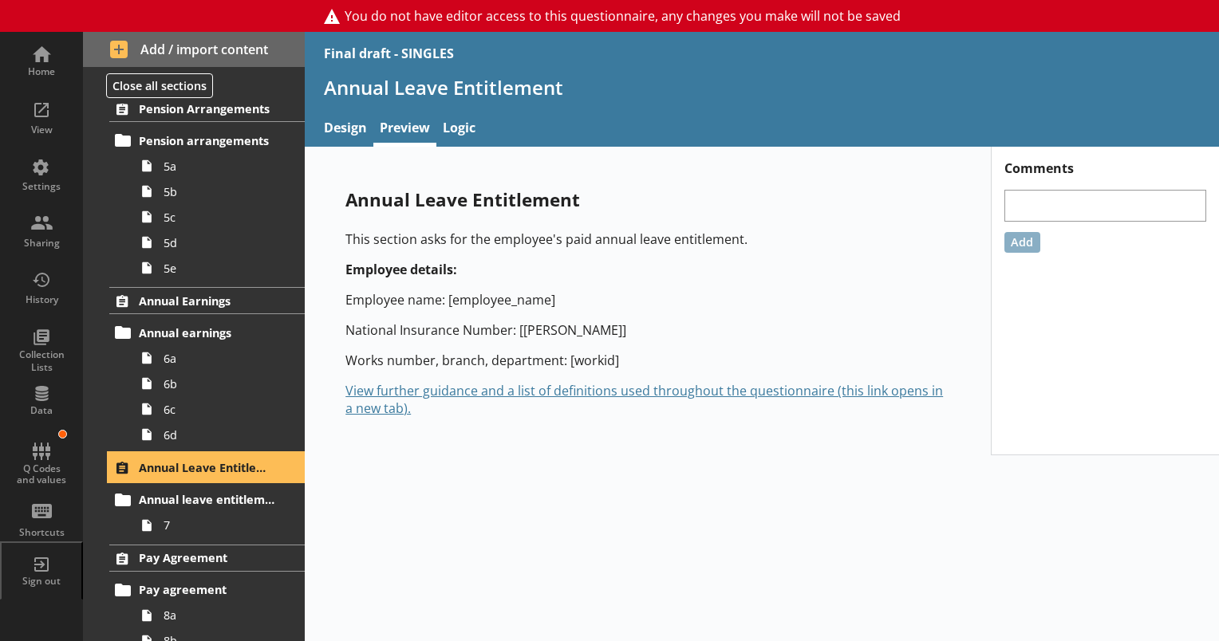
scroll to position [1156, 0]
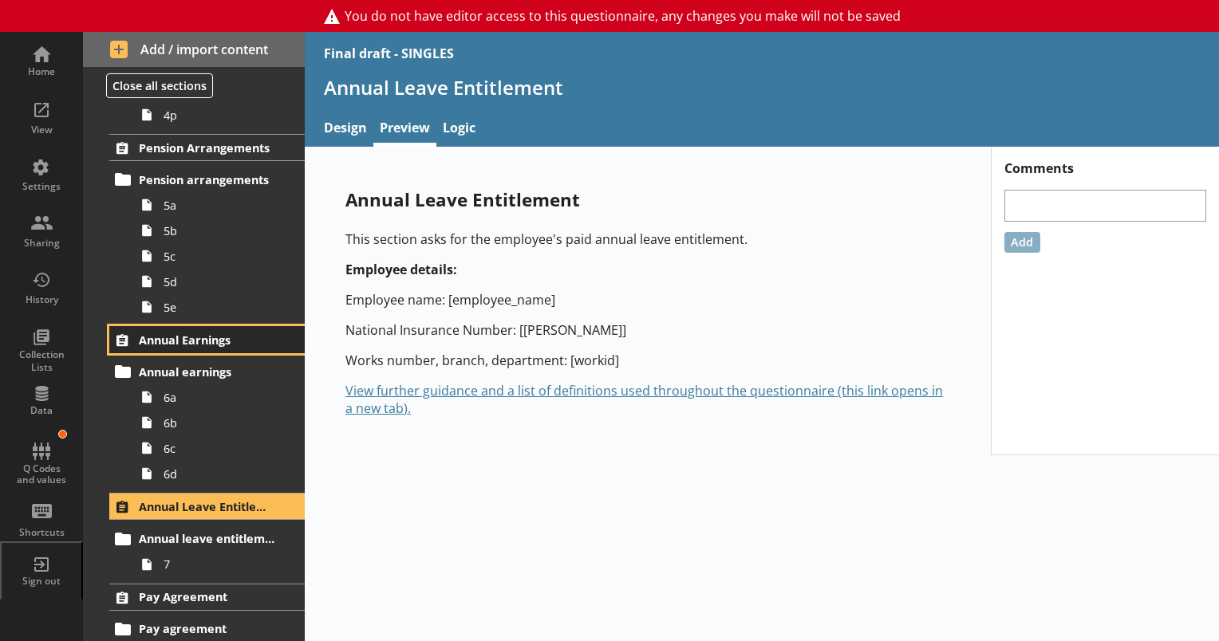
click at [200, 341] on span "Annual Earnings" at bounding box center [208, 340] width 138 height 15
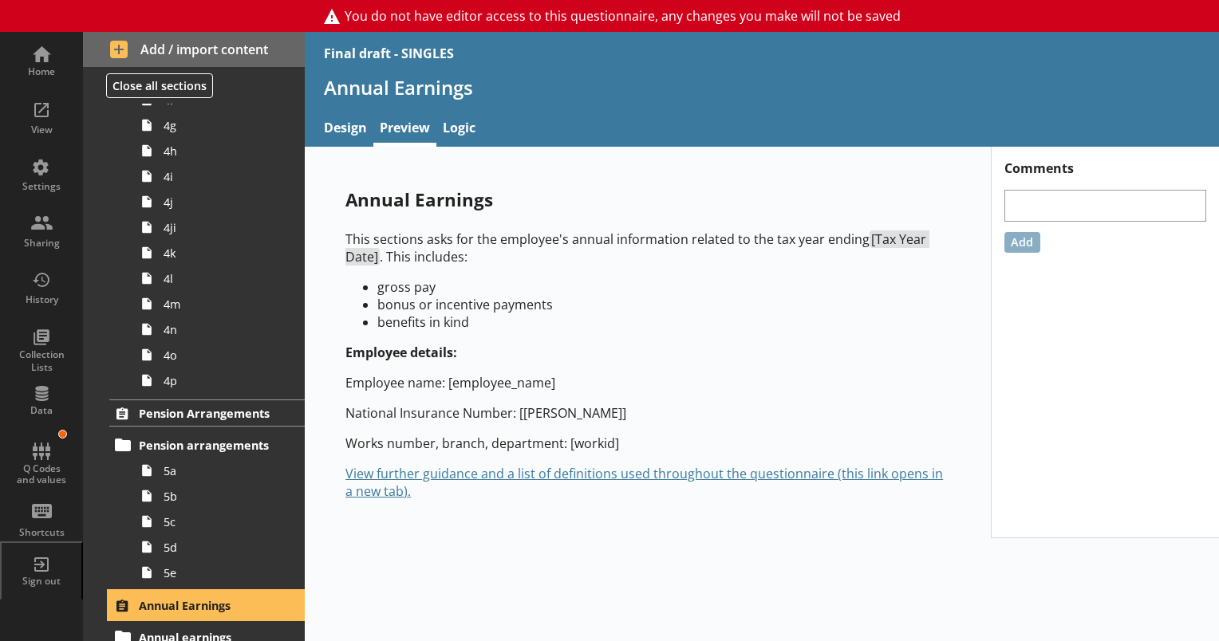
scroll to position [917, 0]
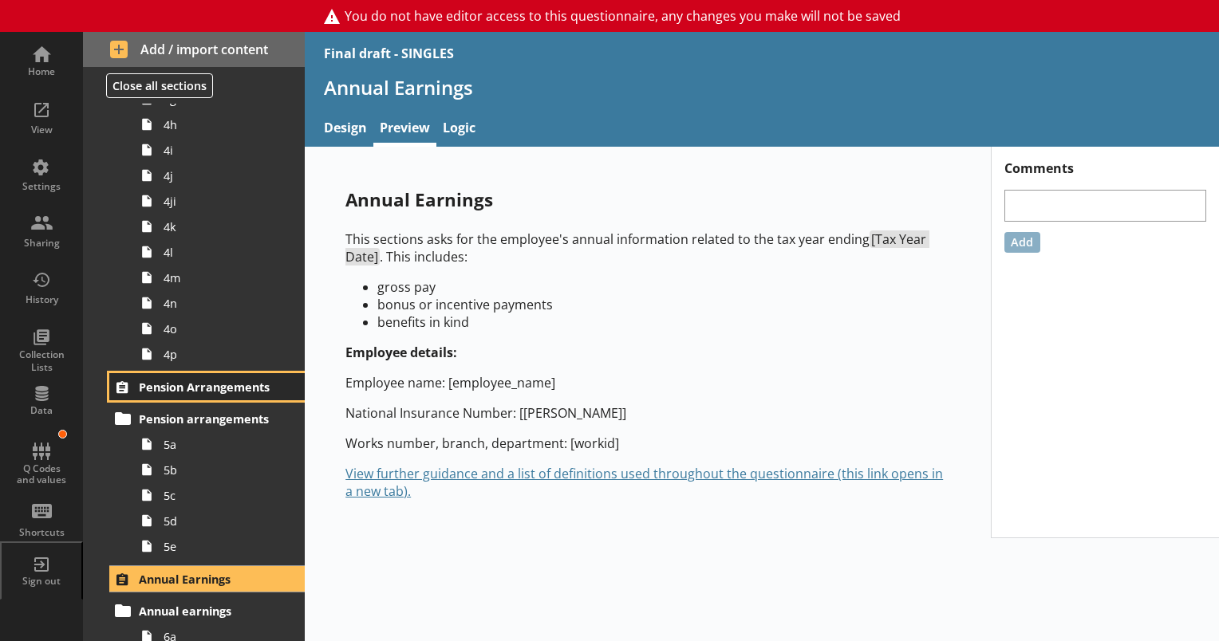
click at [207, 386] on span "Pension Arrangements" at bounding box center [208, 387] width 138 height 15
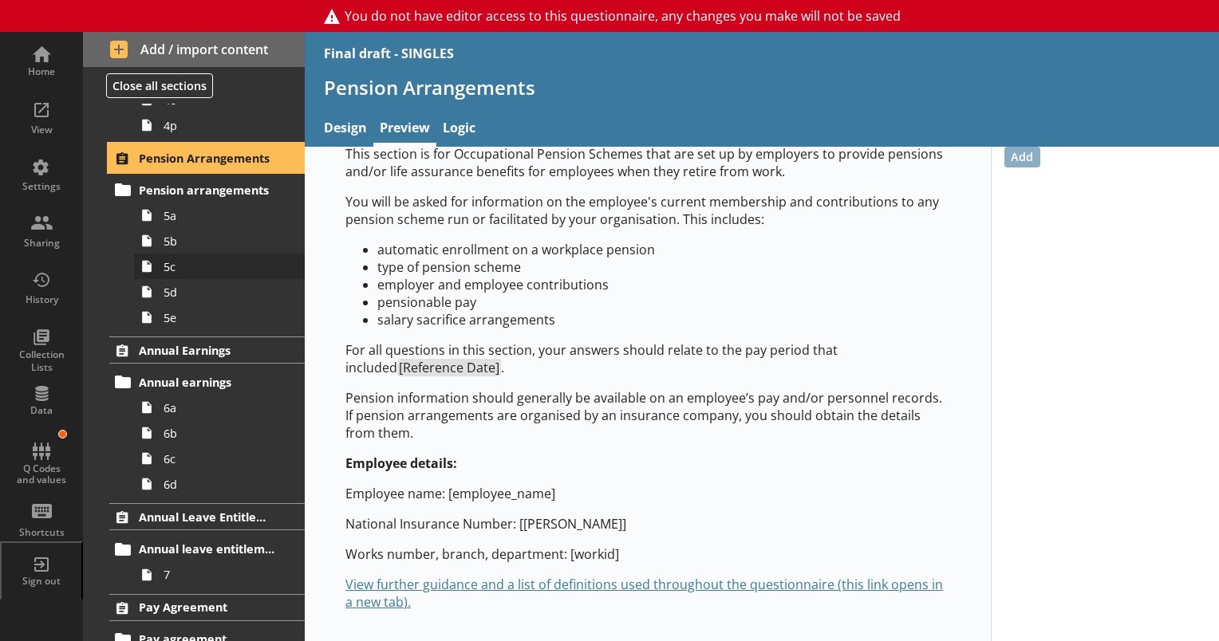
scroll to position [1156, 0]
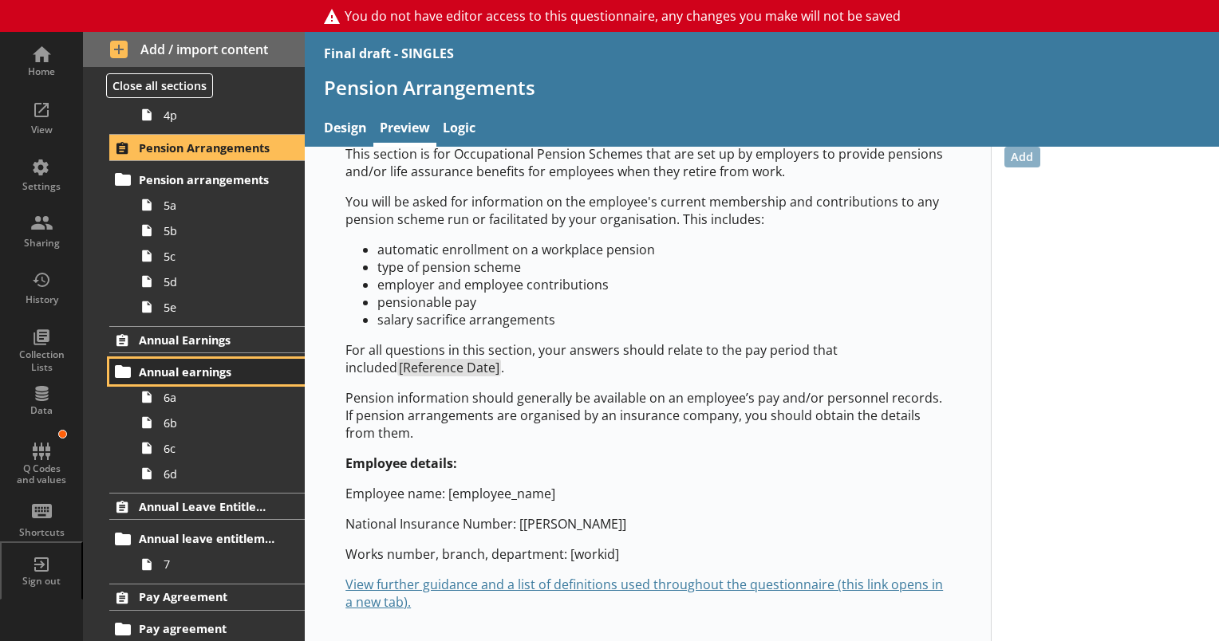
click at [185, 370] on span "Annual earnings" at bounding box center [208, 372] width 138 height 15
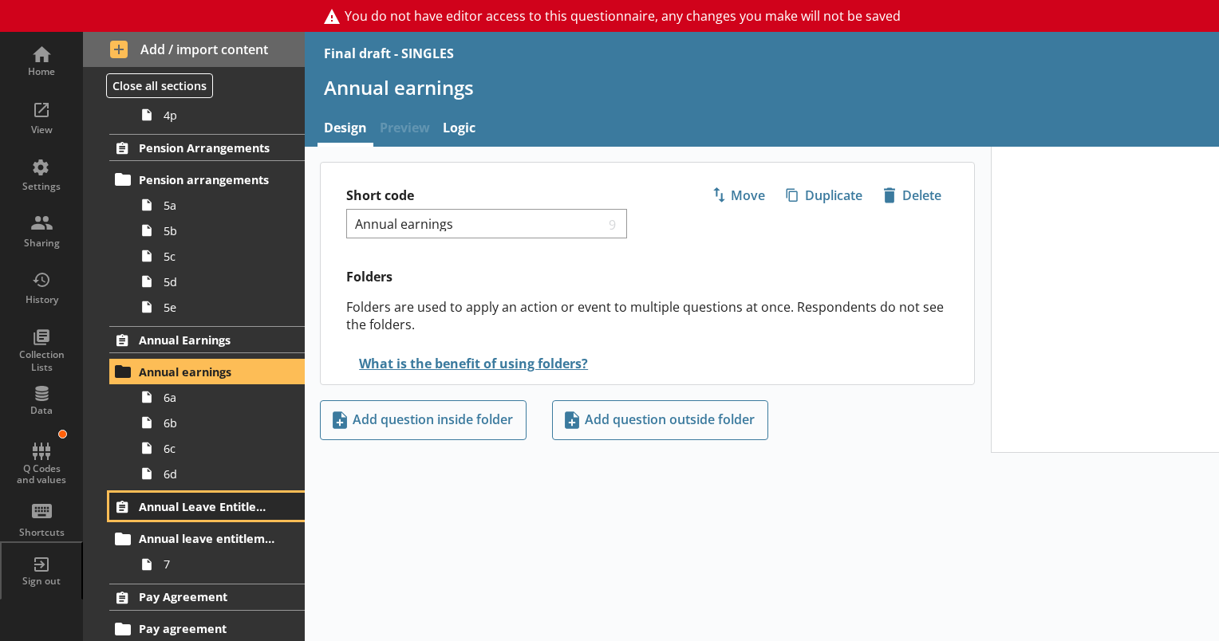
click at [204, 507] on span "Annual Leave Entitlement" at bounding box center [208, 506] width 138 height 15
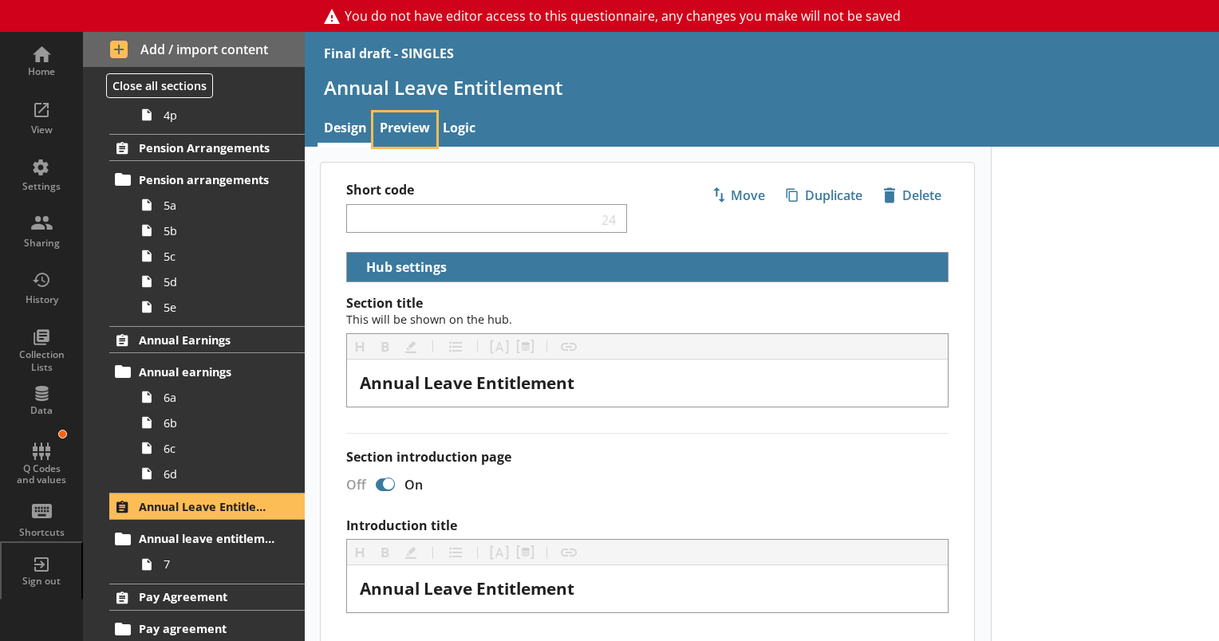
click at [397, 122] on link "Preview" at bounding box center [404, 129] width 63 height 34
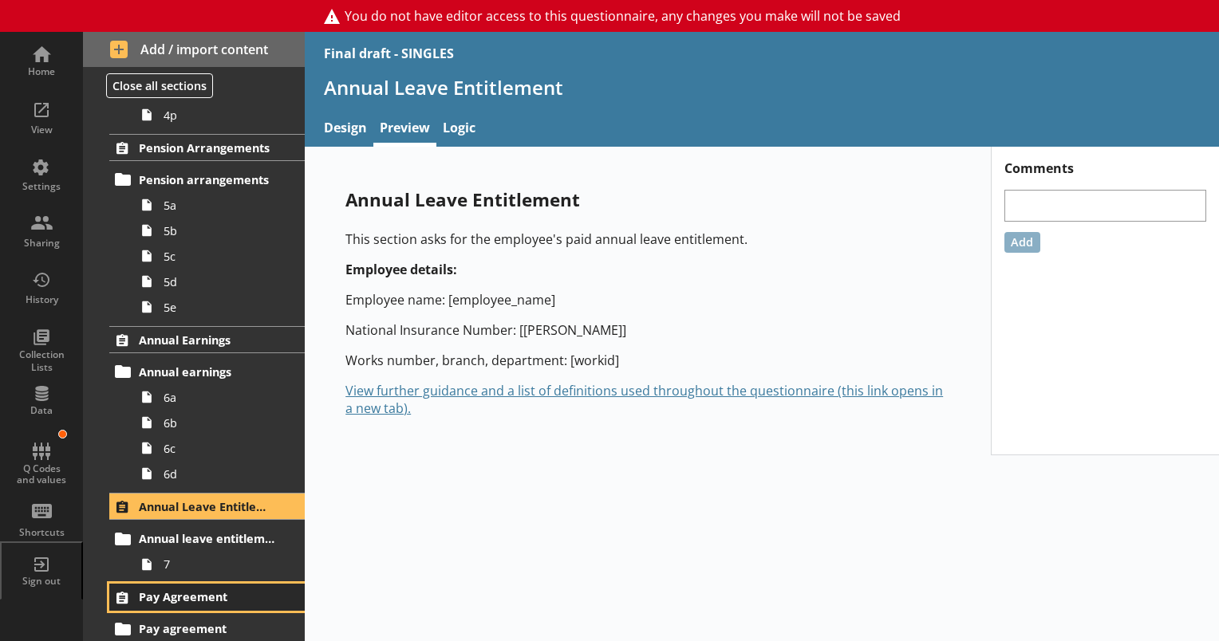
click at [204, 590] on span "Pay Agreement" at bounding box center [208, 597] width 138 height 15
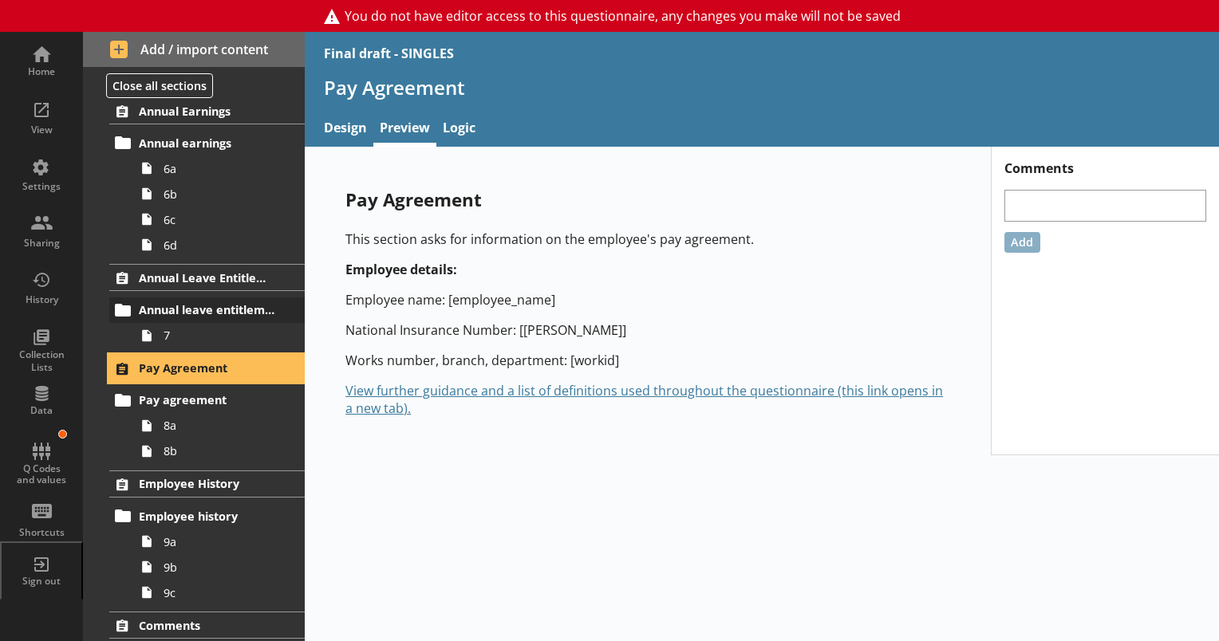
scroll to position [1395, 0]
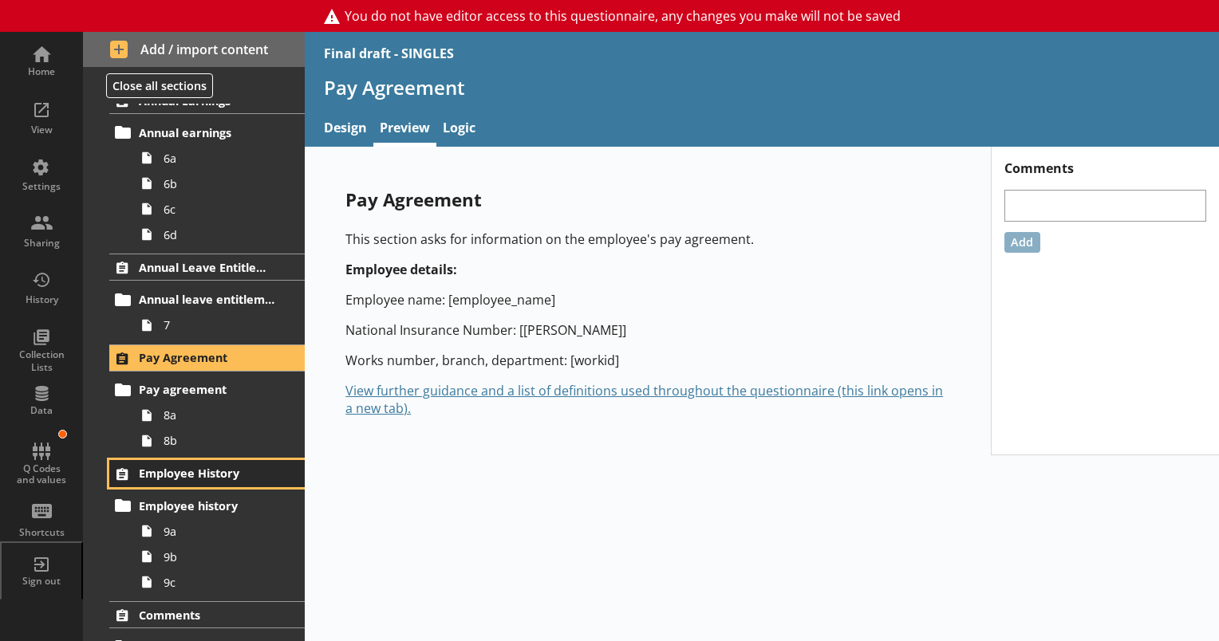
click at [195, 467] on span "Employee History" at bounding box center [208, 473] width 138 height 15
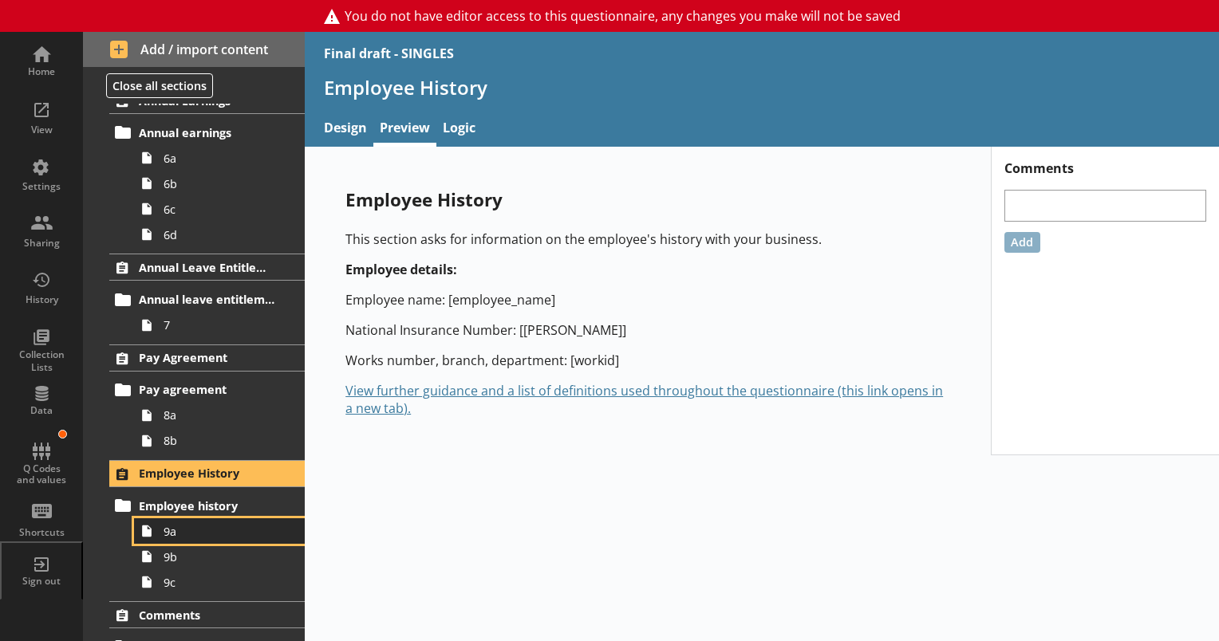
click at [166, 534] on span "9a" at bounding box center [224, 531] width 120 height 15
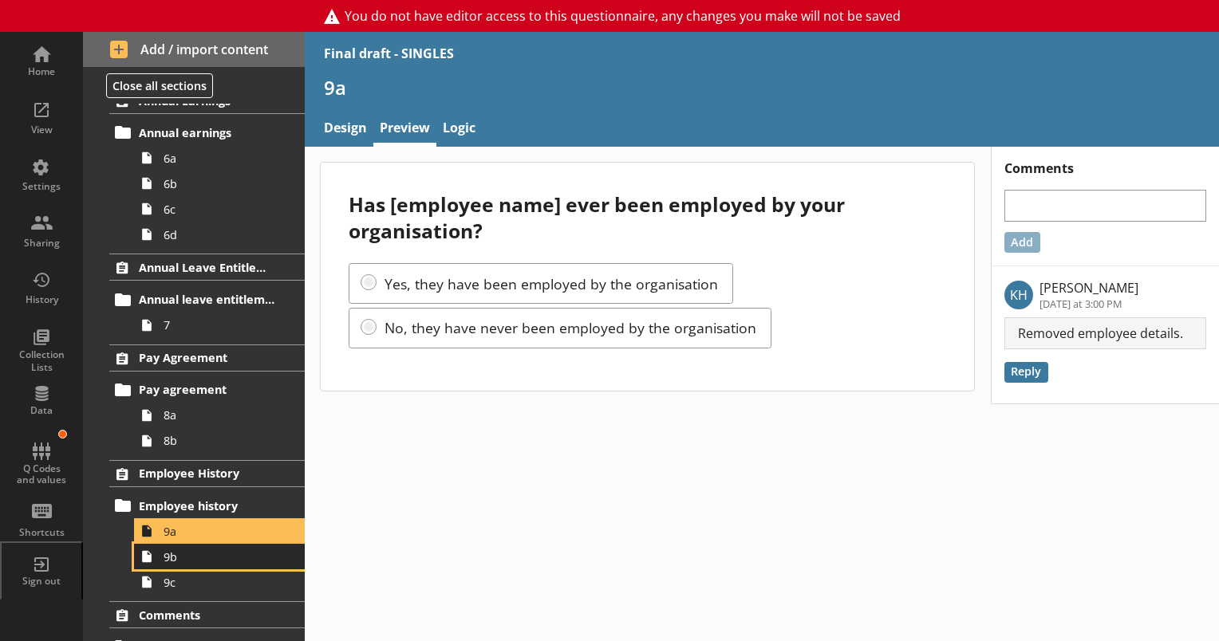
click at [184, 552] on span "9b" at bounding box center [224, 557] width 120 height 15
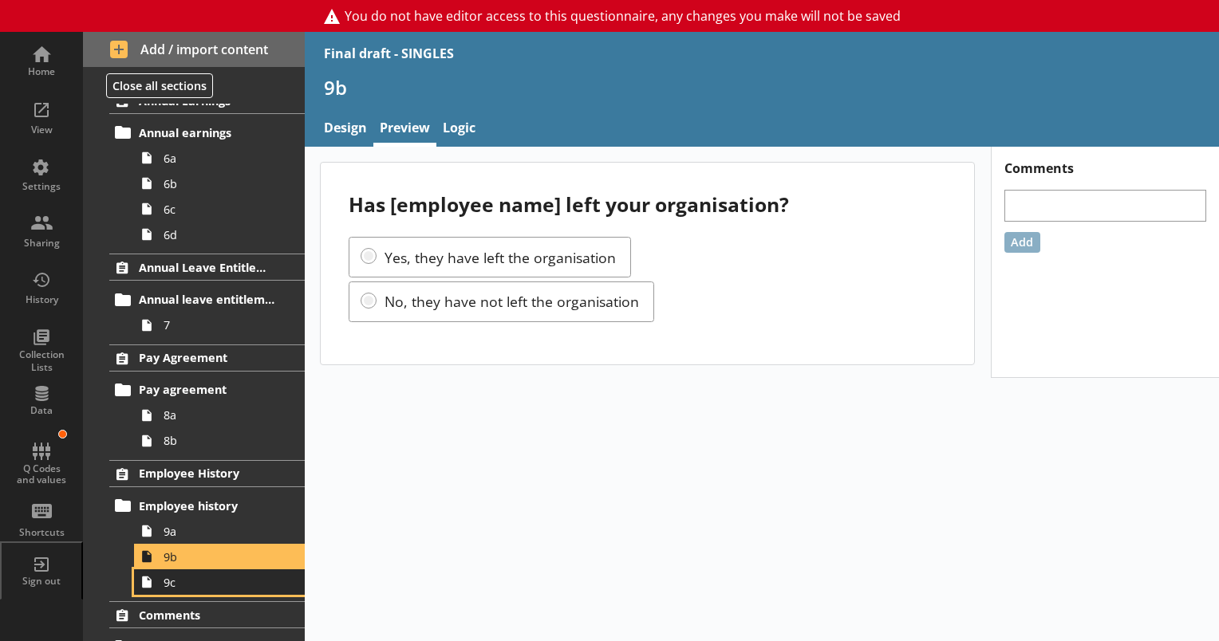
click at [185, 584] on span "9c" at bounding box center [224, 582] width 120 height 15
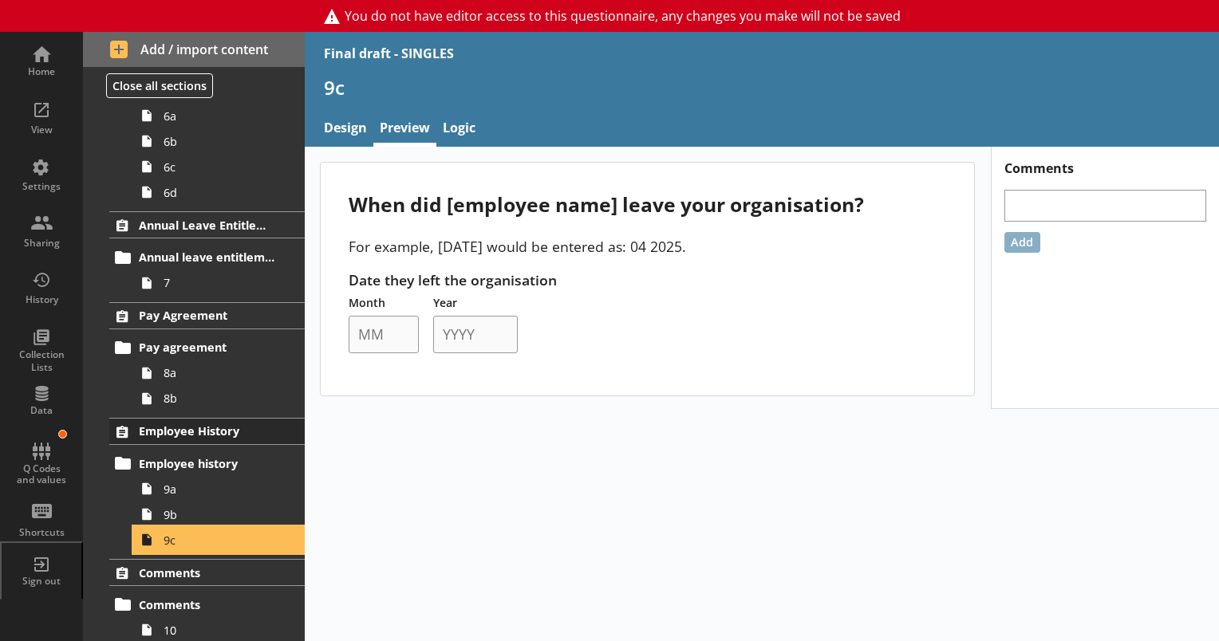
scroll to position [1475, 0]
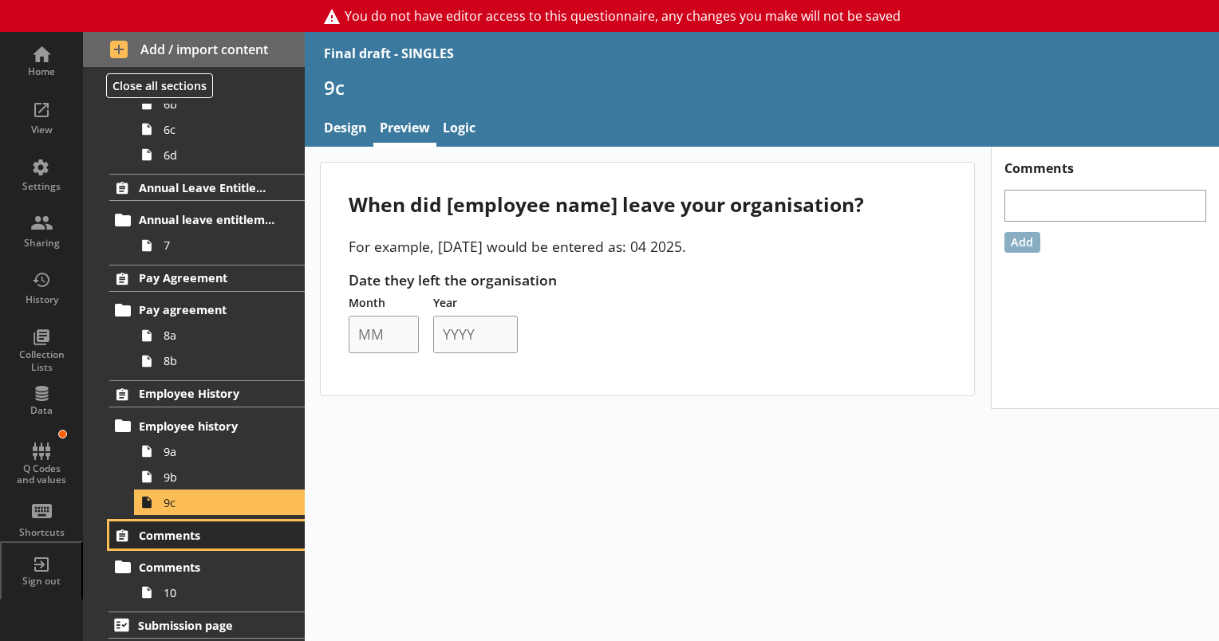
click at [161, 530] on span "Comments" at bounding box center [208, 535] width 138 height 15
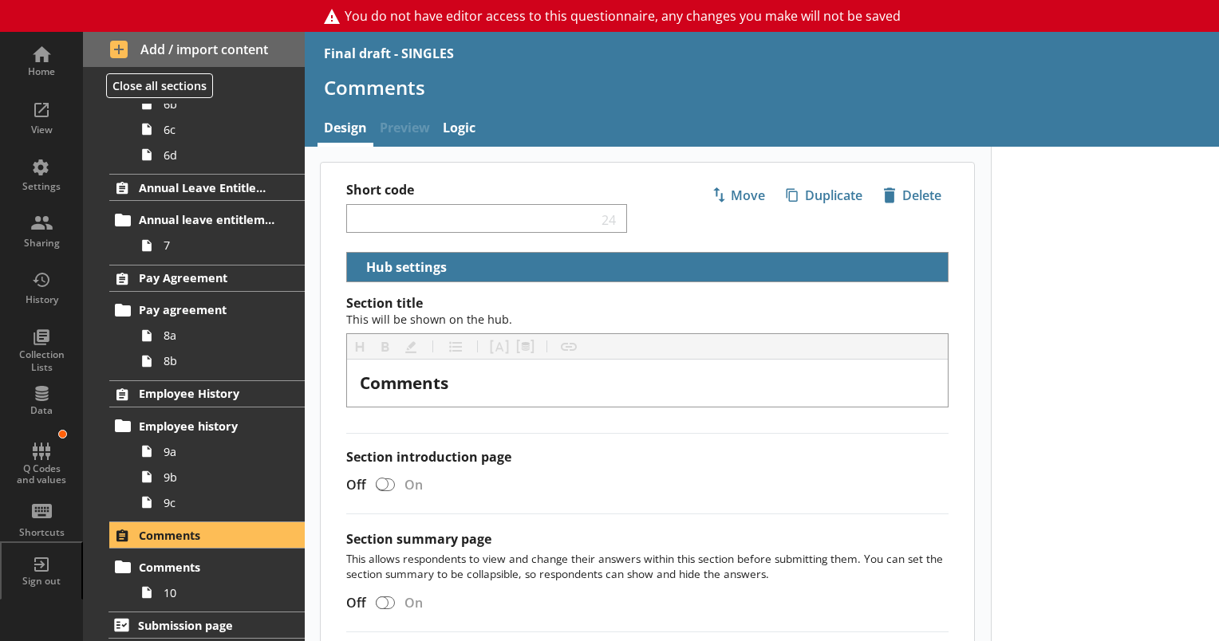
click at [426, 125] on span "Preview" at bounding box center [404, 129] width 63 height 34
click at [172, 566] on span "Comments" at bounding box center [208, 567] width 138 height 15
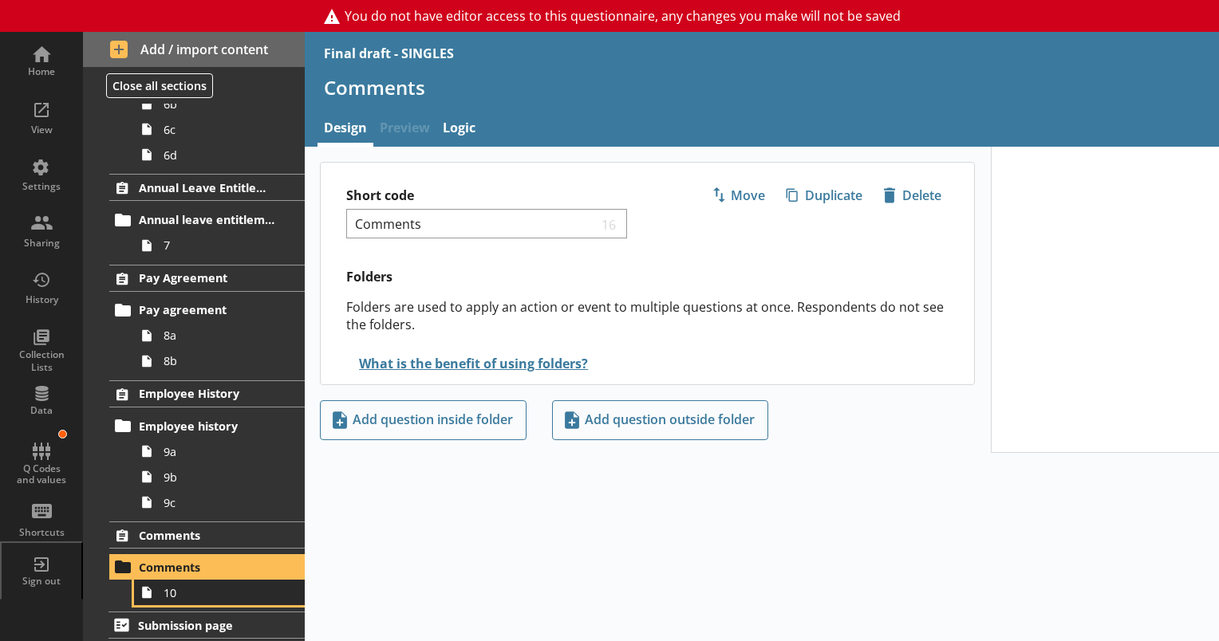
click at [174, 592] on span "10" at bounding box center [224, 593] width 120 height 15
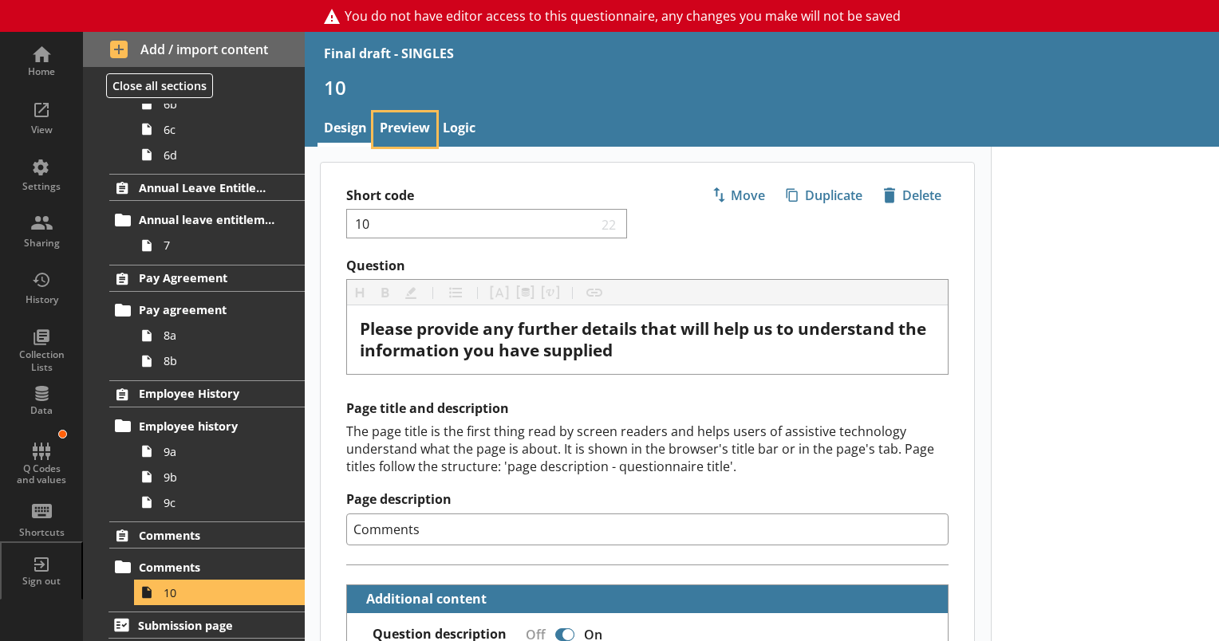
click at [424, 123] on link "Preview" at bounding box center [404, 129] width 63 height 34
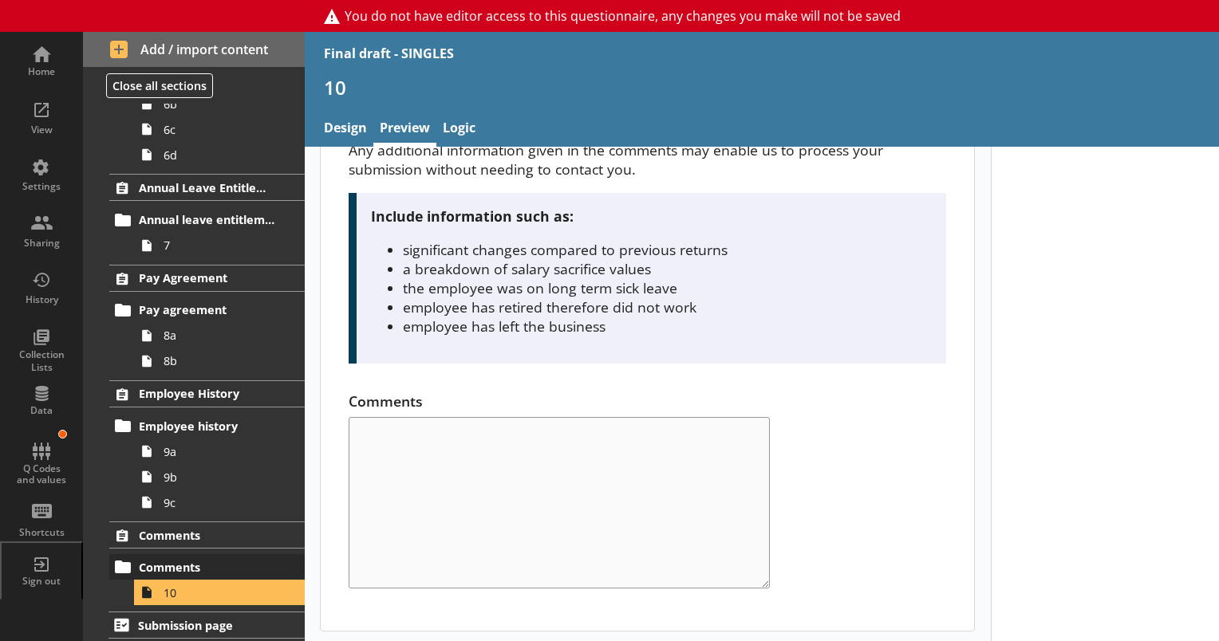
scroll to position [125, 0]
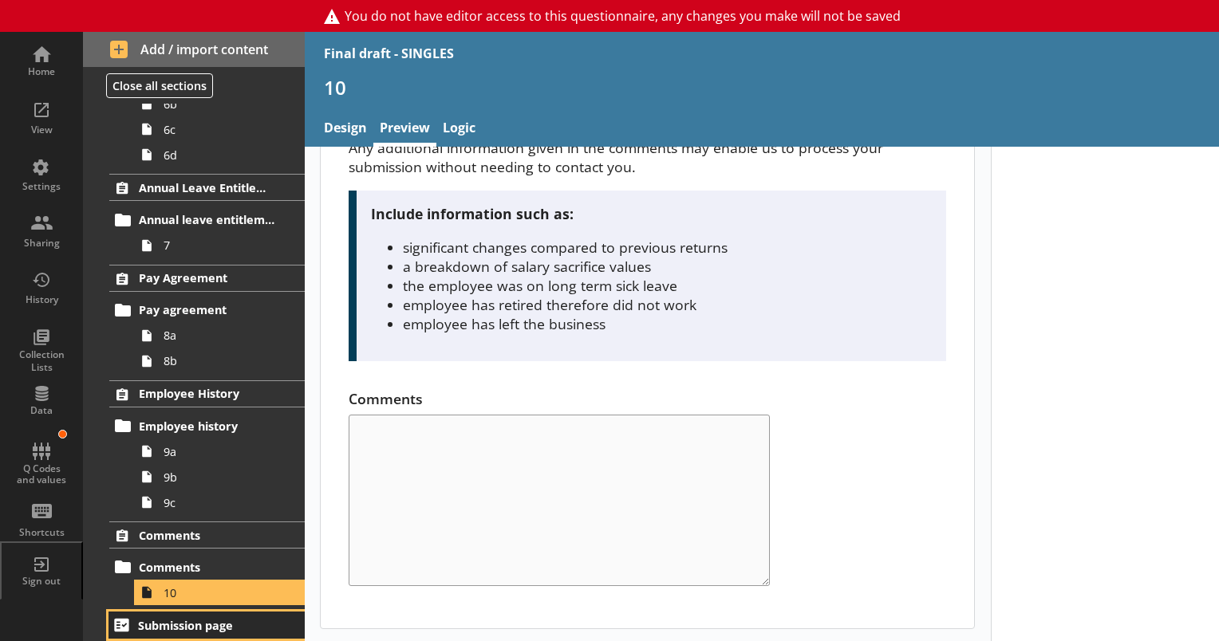
click at [172, 626] on span "Submission page" at bounding box center [207, 625] width 139 height 15
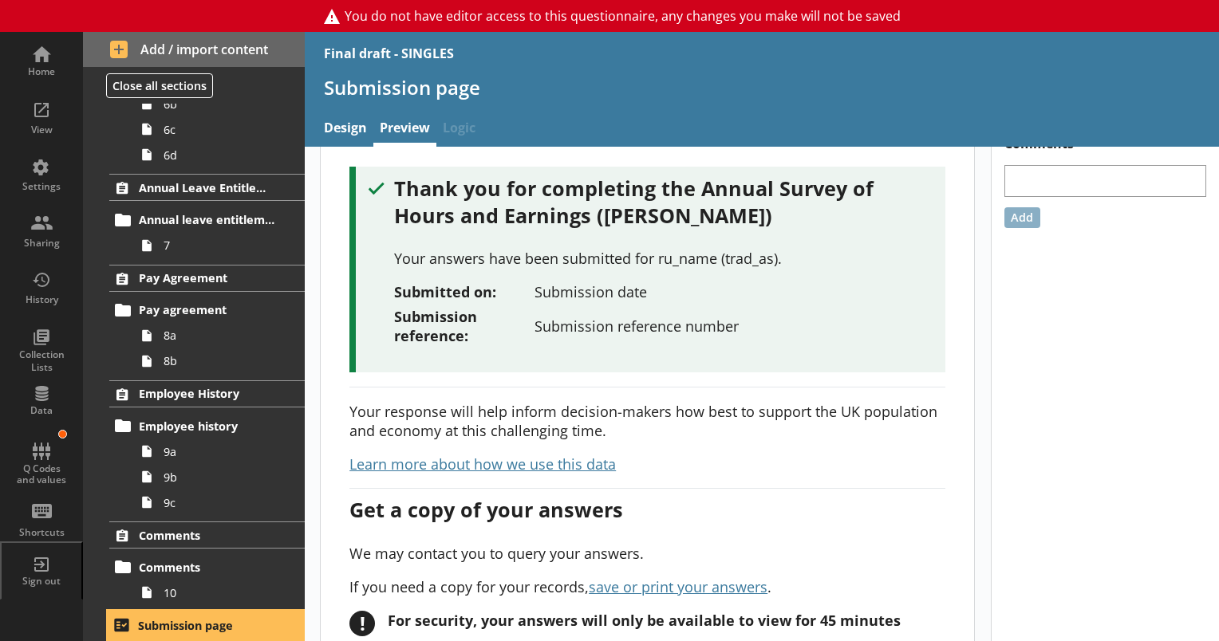
scroll to position [22, 0]
